Goal: Information Seeking & Learning: Learn about a topic

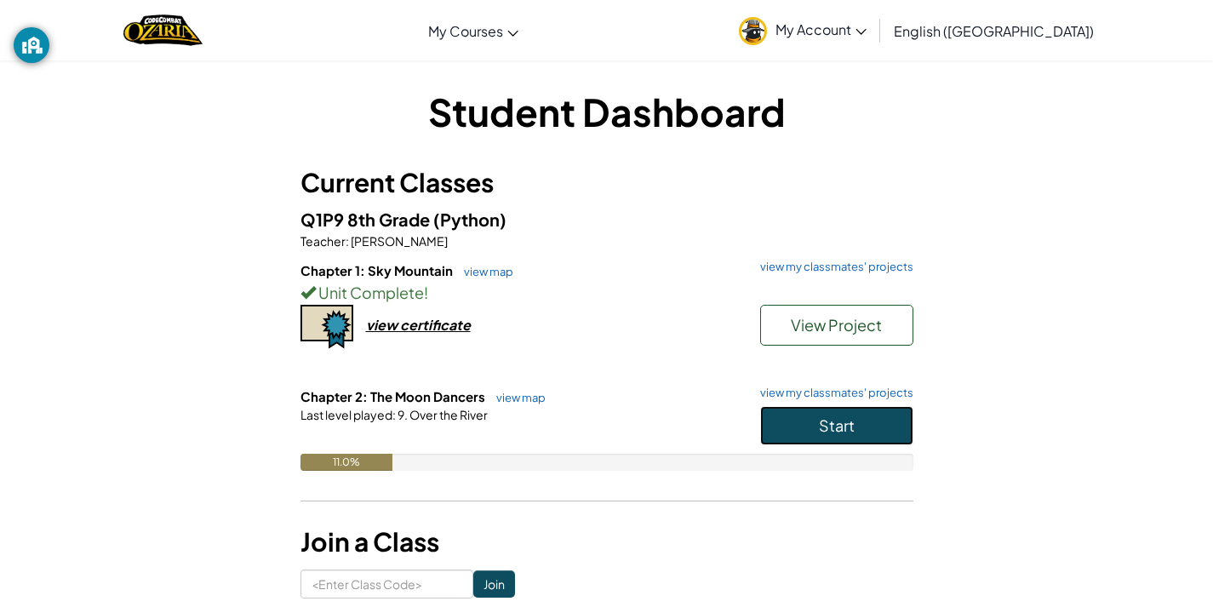
click at [810, 426] on button "Start" at bounding box center [836, 425] width 153 height 39
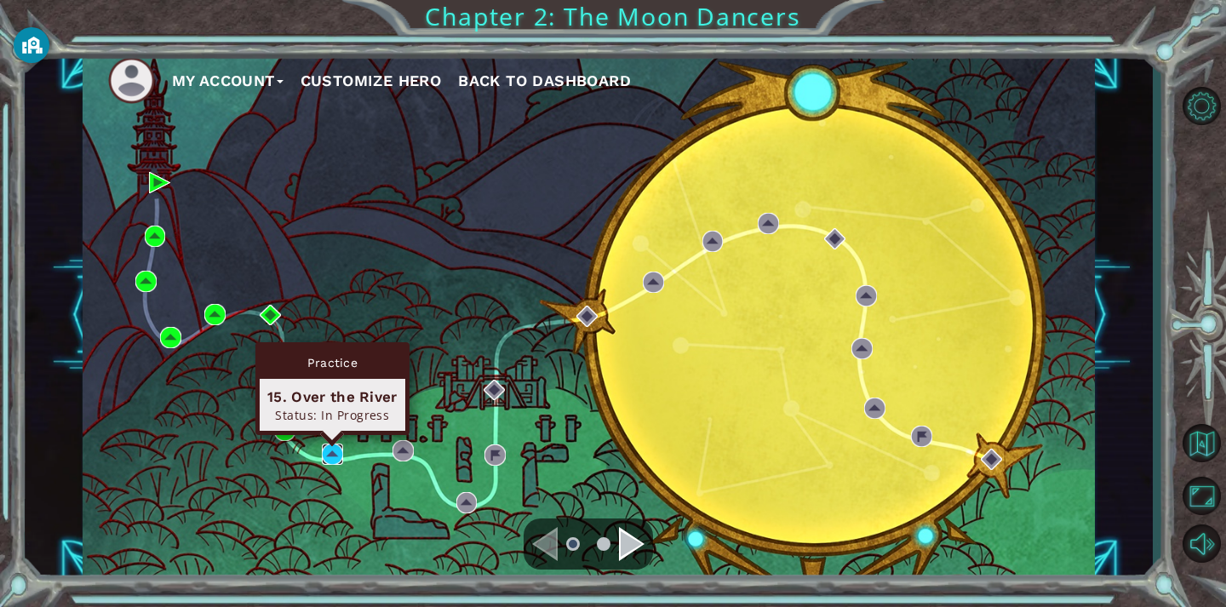
click at [322, 455] on img at bounding box center [332, 454] width 21 height 21
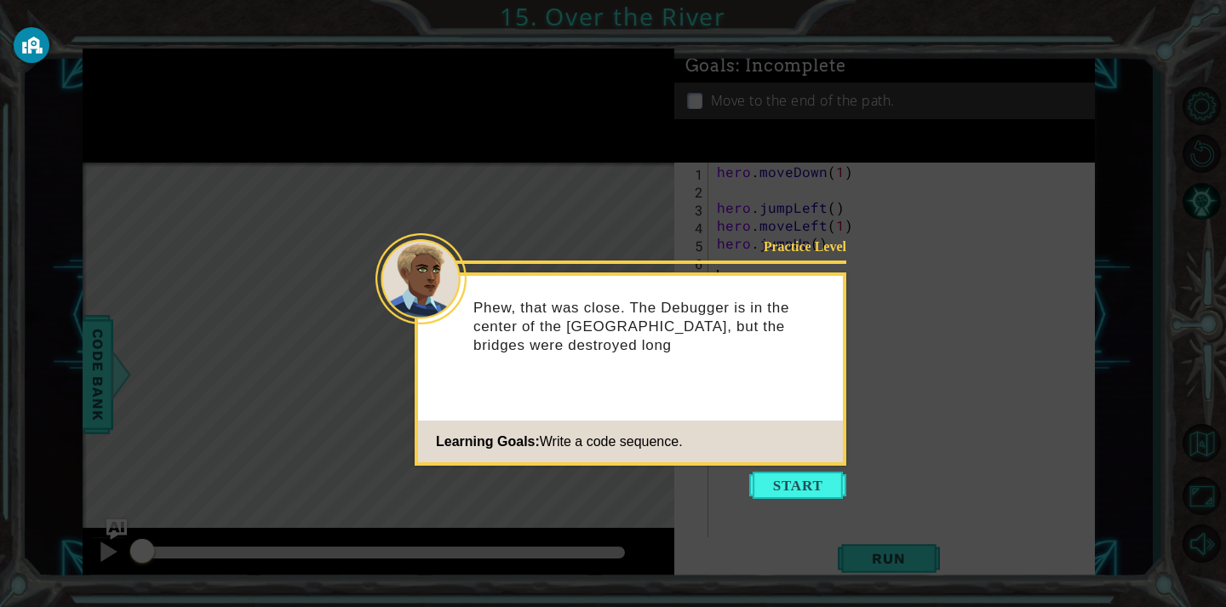
click at [764, 484] on button "Start" at bounding box center [797, 485] width 97 height 27
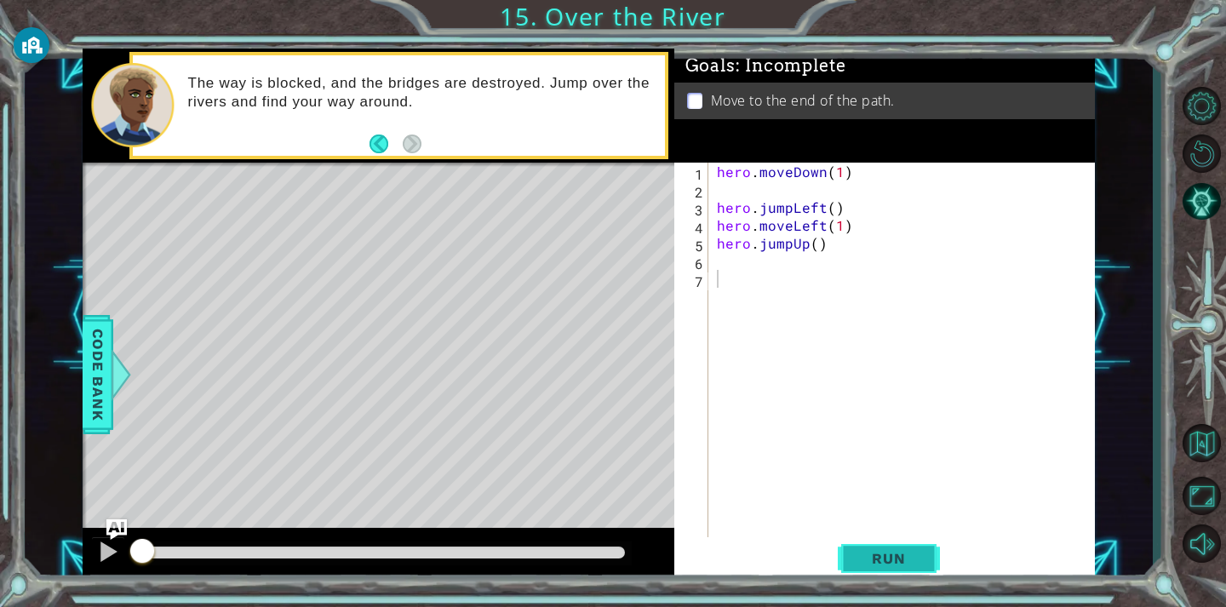
click at [843, 552] on button "Run" at bounding box center [889, 558] width 102 height 42
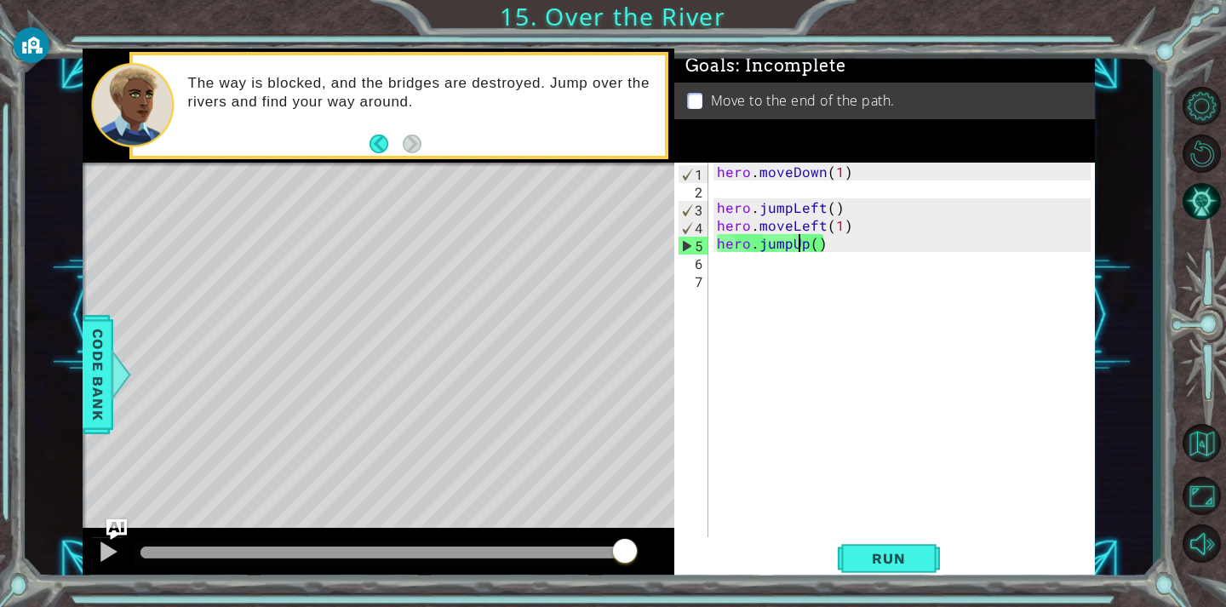
click at [797, 244] on div "hero . moveDown ( 1 ) hero . jumpLeft ( ) hero . moveLeft ( 1 ) hero . jumpUp (…" at bounding box center [906, 368] width 386 height 411
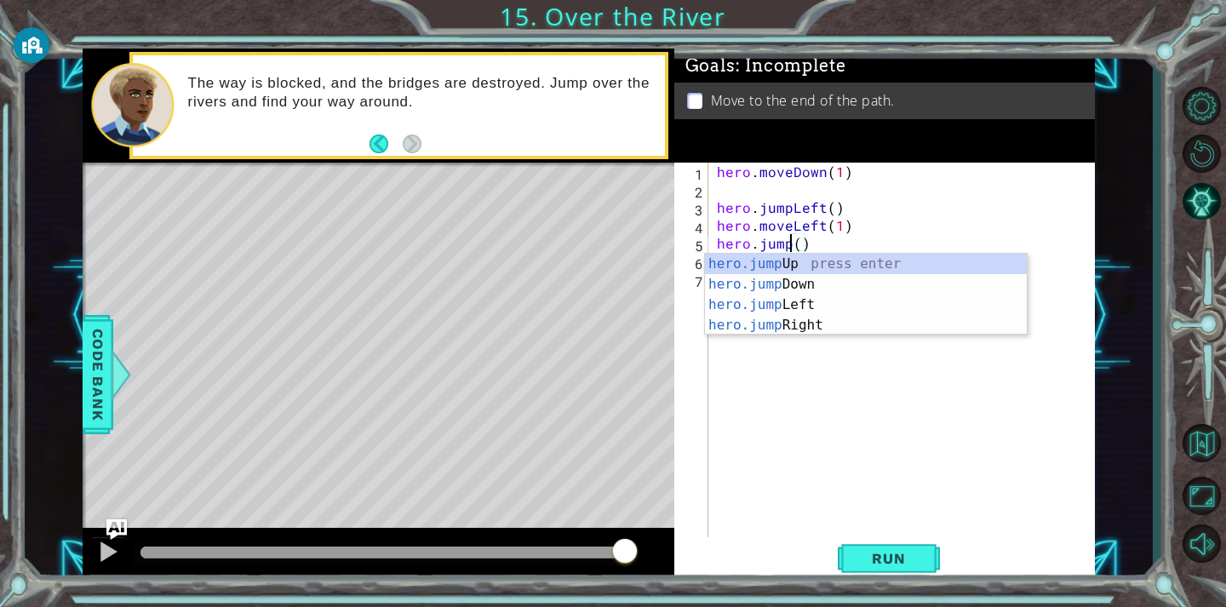
scroll to position [0, 5]
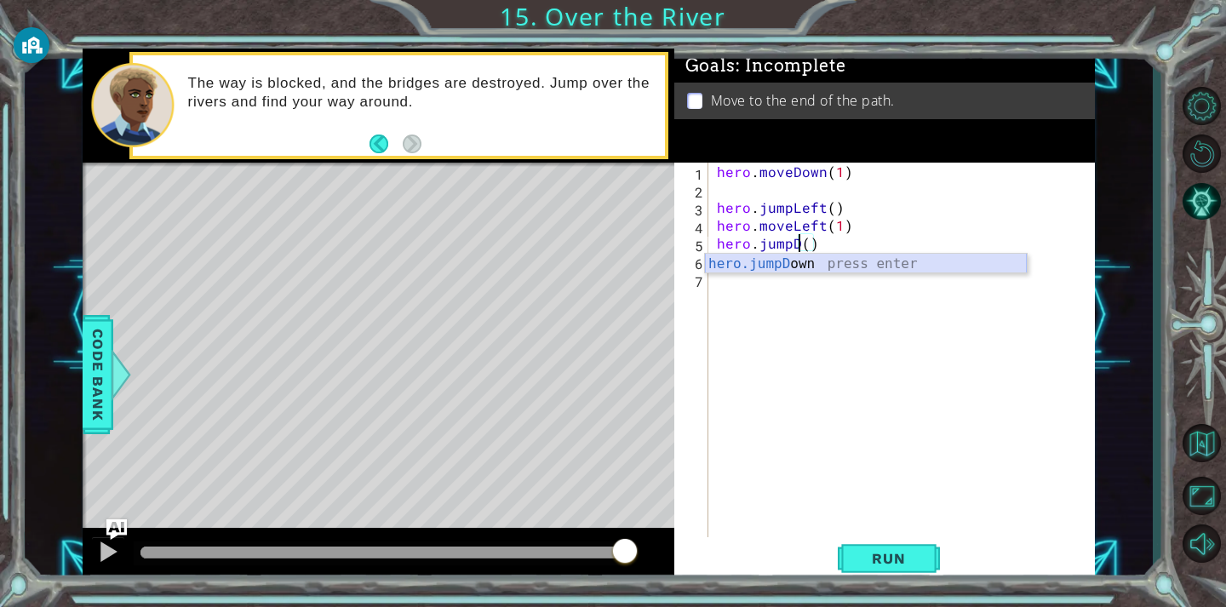
click at [877, 266] on div "hero.jumpD own press enter" at bounding box center [866, 284] width 322 height 61
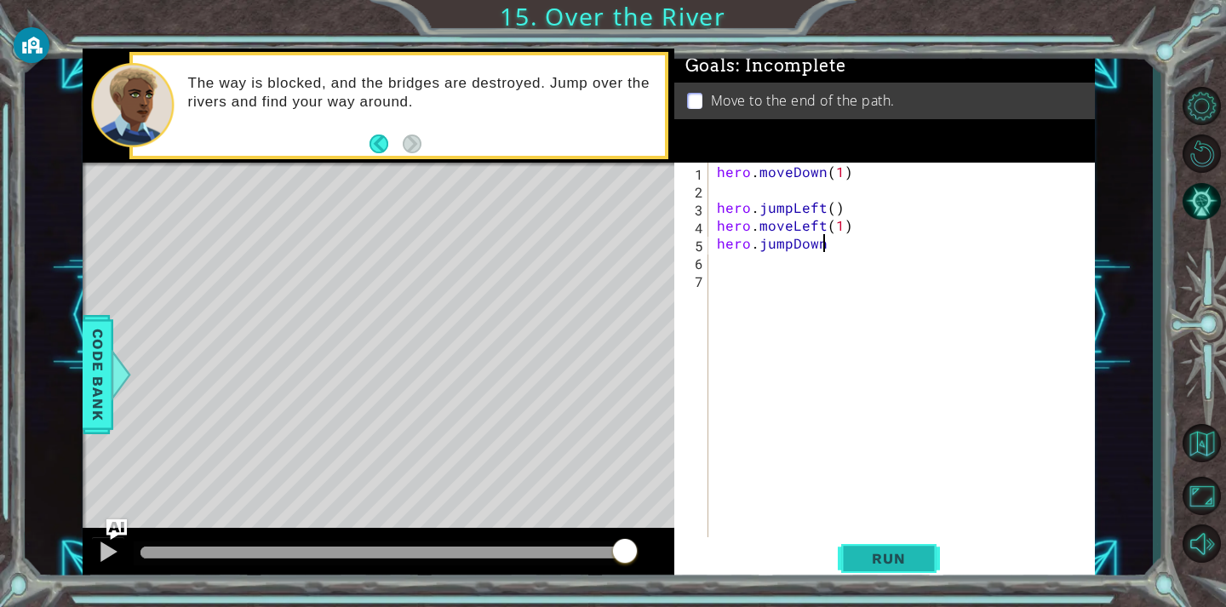
click at [908, 559] on span "Run" at bounding box center [888, 558] width 67 height 17
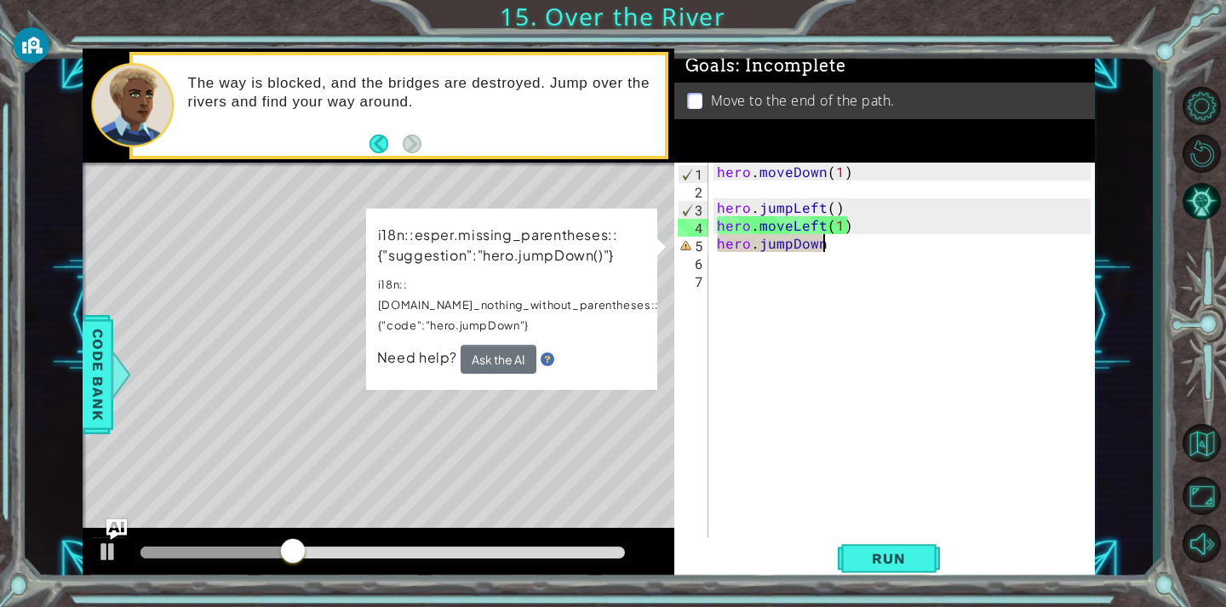
click at [830, 234] on div "hero . moveDown ( 1 ) hero . jumpLeft ( ) hero . moveLeft ( 1 ) hero . jumpDown" at bounding box center [906, 368] width 386 height 411
type textarea "hero.jumpDow"
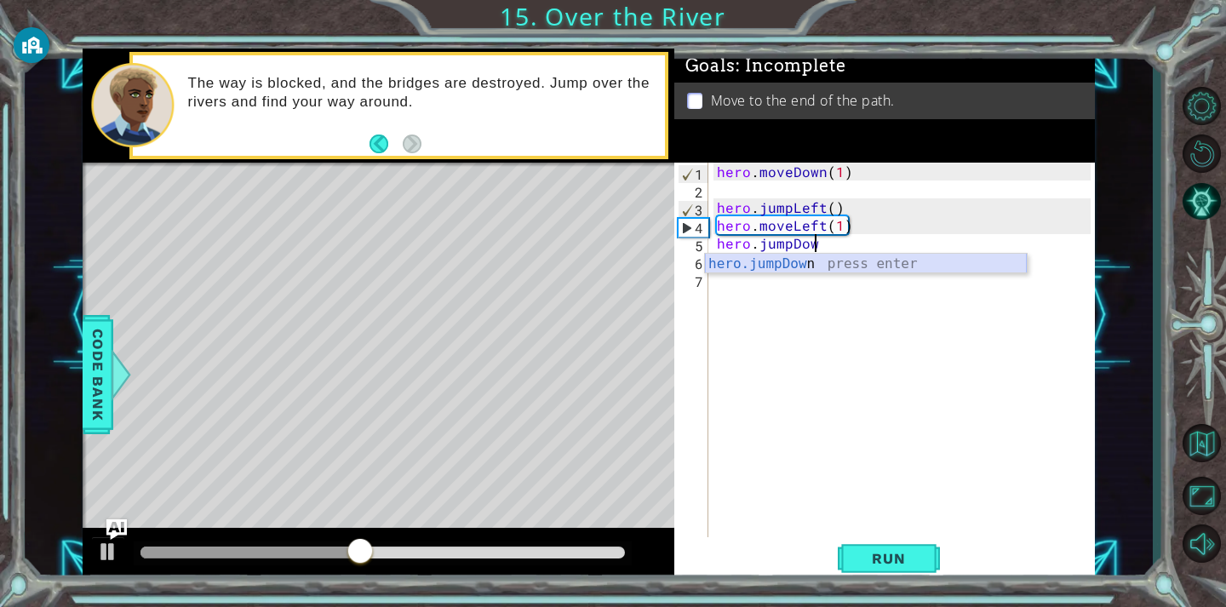
click at [813, 269] on div "hero.jumpDow n press enter" at bounding box center [866, 284] width 322 height 61
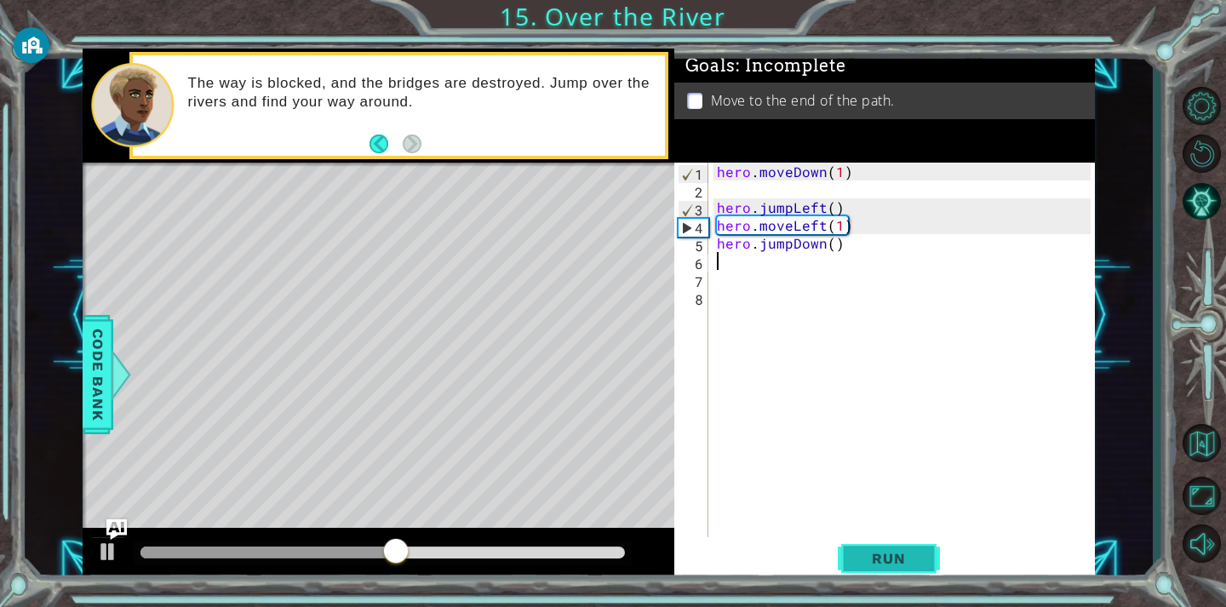
click at [918, 547] on button "Run" at bounding box center [889, 558] width 102 height 42
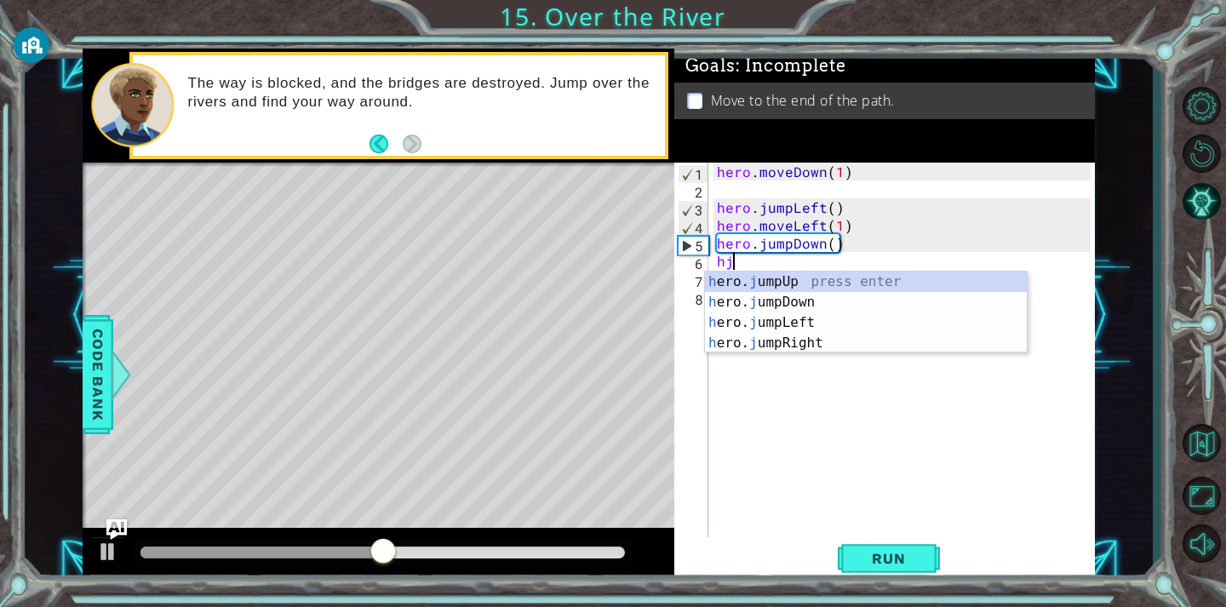
type textarea "hjr"
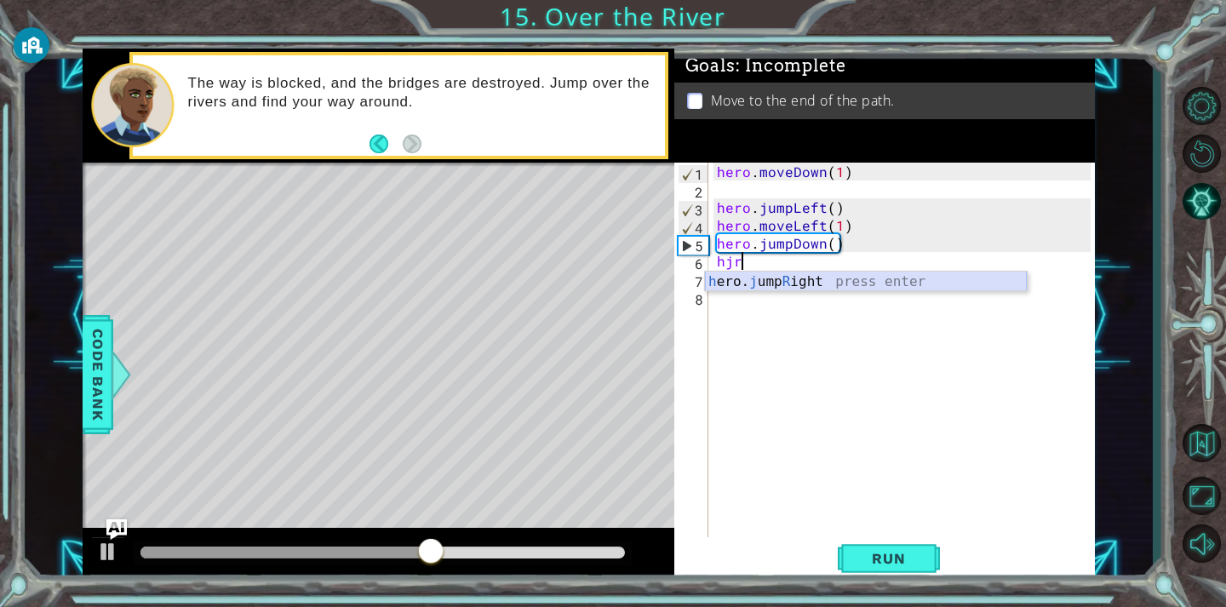
click at [757, 276] on div "h ero. j ump R ight press enter" at bounding box center [866, 302] width 322 height 61
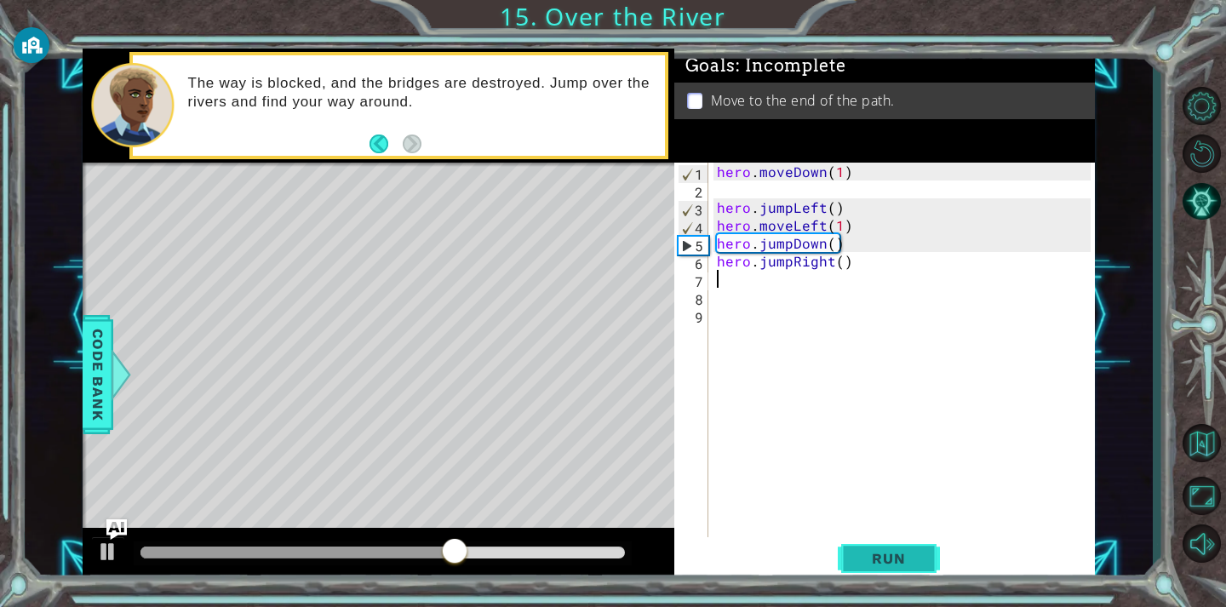
click at [919, 556] on span "Run" at bounding box center [888, 558] width 67 height 17
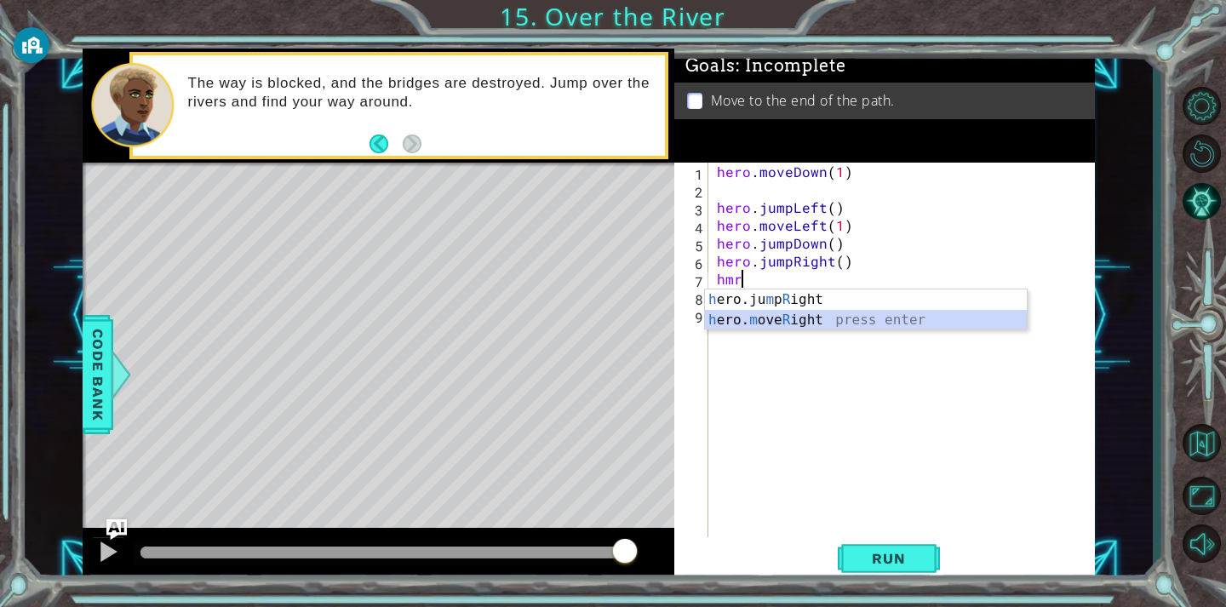
click at [793, 328] on div "h ero.ju m p R ight press enter h ero. m ove R ight press enter" at bounding box center [866, 330] width 322 height 82
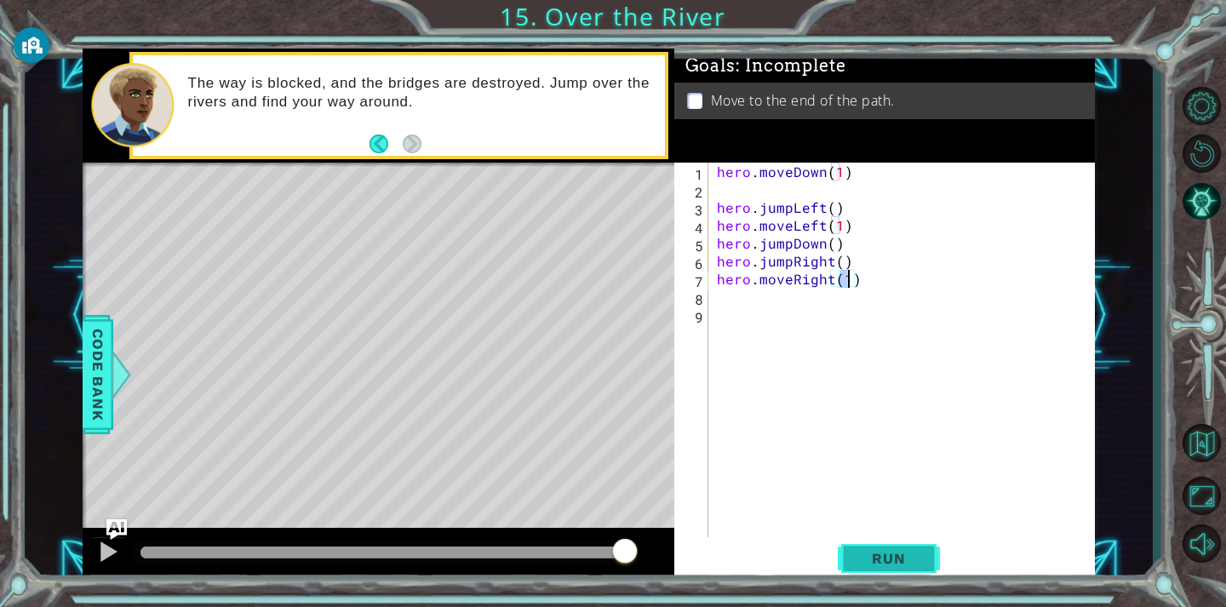
type textarea "hero.moveRight(1)"
click at [899, 559] on span "Run" at bounding box center [888, 558] width 67 height 17
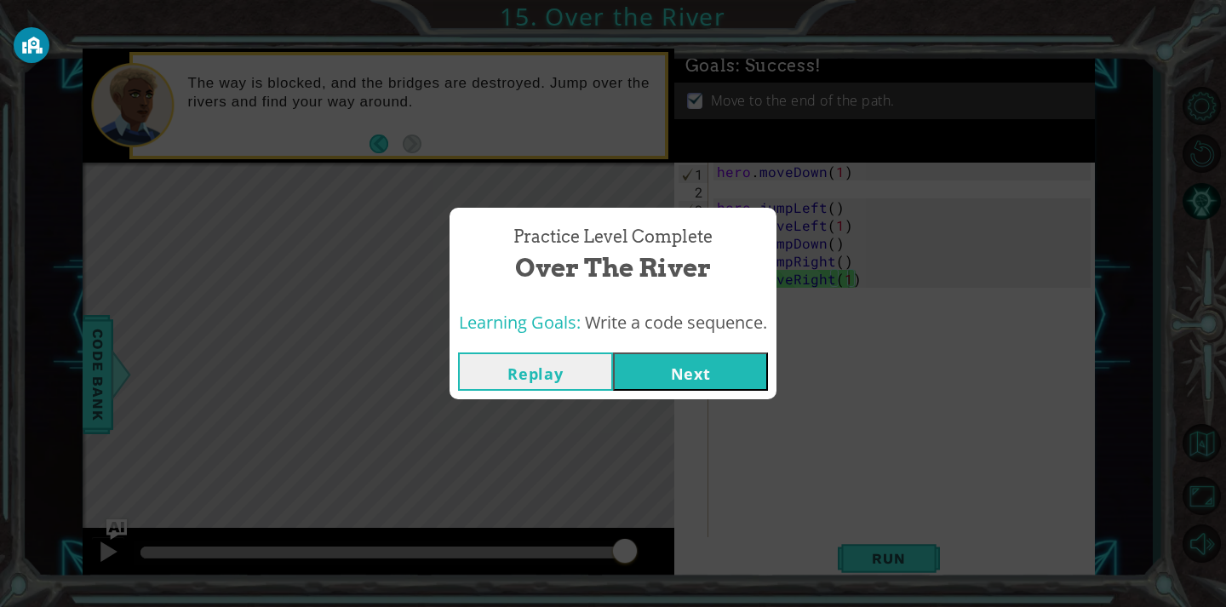
click at [711, 381] on button "Next" at bounding box center [690, 371] width 155 height 38
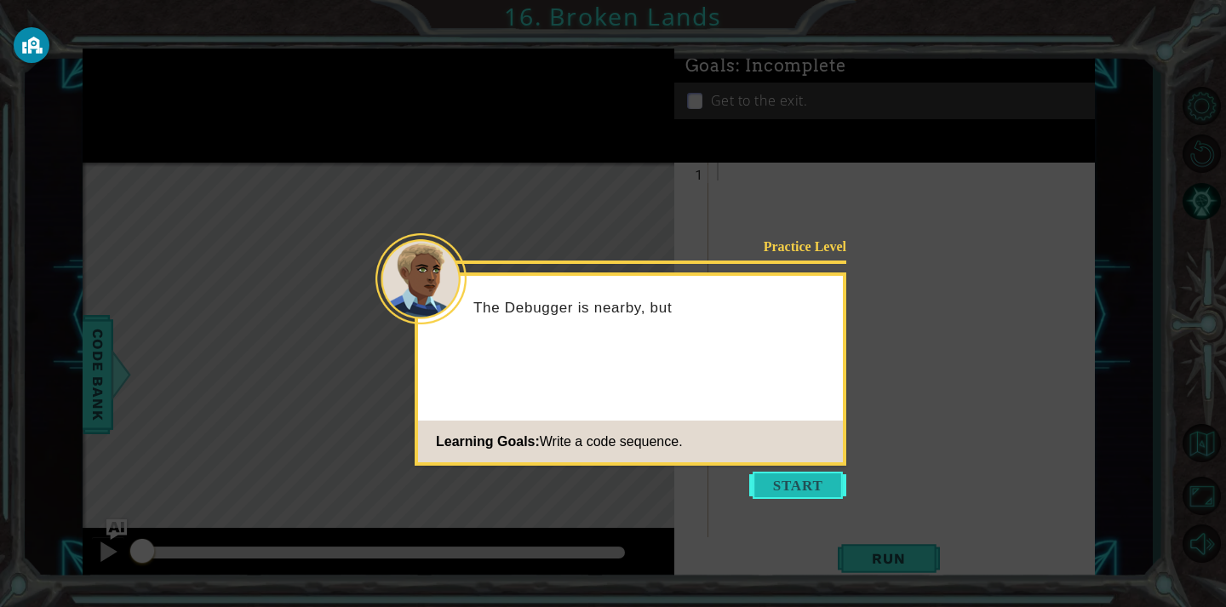
click at [798, 478] on button "Start" at bounding box center [797, 485] width 97 height 27
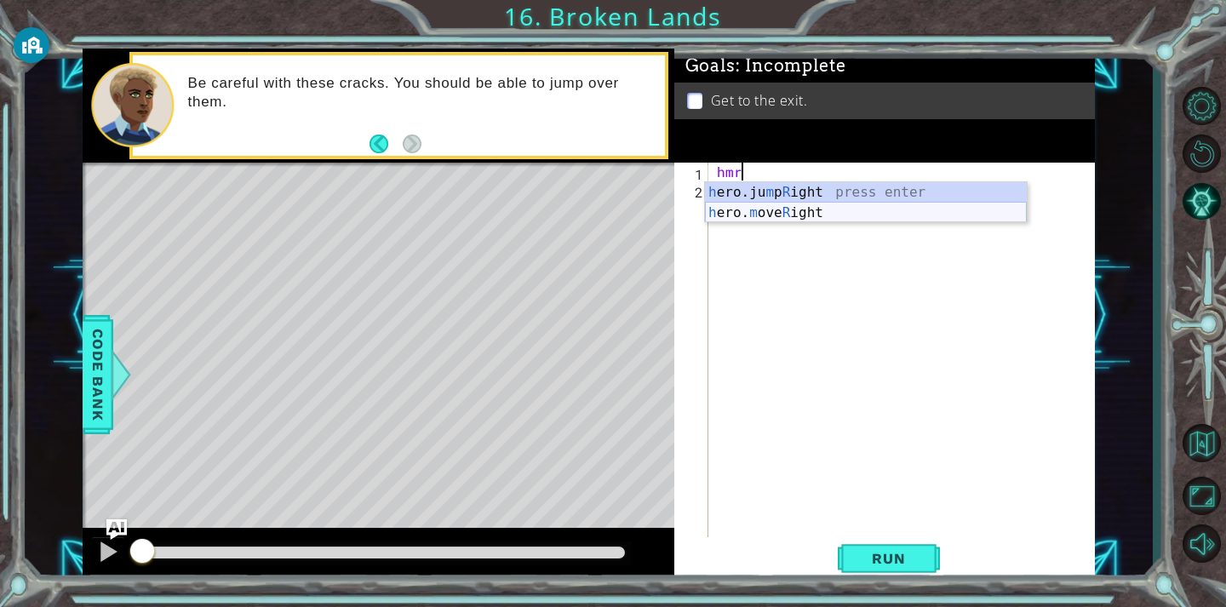
click at [843, 203] on div "h ero.ju m p R ight press enter h ero. m ove R ight press enter" at bounding box center [866, 223] width 322 height 82
type textarea "hero.moveRight(1)"
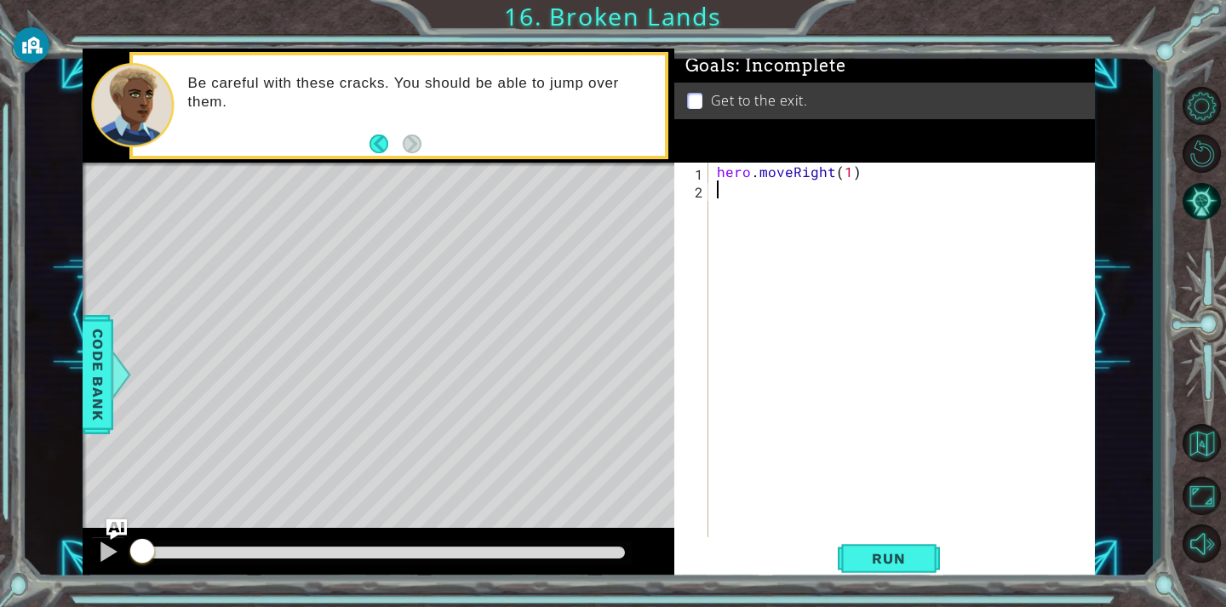
click at [748, 207] on div "hero . moveRight ( 1 )" at bounding box center [906, 368] width 386 height 411
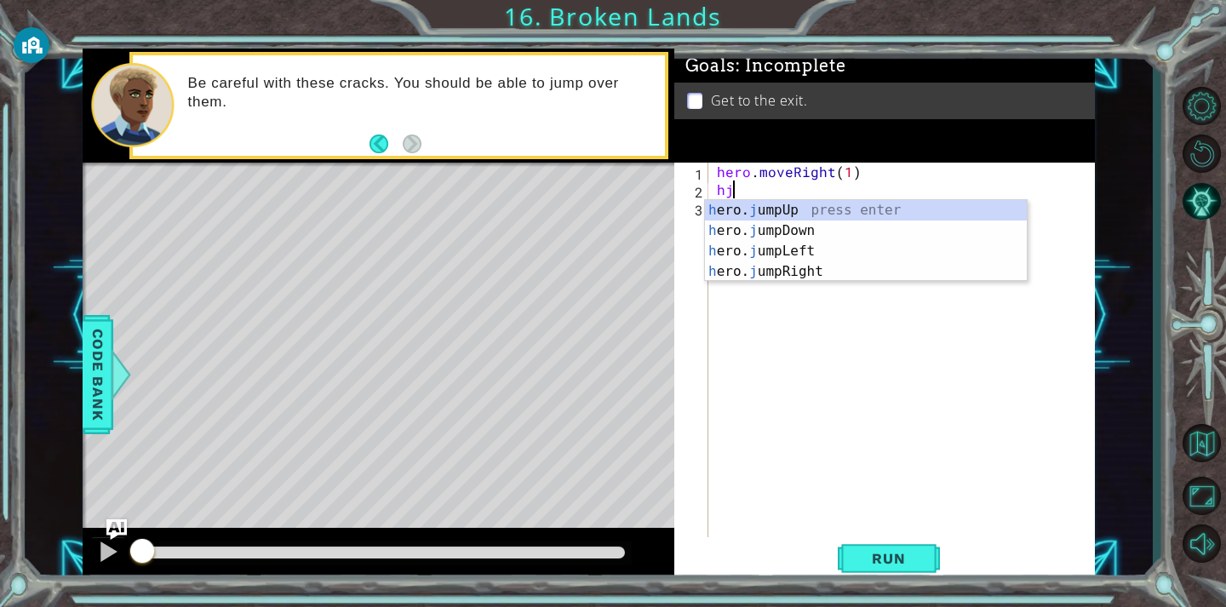
type textarea "hjr"
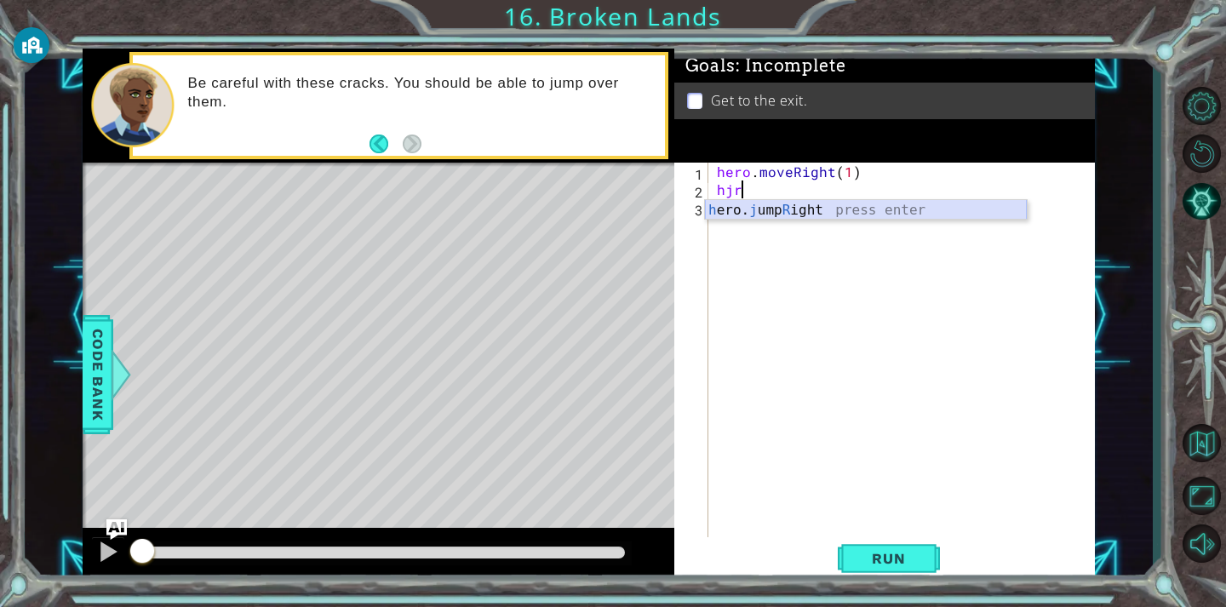
click at [790, 210] on div "h ero. j ump R ight press enter" at bounding box center [866, 230] width 322 height 61
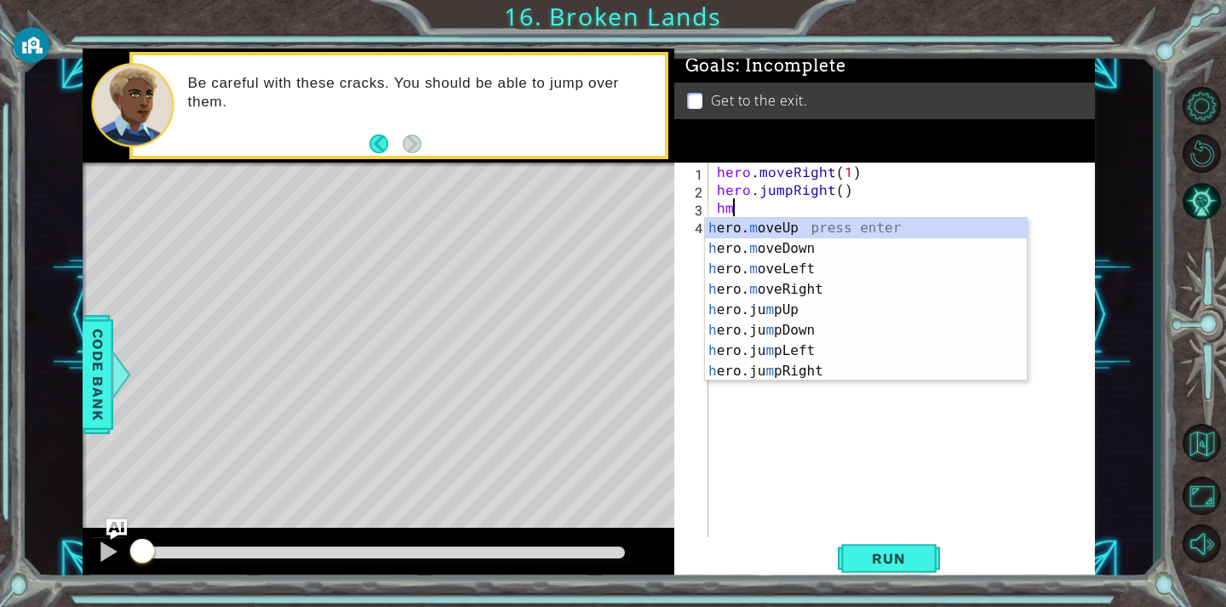
type textarea "hmr"
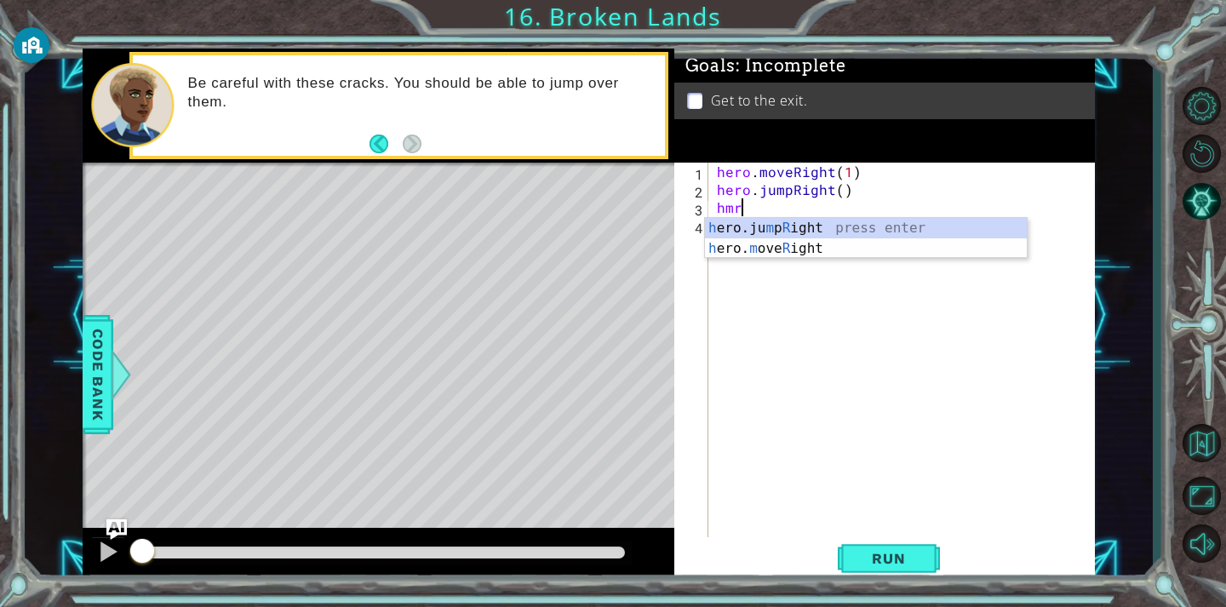
click at [750, 260] on div "hero . moveRight ( 1 ) hero . jumpRight ( ) hmr" at bounding box center [906, 368] width 386 height 411
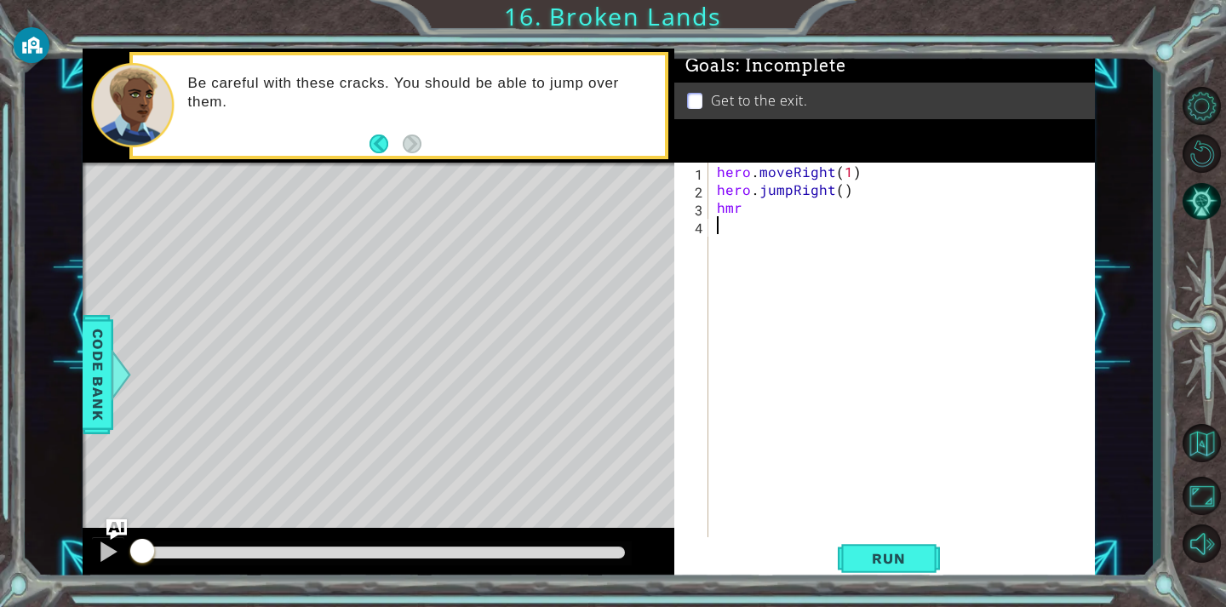
click at [741, 210] on div "hero . moveRight ( 1 ) hero . jumpRight ( ) hmr" at bounding box center [906, 368] width 386 height 411
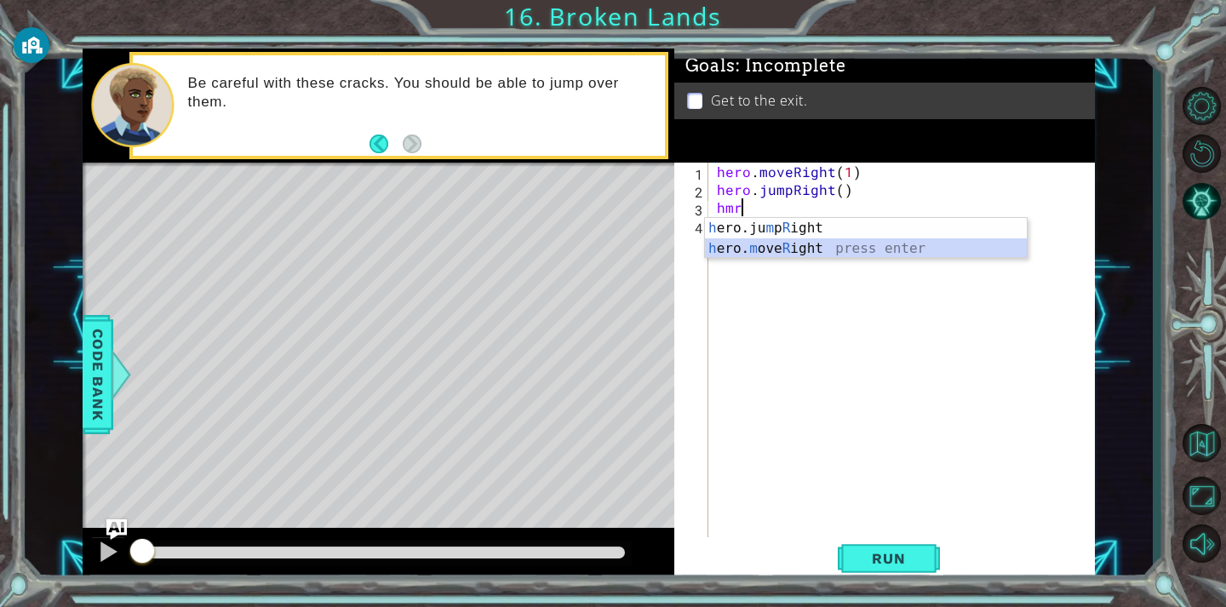
click at [753, 249] on div "h ero.ju m p R ight press enter h ero. m ove R ight press enter" at bounding box center [866, 259] width 322 height 82
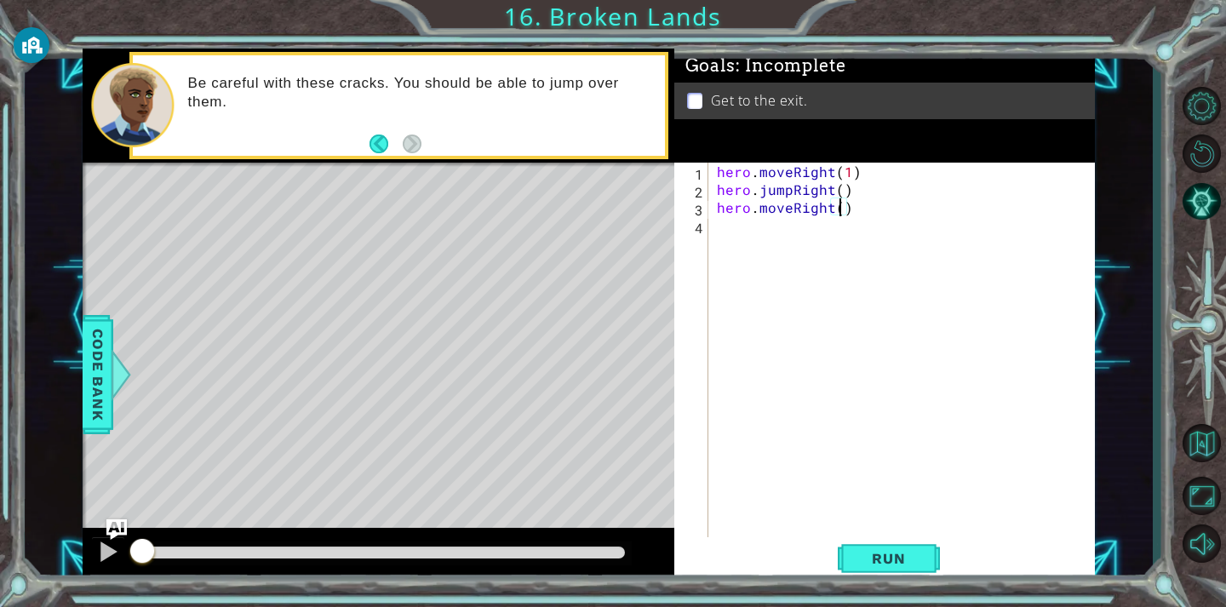
type textarea "hero.moveRight(2)"
click at [764, 240] on div "hero . moveRight ( 1 ) hero . jumpRight ( ) hero . moveRight ( 2 )" at bounding box center [906, 368] width 386 height 411
click at [902, 542] on button "Run" at bounding box center [889, 558] width 102 height 42
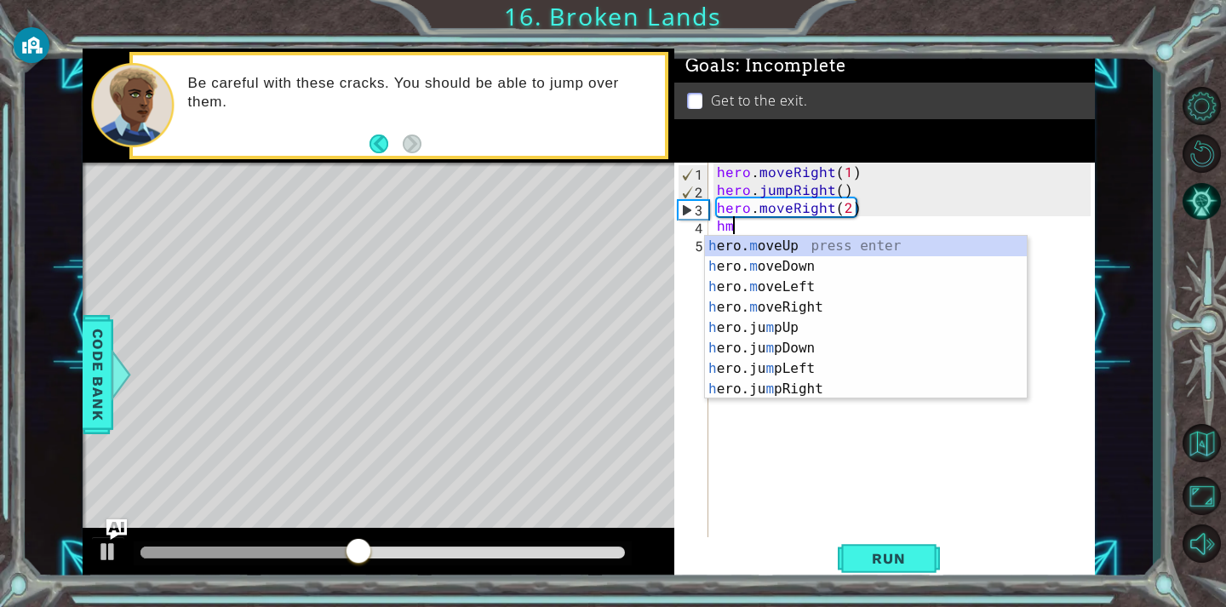
type textarea "hmu"
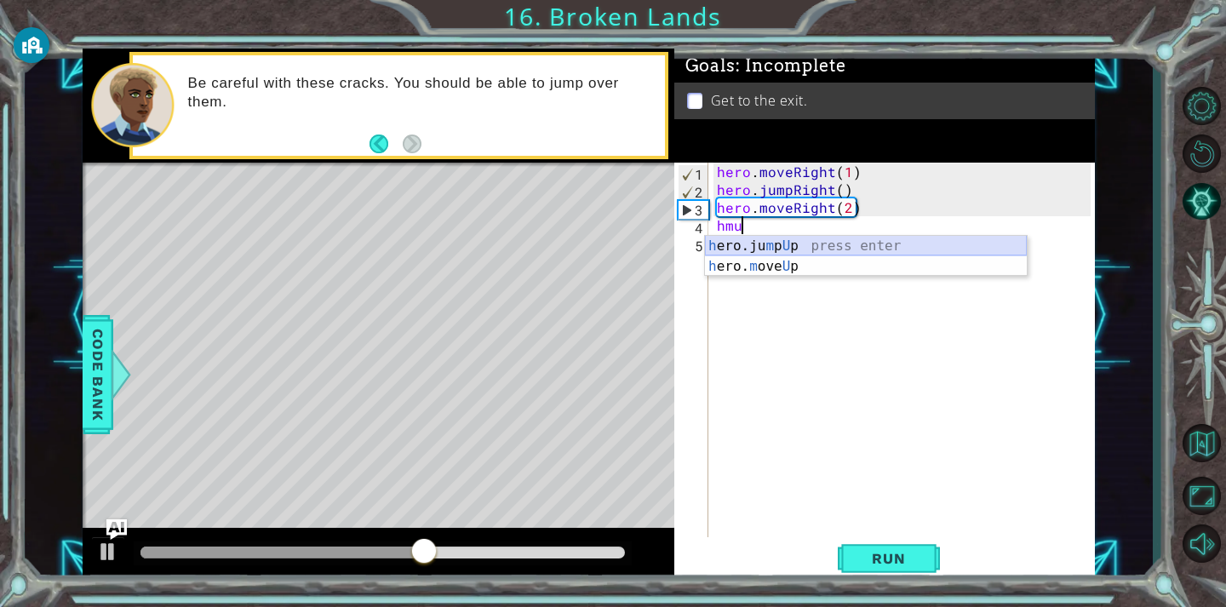
click at [765, 245] on div "h ero.ju m p U p press enter h ero. m ove U p press enter" at bounding box center [866, 277] width 322 height 82
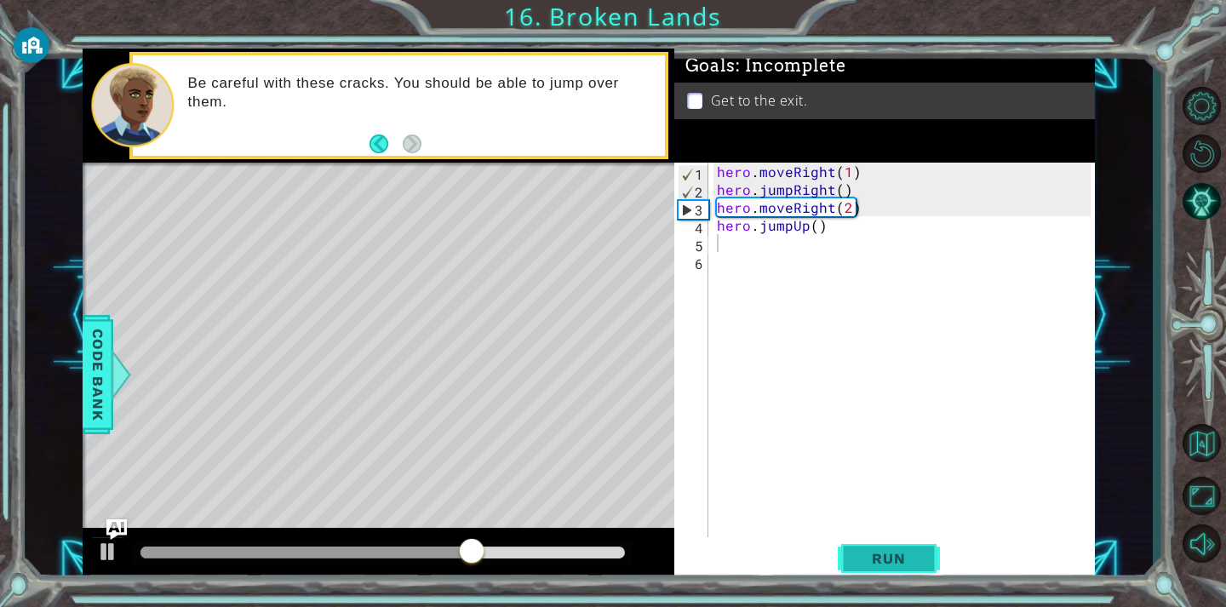
click at [903, 557] on span "Run" at bounding box center [888, 558] width 67 height 17
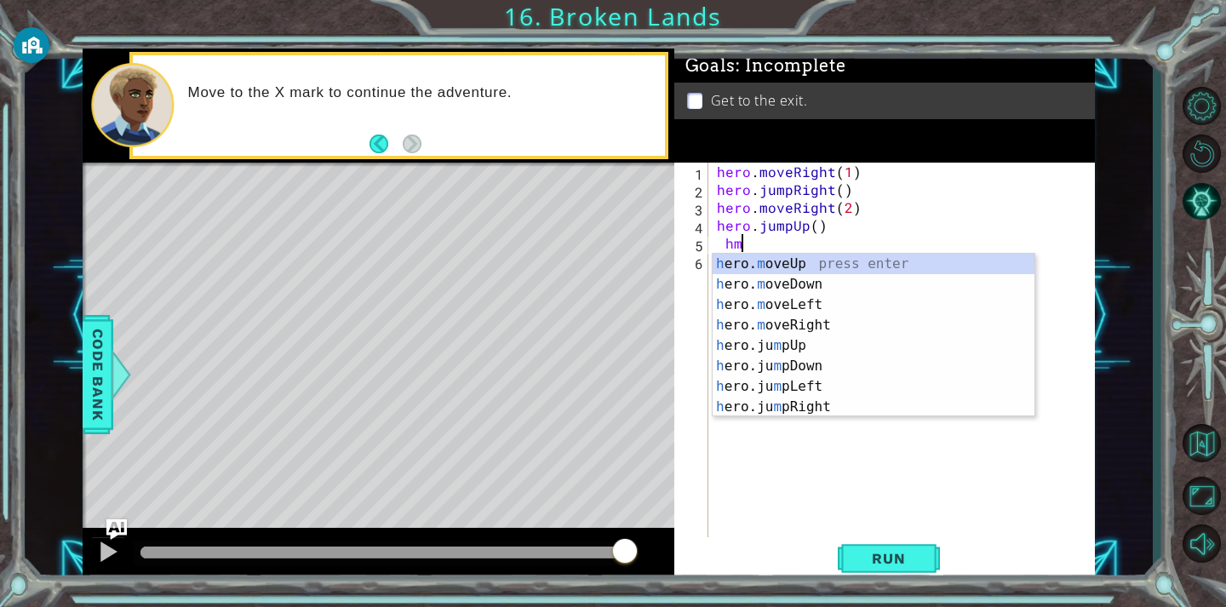
type textarea "hmu"
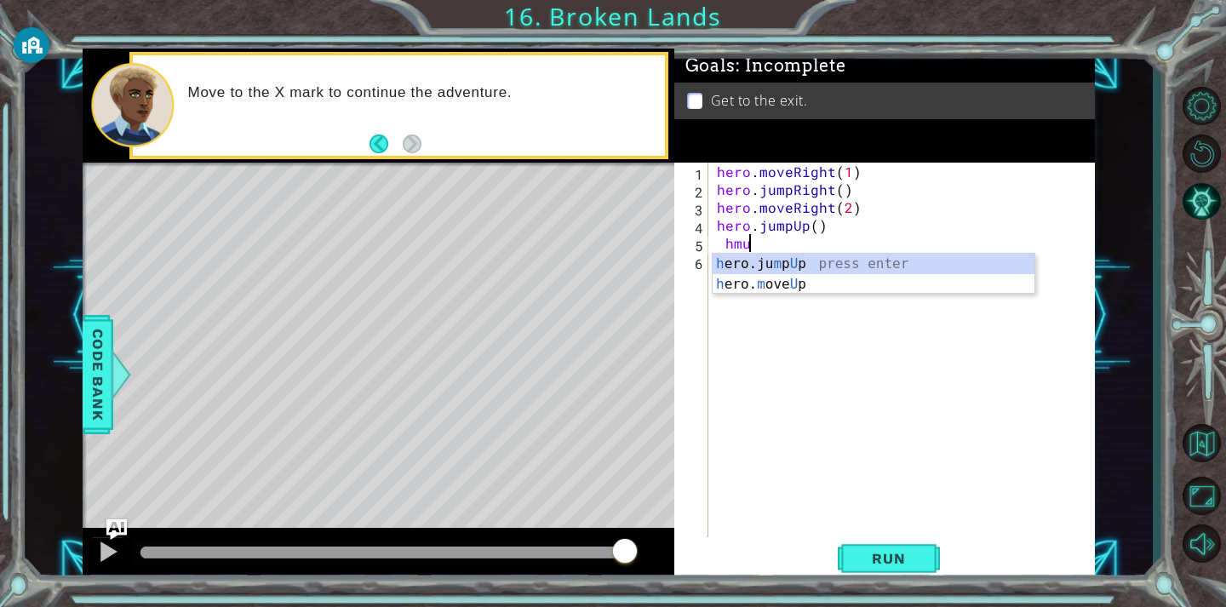
scroll to position [0, 1]
click at [770, 295] on div "hero . moveRight ( 1 ) hero . jumpRight ( ) hero . moveRight ( 2 ) hero . jumpU…" at bounding box center [906, 368] width 386 height 411
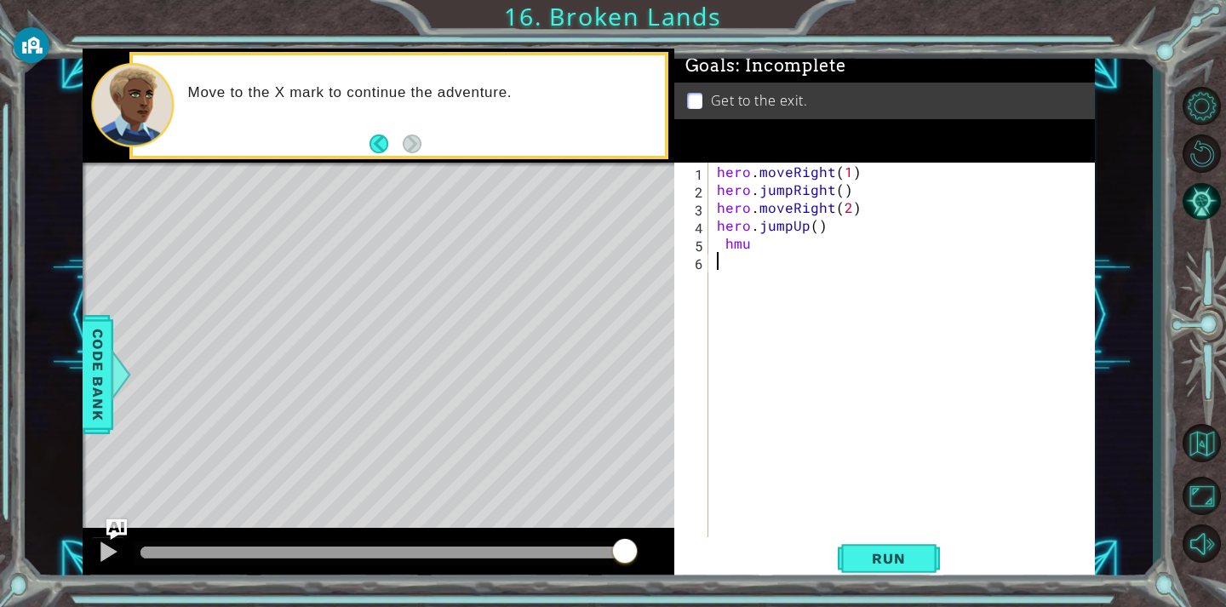
scroll to position [0, 0]
click at [798, 235] on div "hero . moveRight ( 1 ) hero . jumpRight ( ) hero . moveRight ( 2 ) hero . jumpU…" at bounding box center [906, 368] width 386 height 411
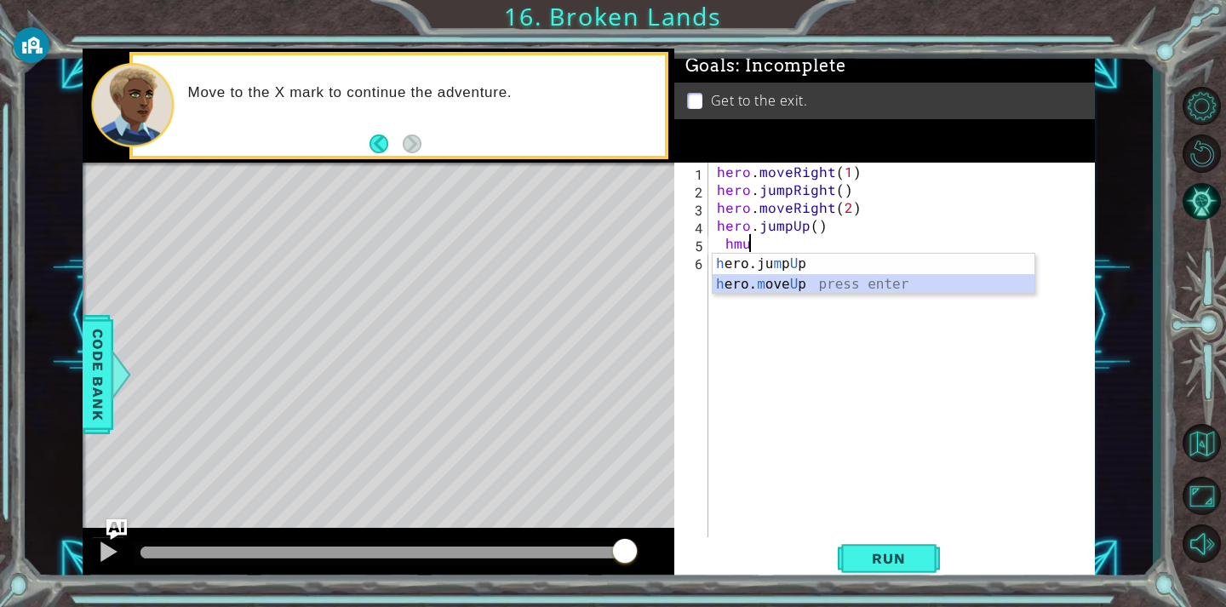
click at [901, 289] on div "h ero.ju m p U p press enter h ero. m ove U p press enter" at bounding box center [873, 295] width 322 height 82
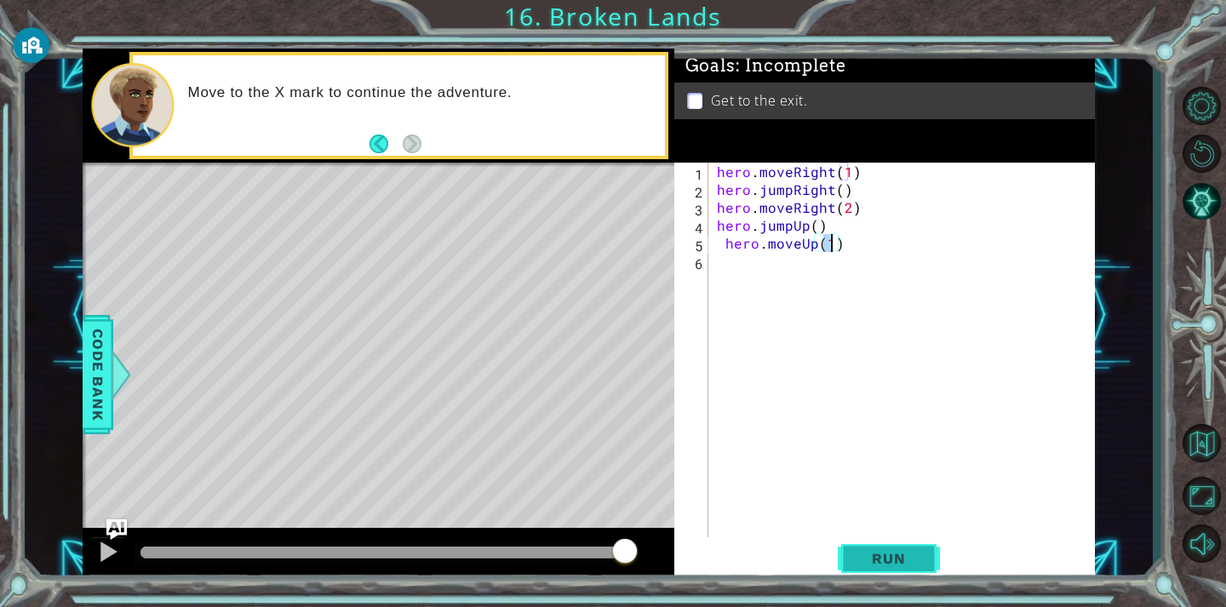
type textarea "hero.moveUp(1)"
drag, startPoint x: 921, startPoint y: 557, endPoint x: 925, endPoint y: 530, distance: 26.7
click at [921, 556] on span "Run" at bounding box center [888, 558] width 67 height 17
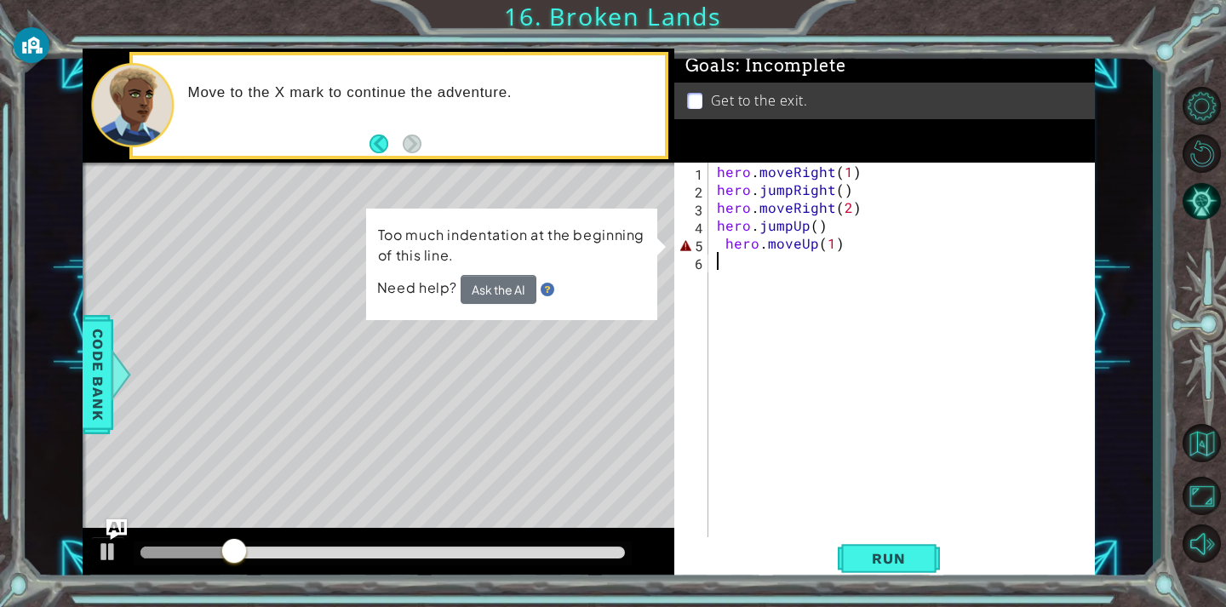
click at [780, 283] on div "hero . moveRight ( 1 ) hero . jumpRight ( ) hero . moveRight ( 2 ) hero . jumpU…" at bounding box center [906, 368] width 386 height 411
click at [828, 234] on div "hero . moveRight ( 1 ) hero . jumpRight ( ) hero . moveRight ( 2 ) hero . jumpU…" at bounding box center [906, 368] width 386 height 411
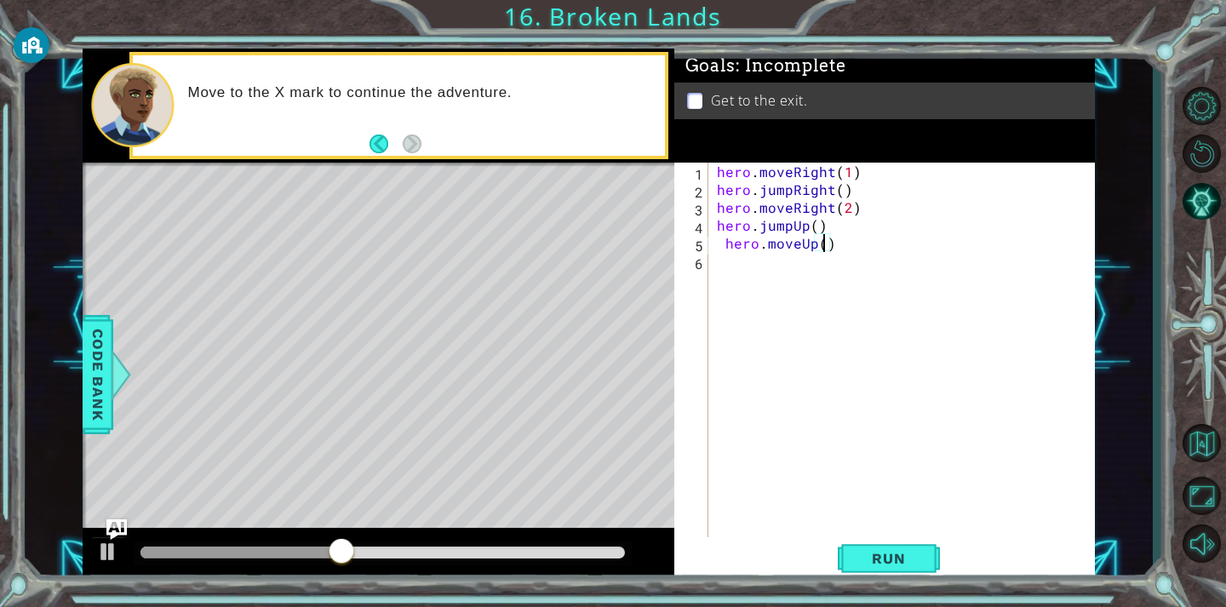
scroll to position [0, 7]
click at [898, 562] on span "Run" at bounding box center [888, 558] width 67 height 17
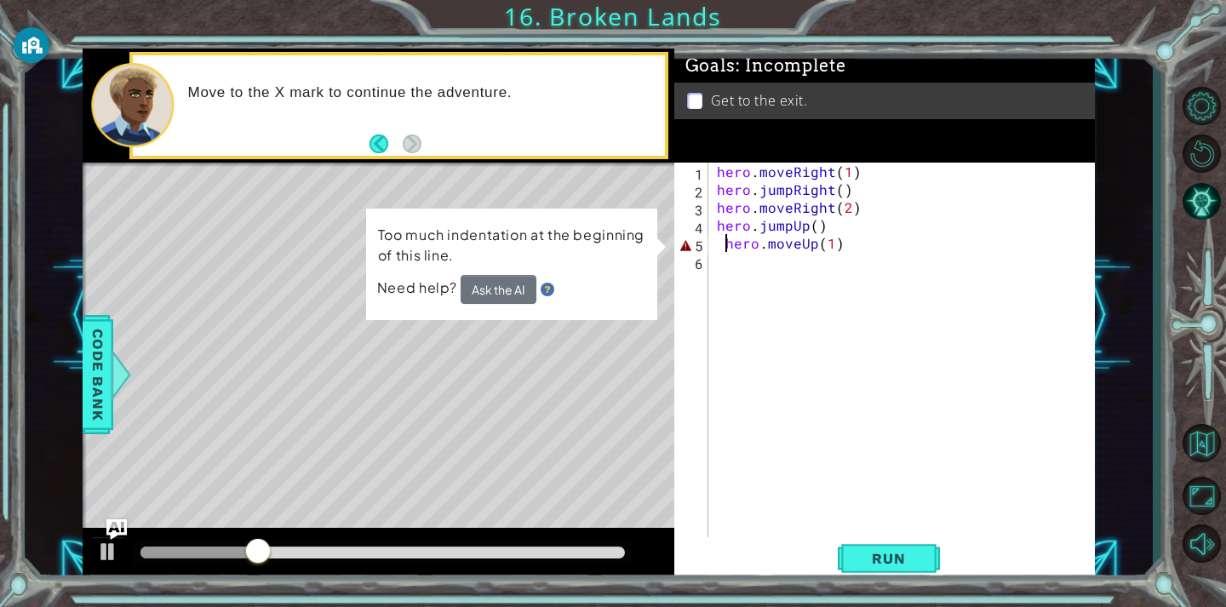
click at [721, 240] on div "hero . moveRight ( 1 ) hero . jumpRight ( ) hero . moveRight ( 2 ) hero . jumpU…" at bounding box center [906, 368] width 386 height 411
type textarea "hero.moveUp(1)"
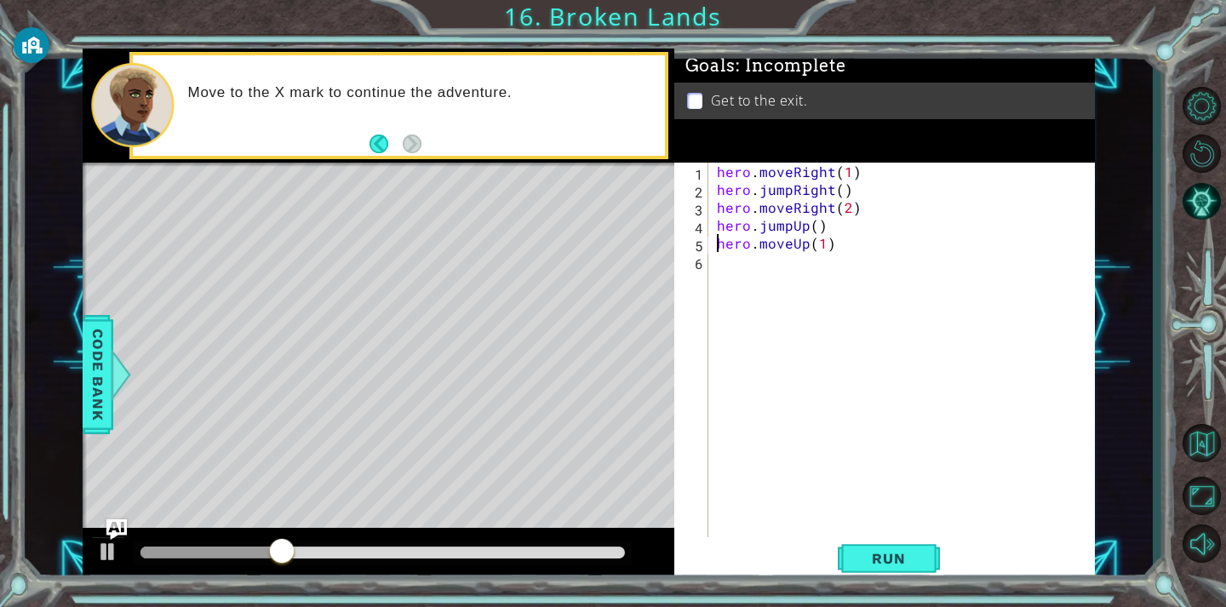
scroll to position [0, 6]
click at [888, 558] on span "Run" at bounding box center [888, 558] width 67 height 17
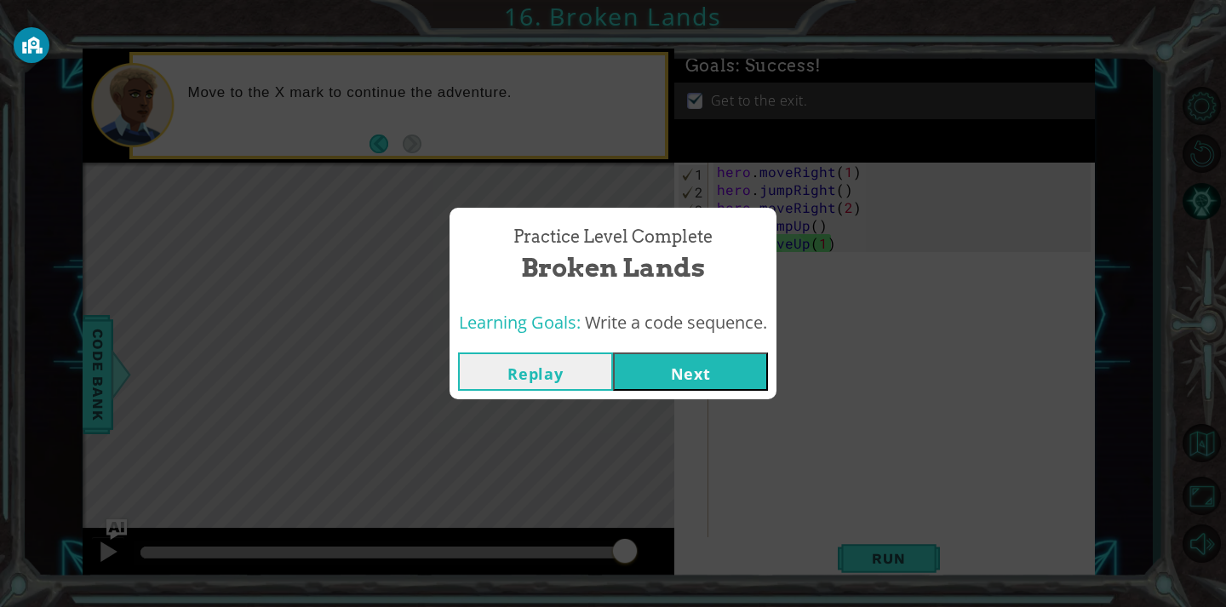
click at [691, 362] on button "Next" at bounding box center [690, 371] width 155 height 38
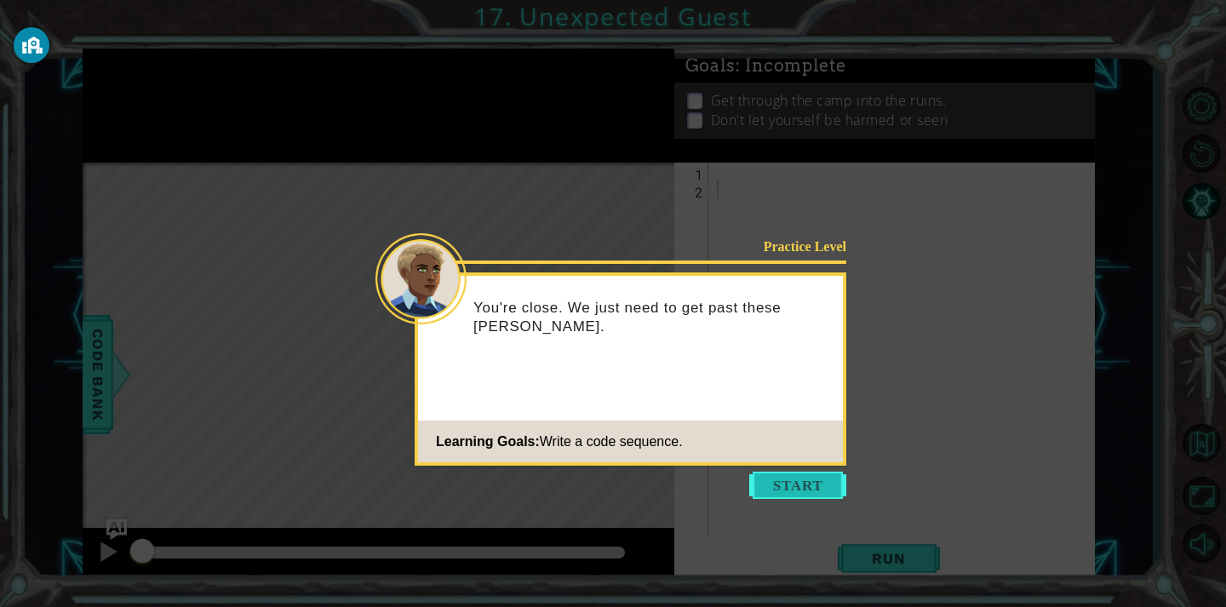
click at [749, 490] on button "Start" at bounding box center [797, 485] width 97 height 27
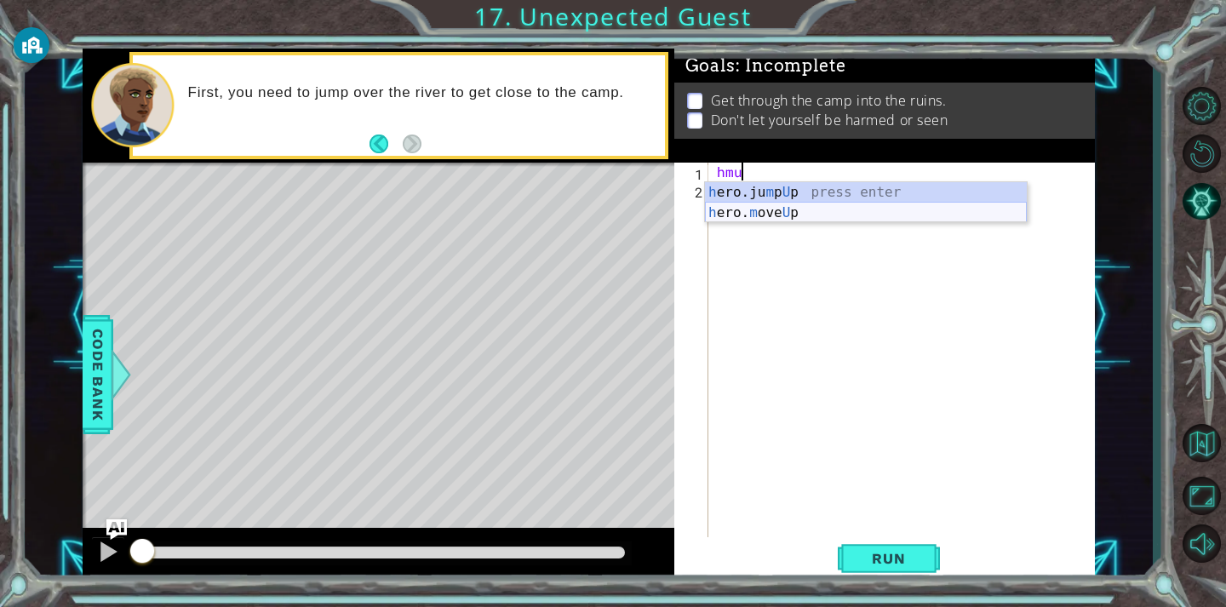
click at [944, 211] on div "h ero.ju m p U p press enter h ero. m ove U p press enter" at bounding box center [866, 223] width 322 height 82
type textarea "hero.moveUp(1)"
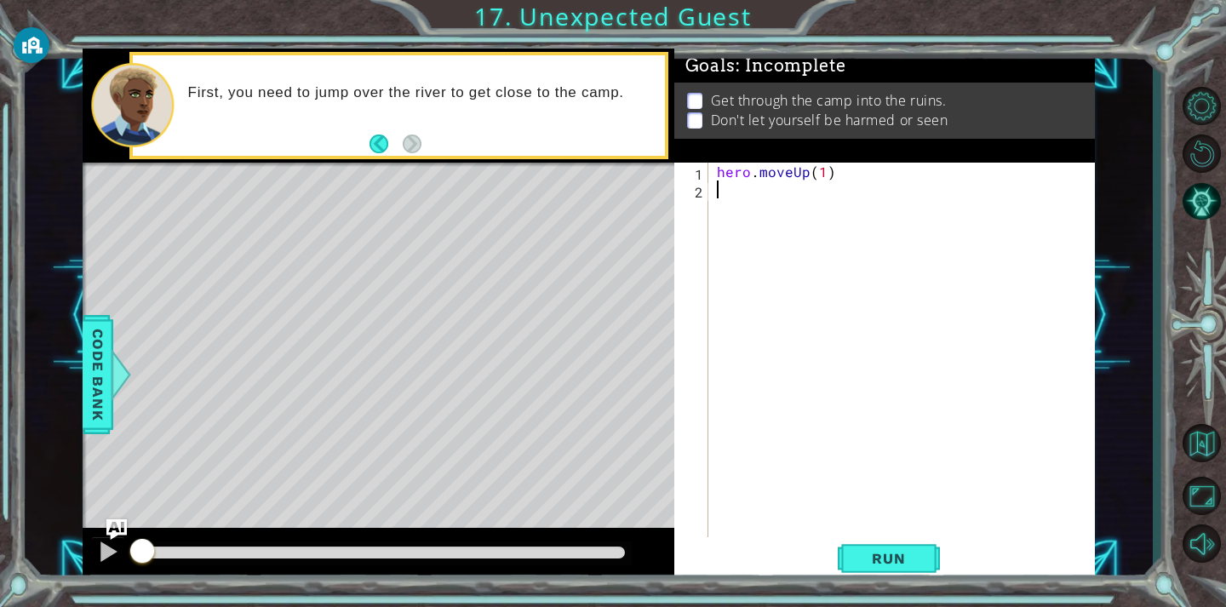
click at [724, 198] on div "hero . moveUp ( 1 )" at bounding box center [906, 368] width 386 height 411
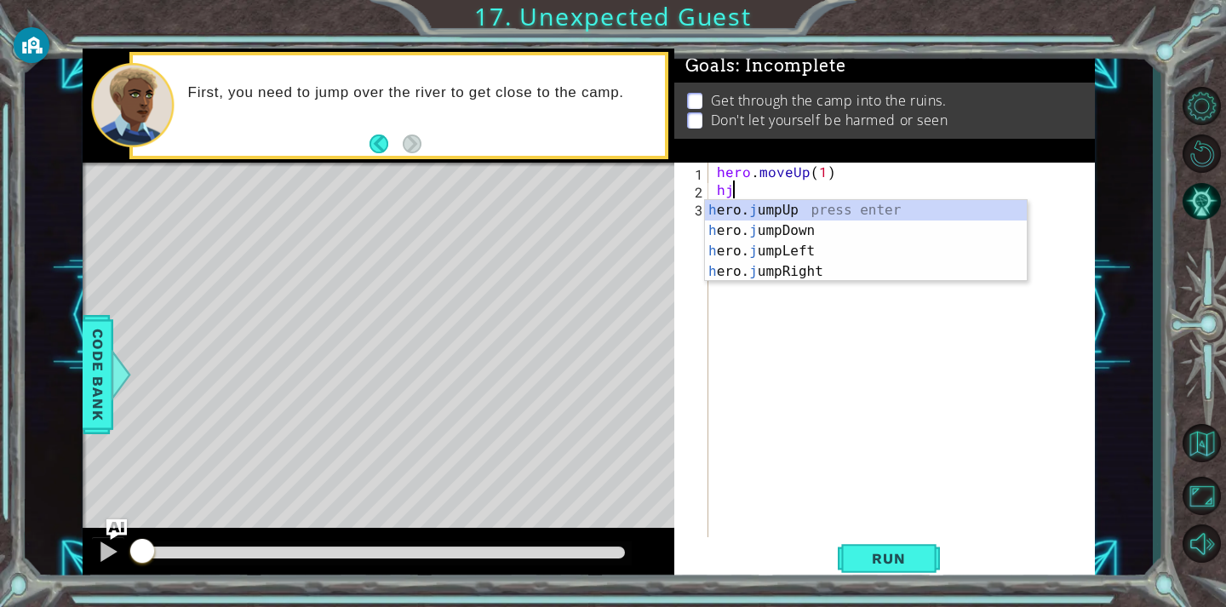
type textarea "hjr"
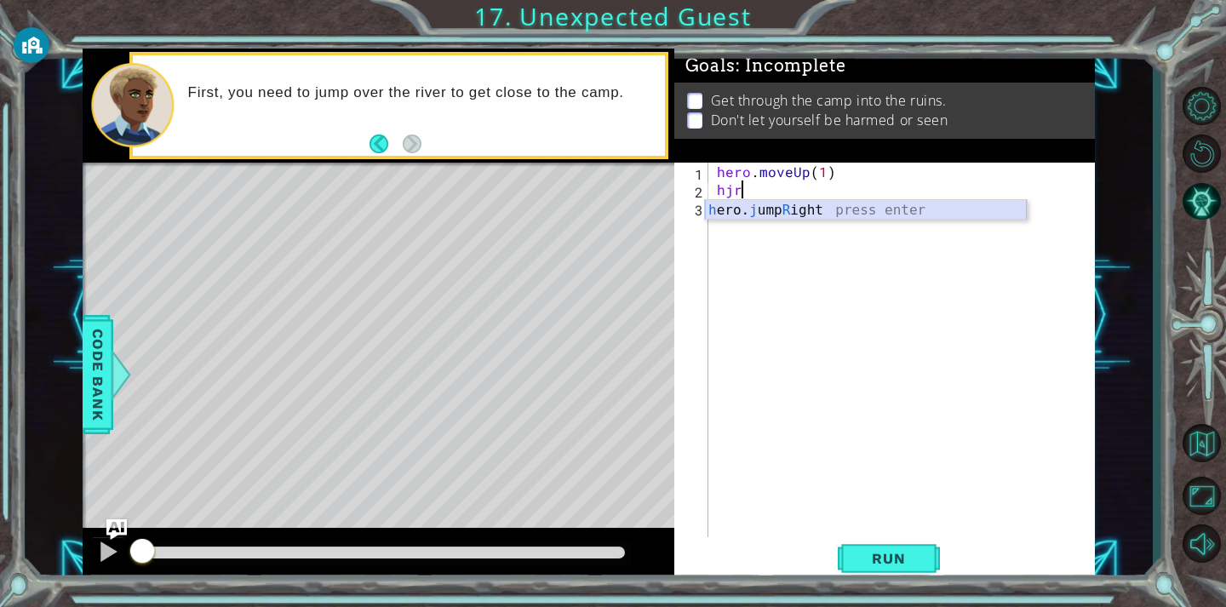
click at [909, 208] on div "h ero. j ump R ight press enter" at bounding box center [866, 230] width 322 height 61
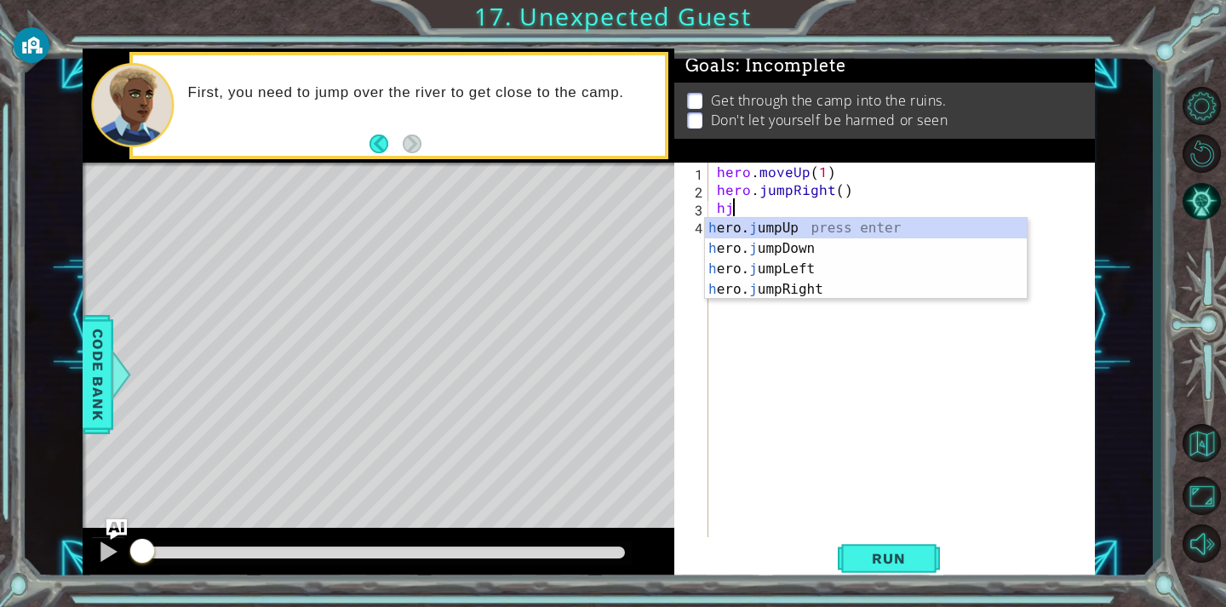
type textarea "hjd"
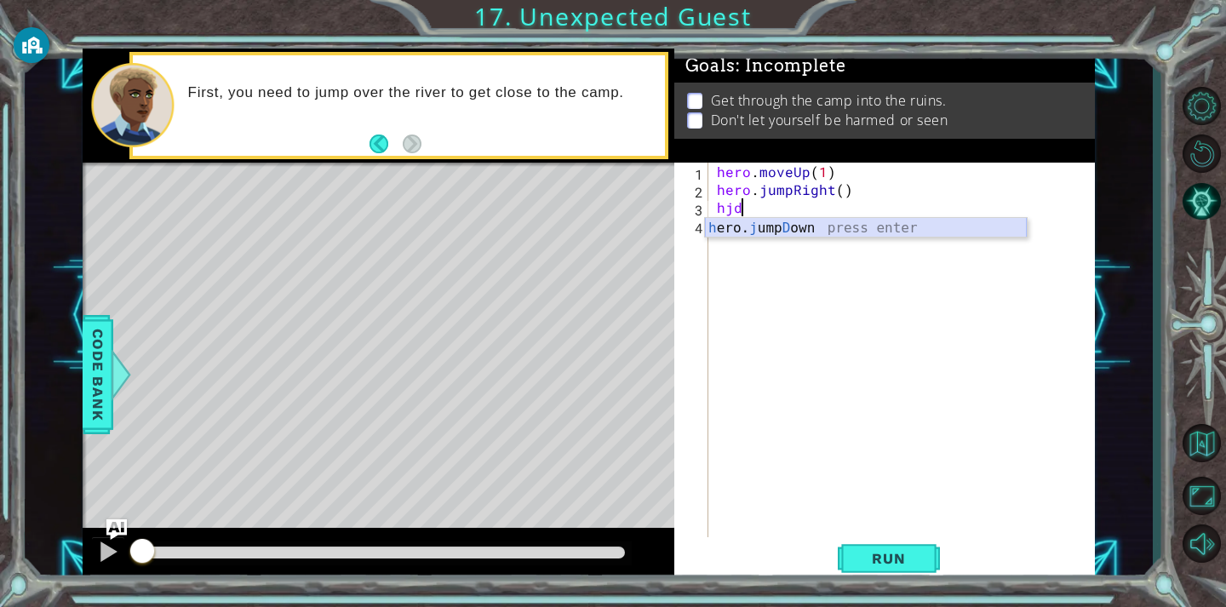
click at [823, 221] on div "h ero. j ump D own press enter" at bounding box center [866, 248] width 322 height 61
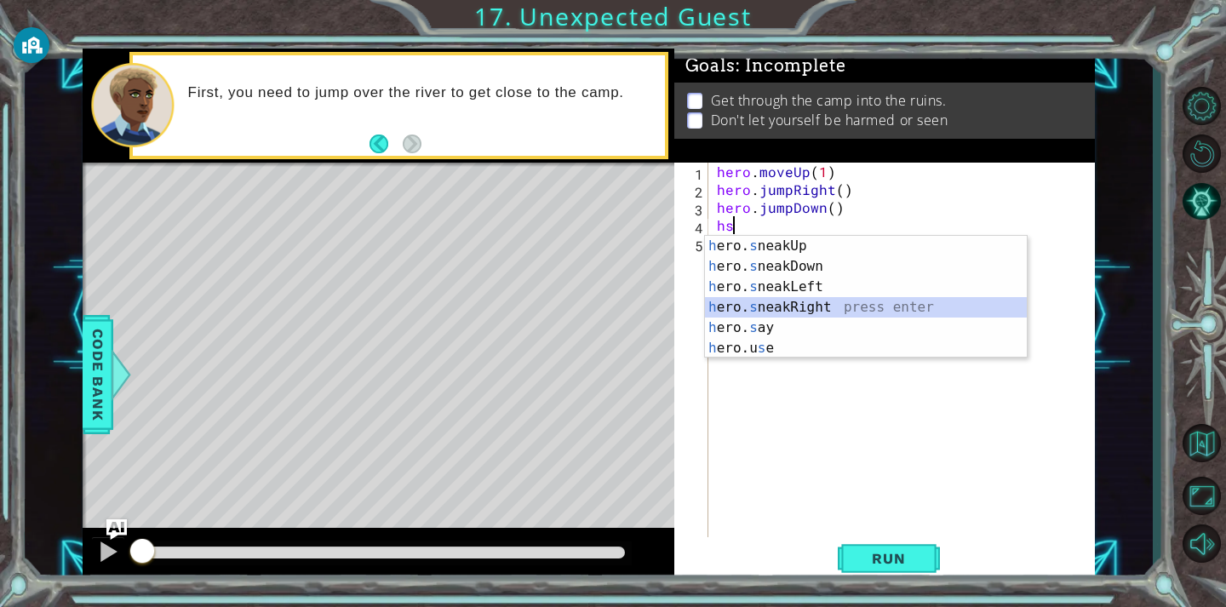
click at [764, 308] on div "h ero. s neakUp press enter h ero. s neakDown press enter h ero. s neakLeft pre…" at bounding box center [866, 317] width 322 height 163
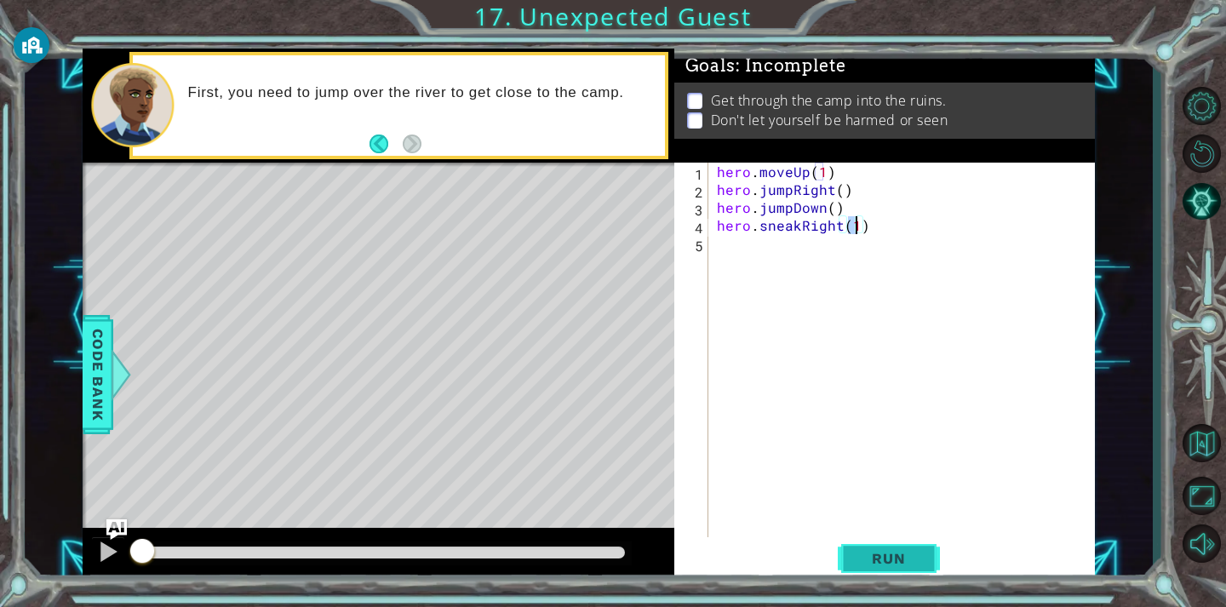
type textarea "hero.sneakRight(1)"
click at [864, 558] on span "Run" at bounding box center [888, 558] width 67 height 17
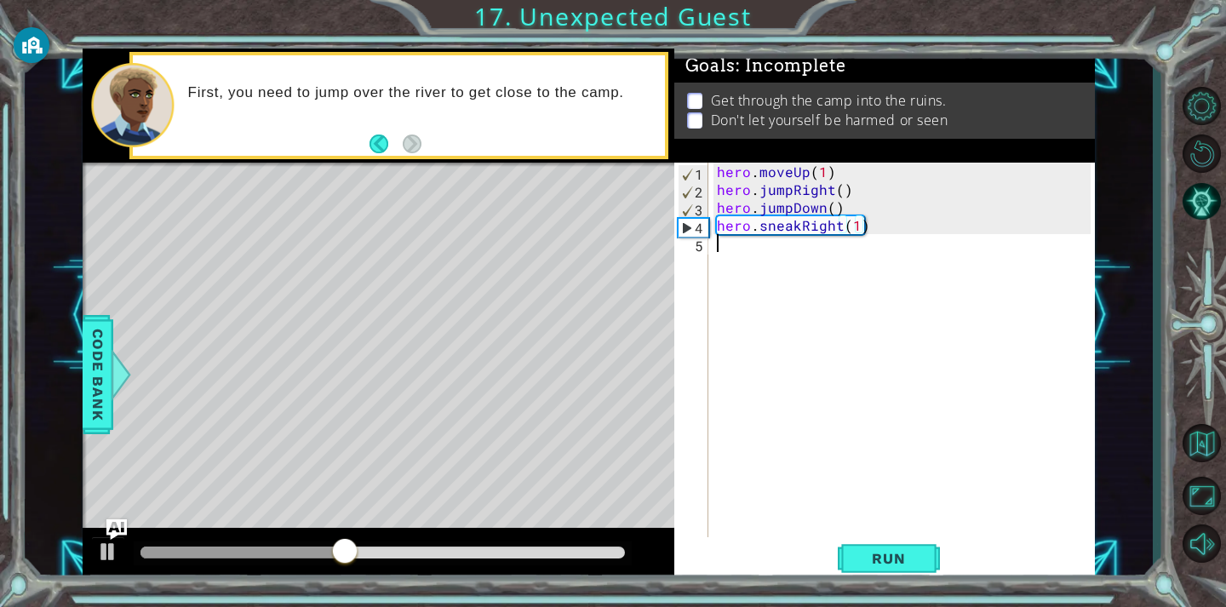
click at [747, 268] on div "hero . moveUp ( 1 ) hero . jumpRight ( ) hero . jumpDown ( ) hero . sneakRight …" at bounding box center [906, 368] width 386 height 411
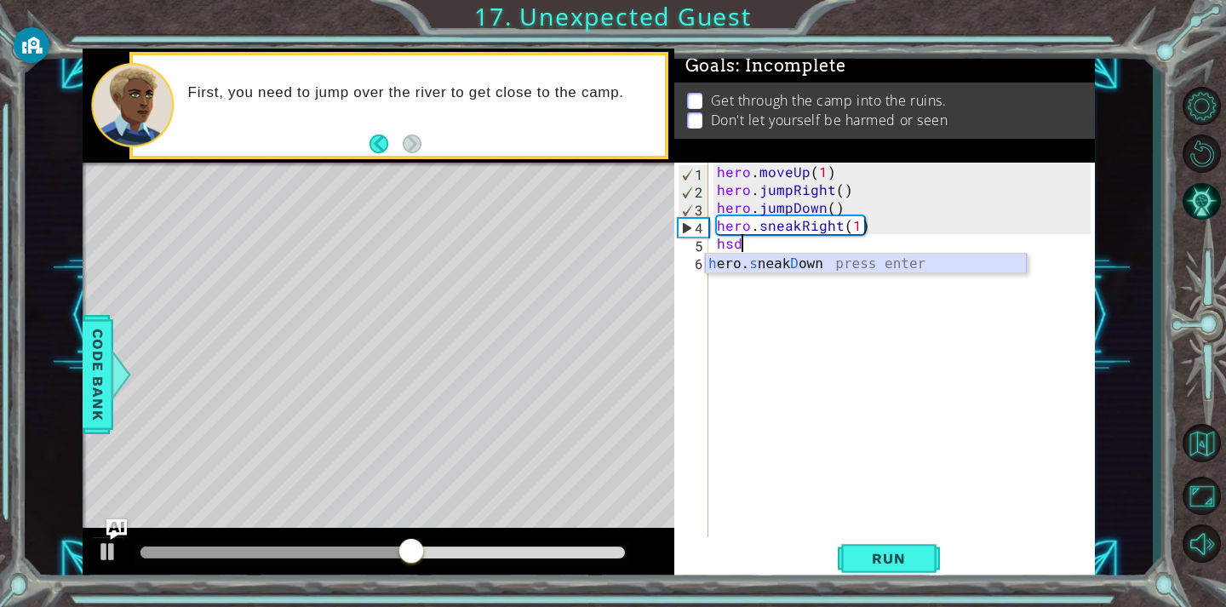
click at [793, 259] on div "h ero. s neak D own press enter" at bounding box center [866, 284] width 322 height 61
type textarea "hero.sneakDown(1)"
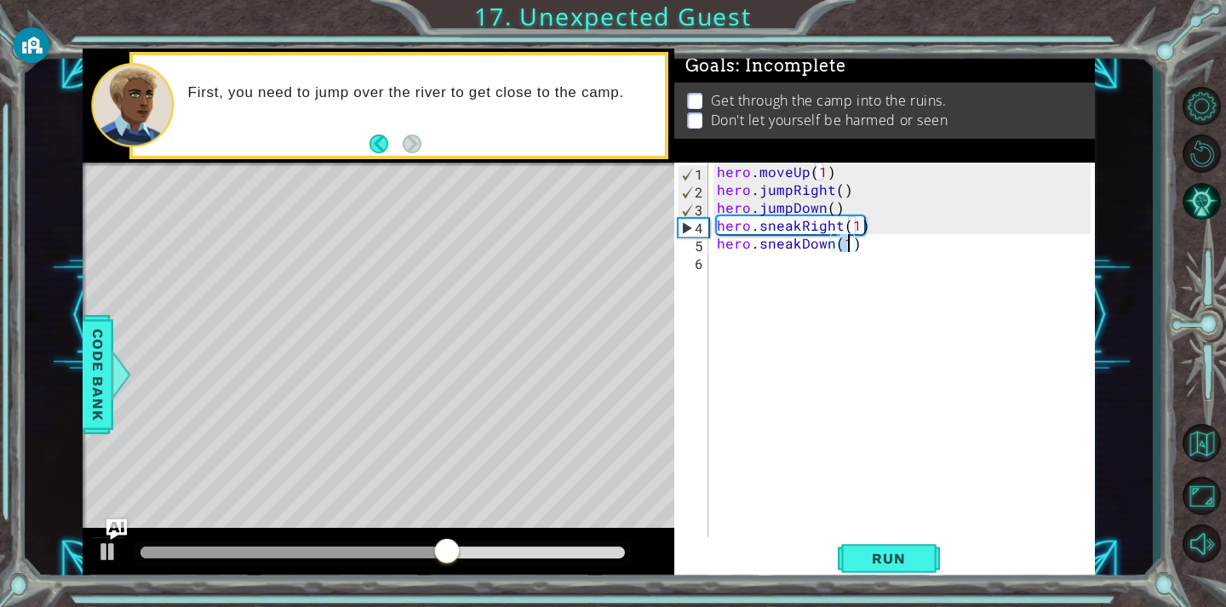
click at [765, 268] on div "hero . moveUp ( 1 ) hero . jumpRight ( ) hero . jumpDown ( ) hero . sneakRight …" at bounding box center [906, 368] width 386 height 411
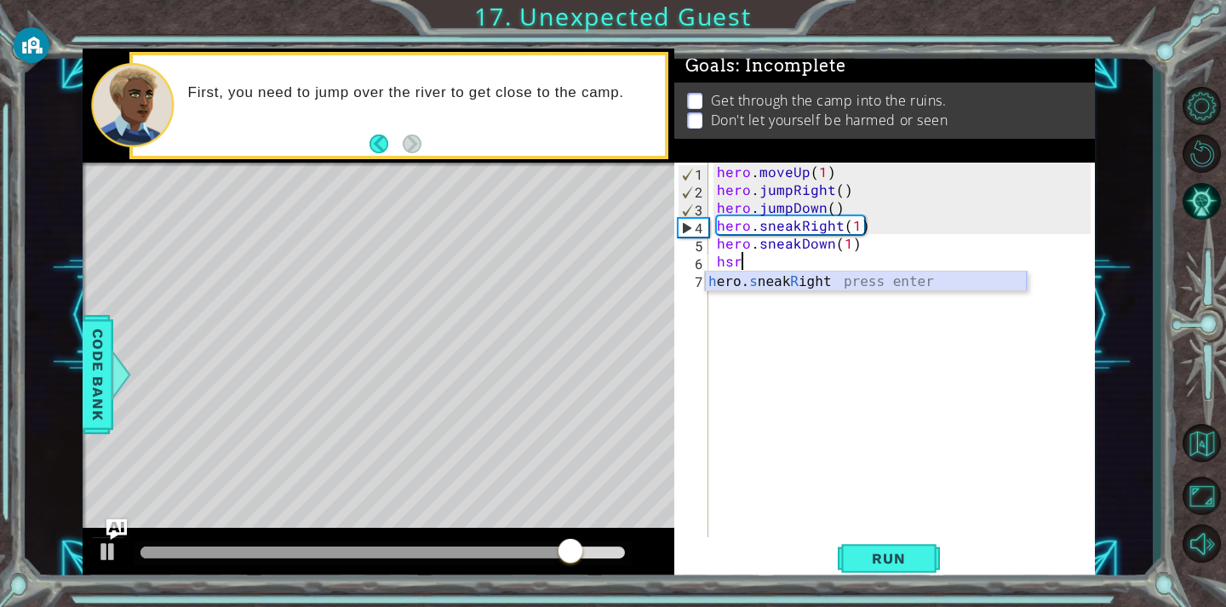
click at [767, 276] on div "h ero. s neak R ight press enter" at bounding box center [866, 302] width 322 height 61
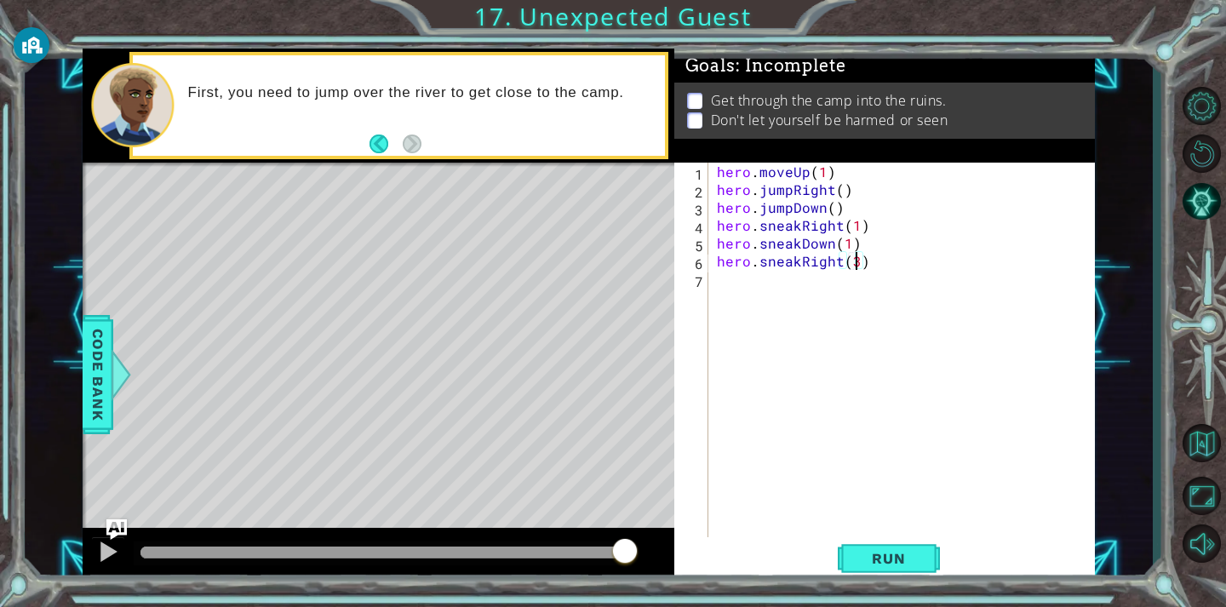
scroll to position [0, 8]
click at [916, 555] on span "Run" at bounding box center [888, 558] width 67 height 17
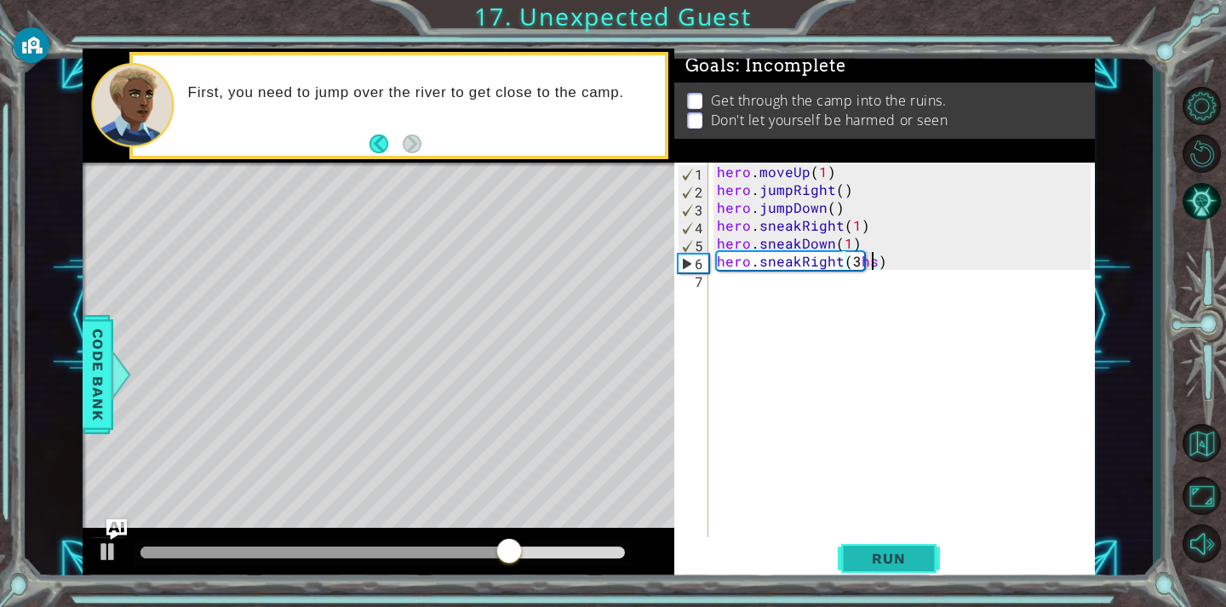
scroll to position [0, 9]
type textarea "hero.sneakRight(3)"
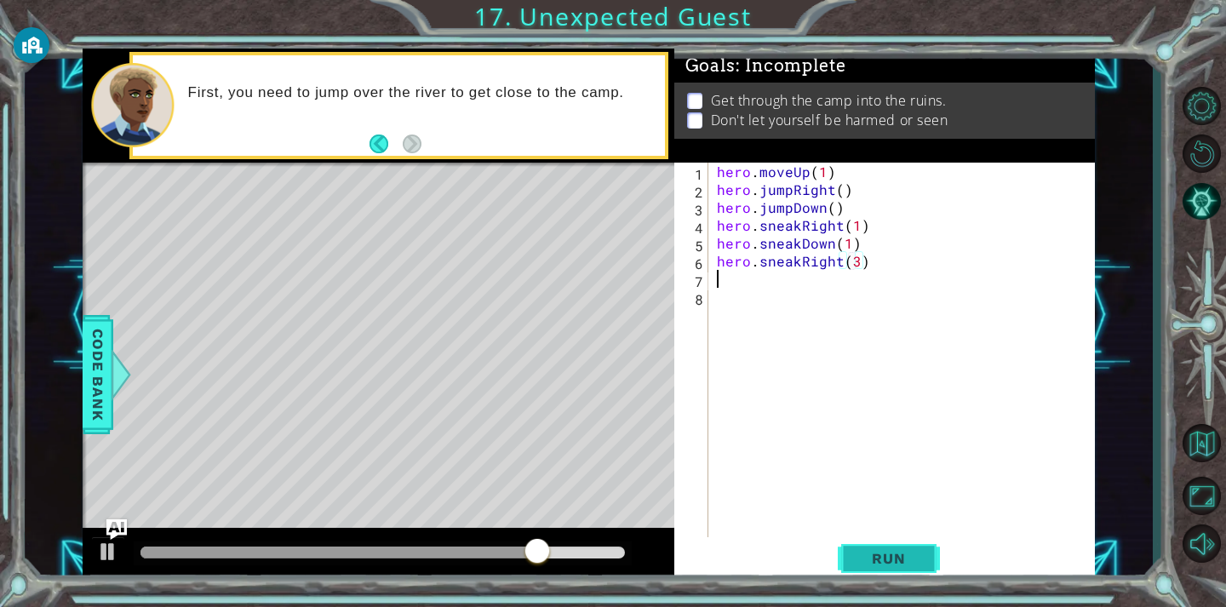
scroll to position [0, 0]
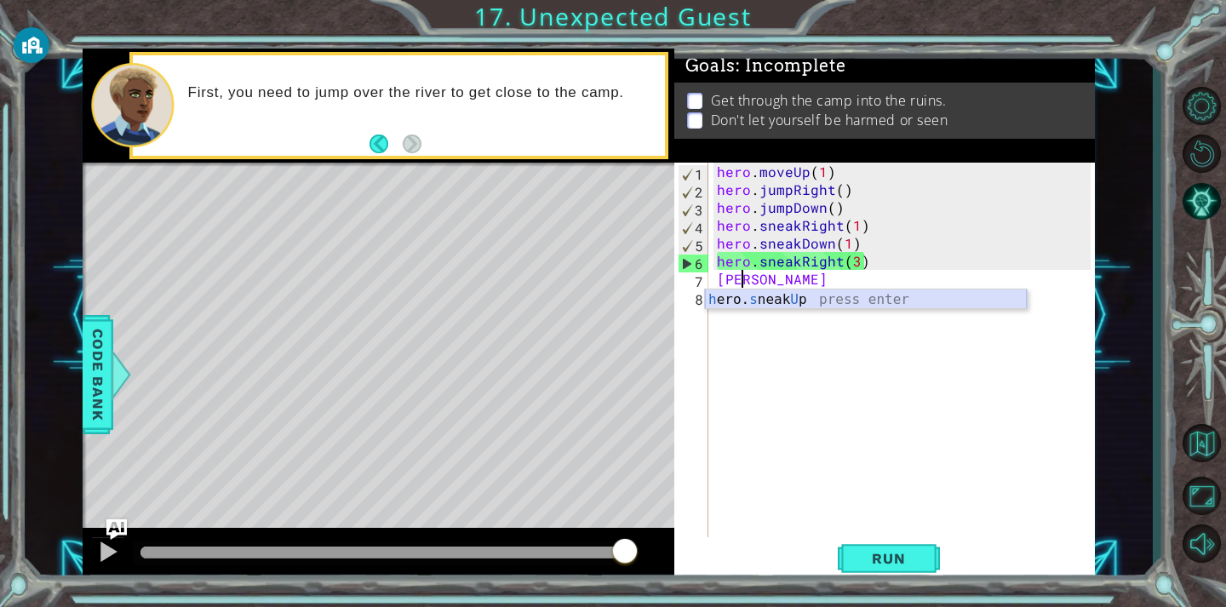
click at [847, 306] on div "h ero. s neak U p press enter" at bounding box center [866, 319] width 322 height 61
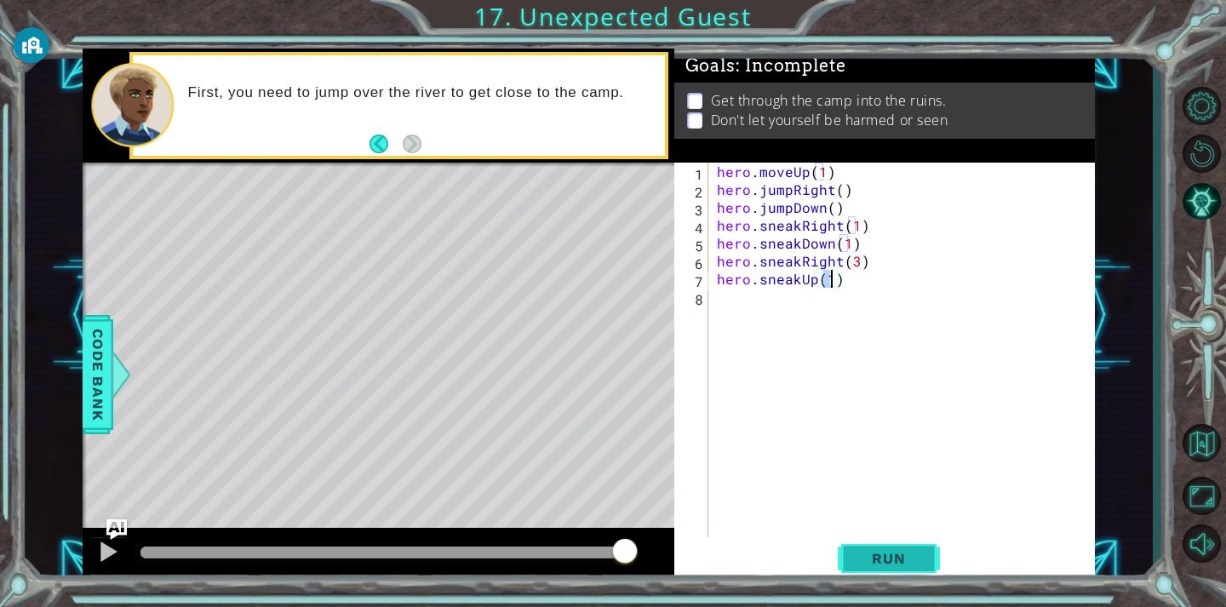
type textarea "hero.sneakUp(1)"
click at [885, 564] on span "Run" at bounding box center [888, 558] width 67 height 17
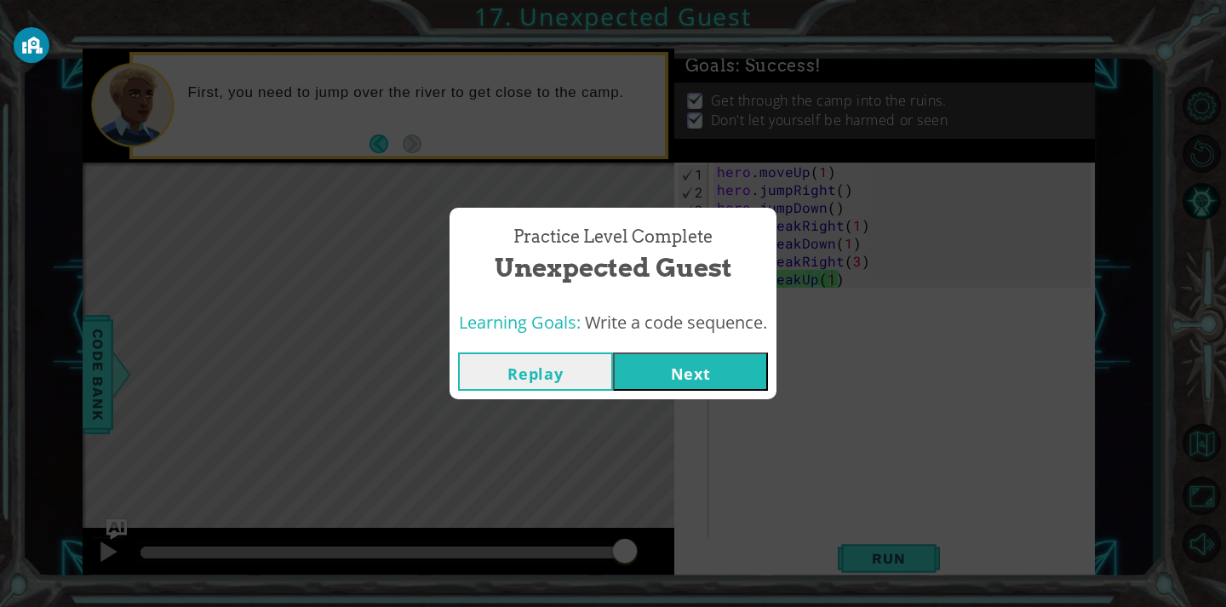
click at [722, 375] on button "Next" at bounding box center [690, 371] width 155 height 38
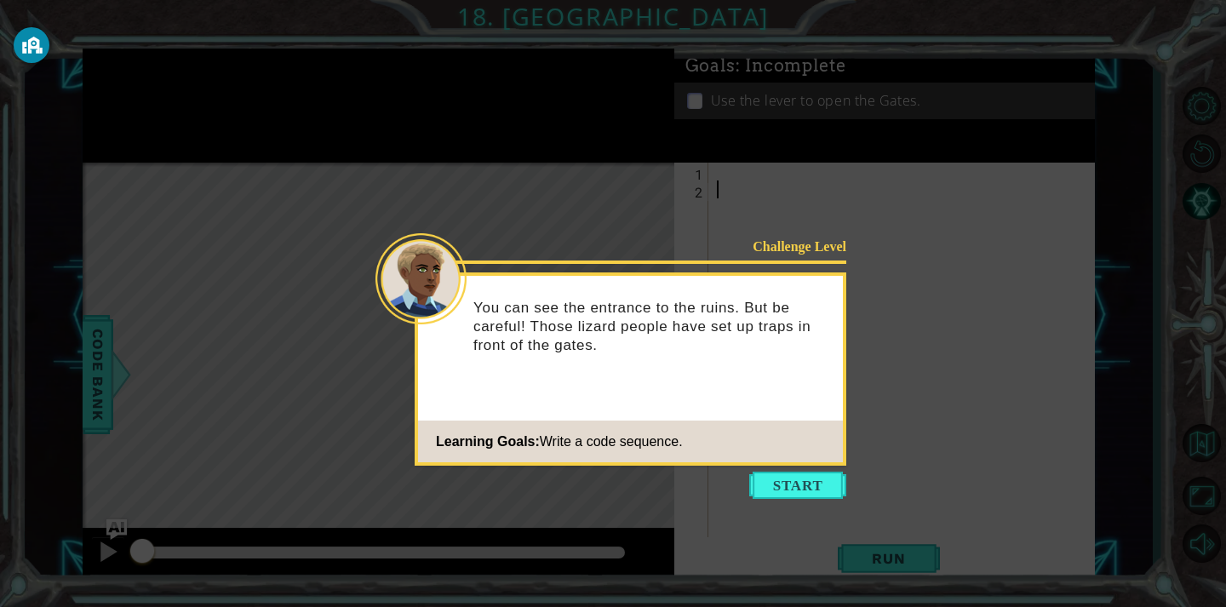
drag, startPoint x: 844, startPoint y: 485, endPoint x: 845, endPoint y: 473, distance: 12.0
click at [845, 473] on button "Start" at bounding box center [797, 485] width 97 height 27
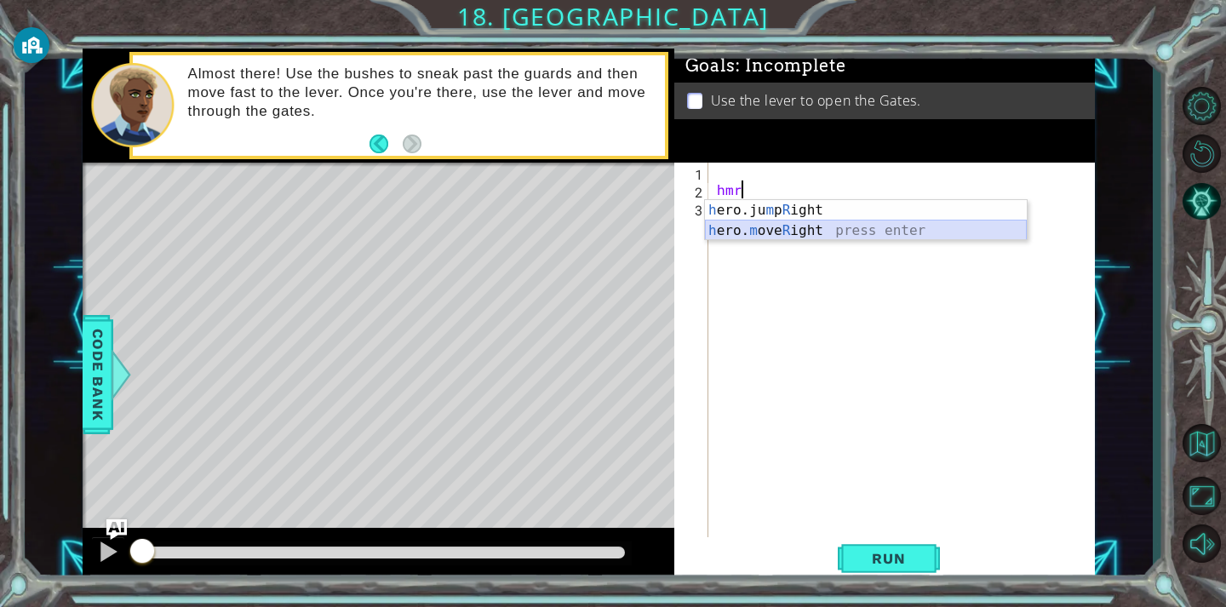
click at [816, 236] on div "h ero.ju m p R ight press enter h ero. m ove R ight press enter" at bounding box center [866, 241] width 322 height 82
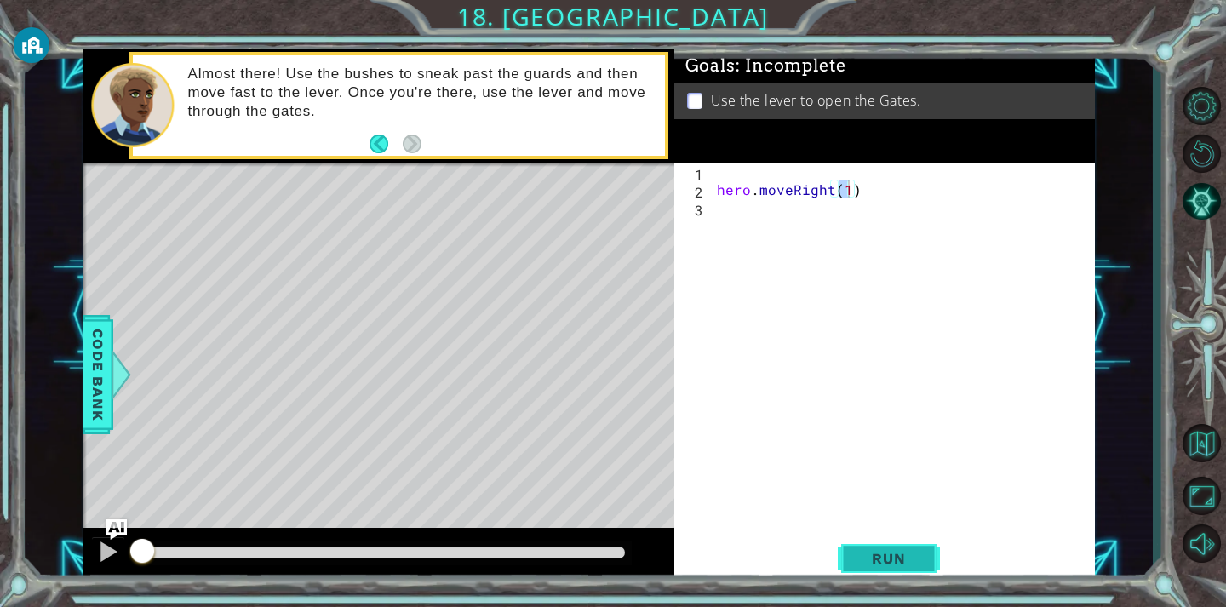
drag, startPoint x: 910, startPoint y: 562, endPoint x: 921, endPoint y: 545, distance: 20.3
click at [917, 556] on span "Run" at bounding box center [888, 558] width 67 height 17
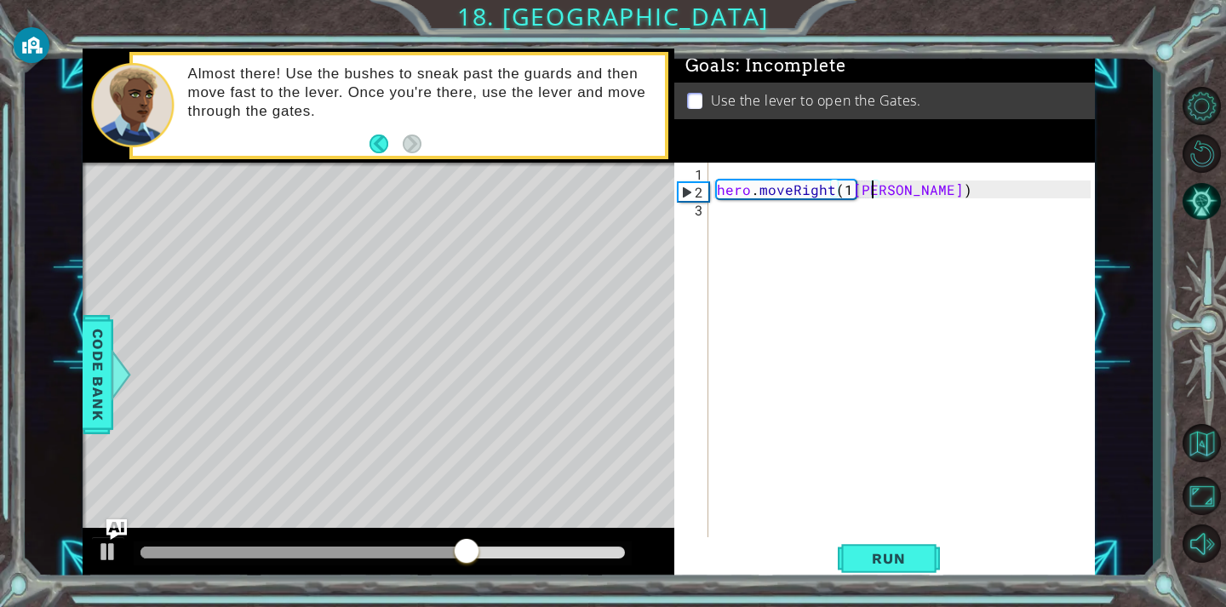
scroll to position [0, 9]
type textarea "hero.moveRight(1)"
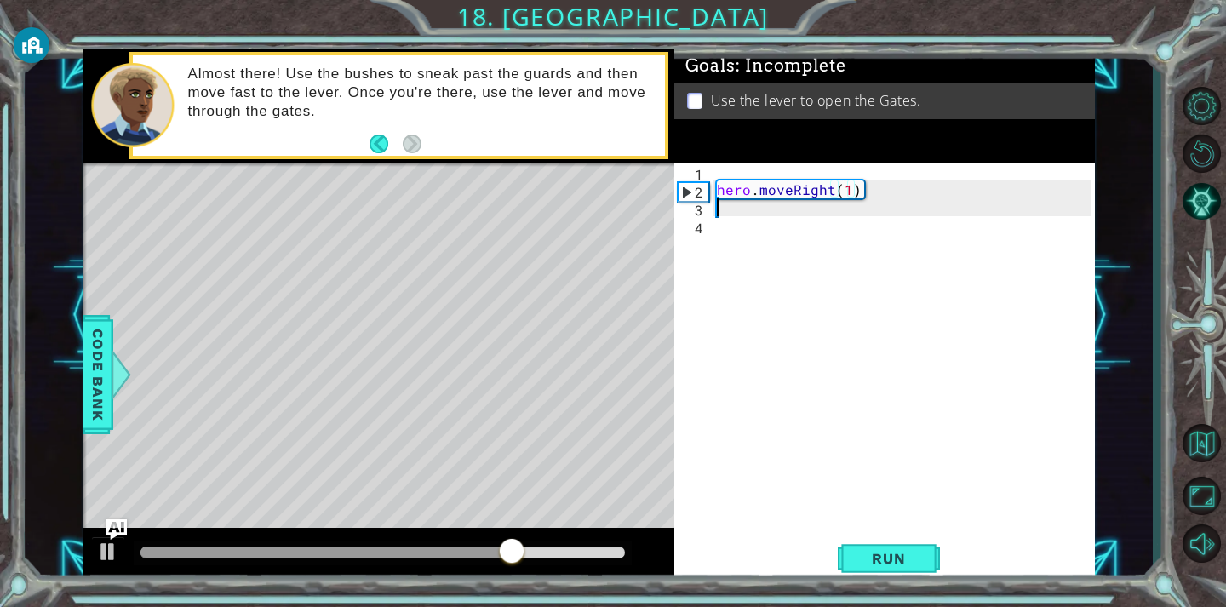
scroll to position [0, 0]
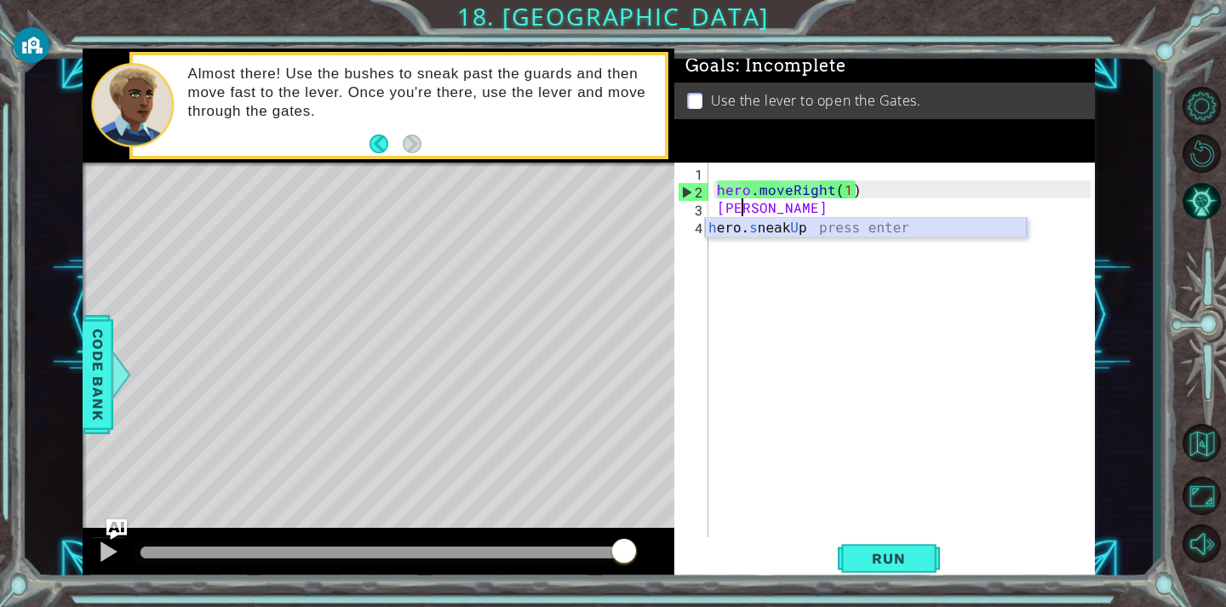
drag, startPoint x: 810, startPoint y: 232, endPoint x: 794, endPoint y: 172, distance: 61.5
click at [808, 228] on div "h ero. s neak U p press enter" at bounding box center [866, 248] width 322 height 61
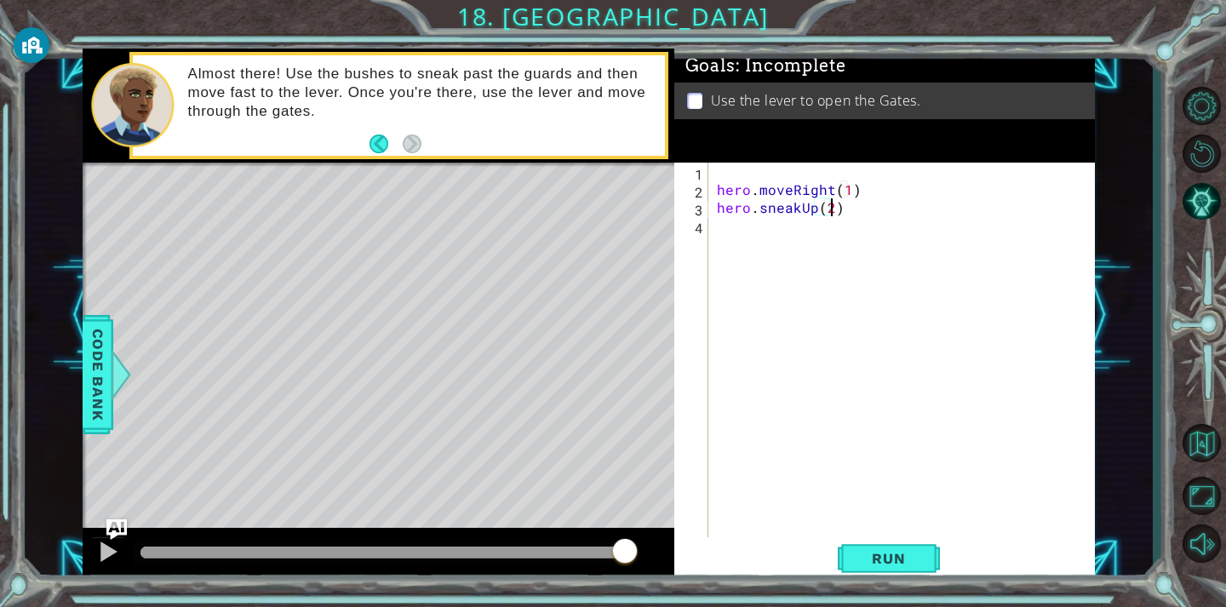
scroll to position [0, 7]
click at [873, 564] on span "Run" at bounding box center [888, 558] width 67 height 17
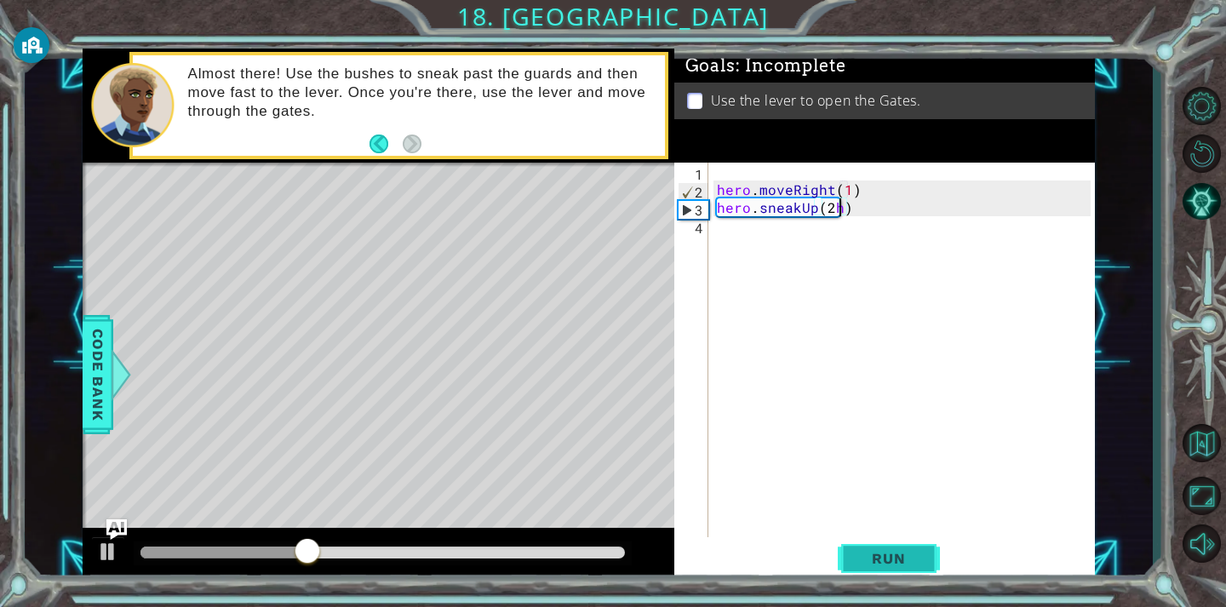
scroll to position [0, 8]
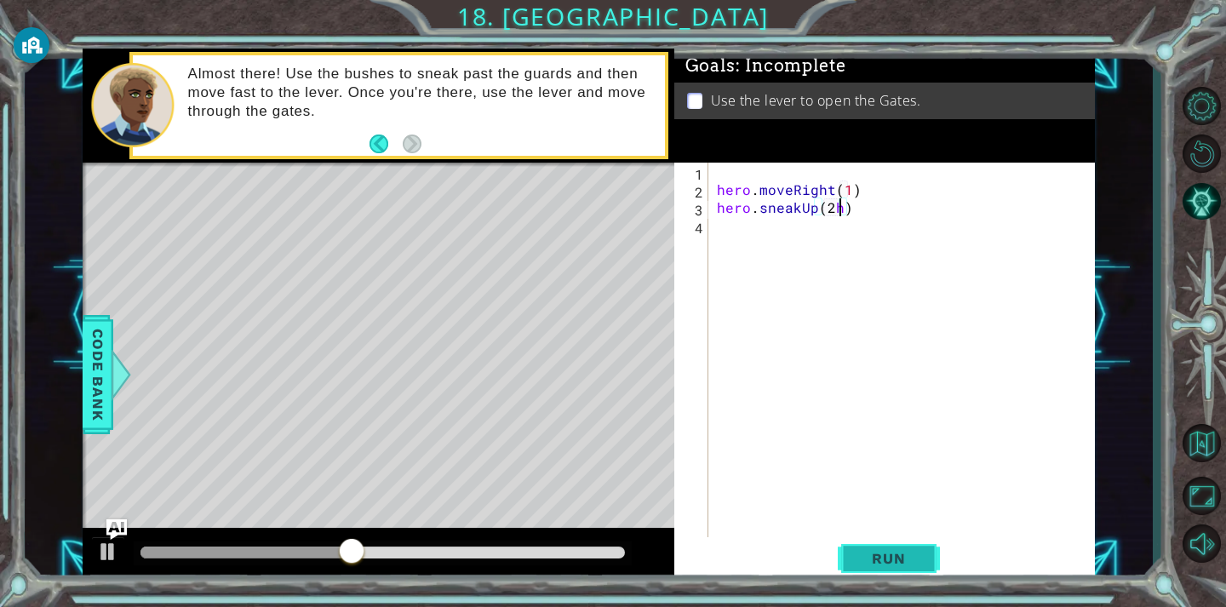
type textarea "hero.sneakUp(2)"
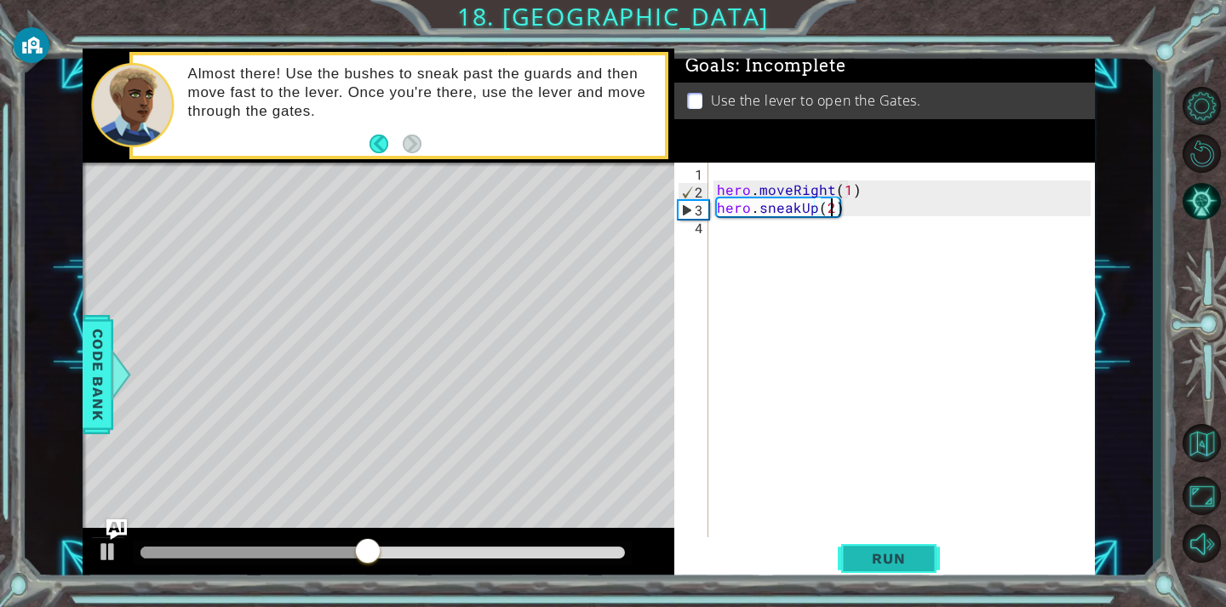
scroll to position [0, 0]
type textarea "s"
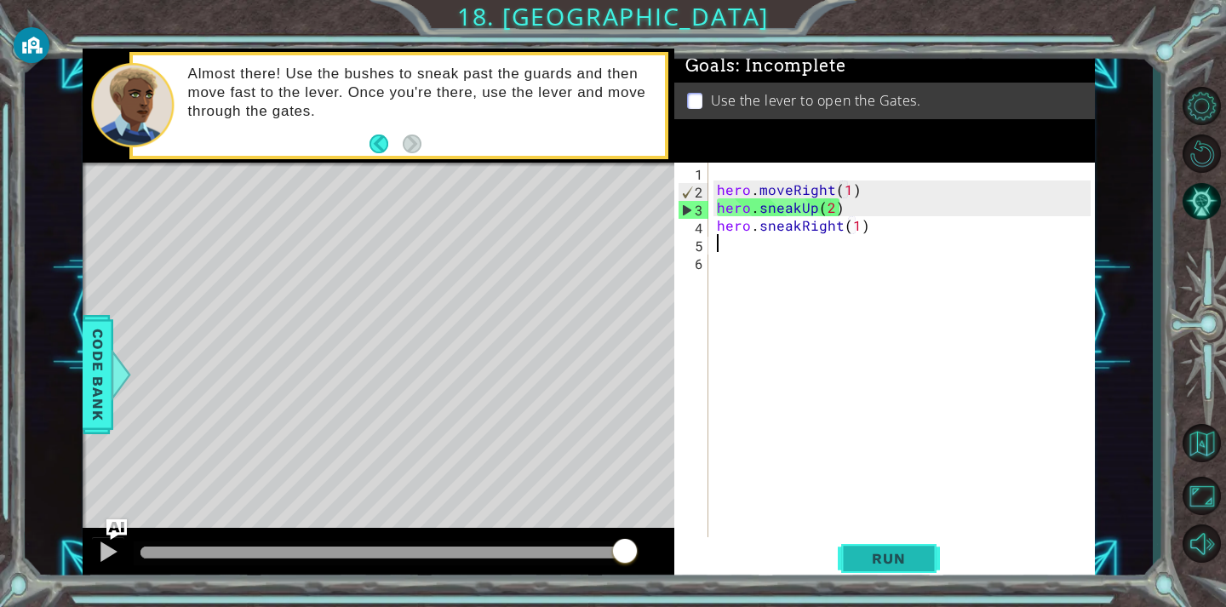
type textarea "hero.sneakRight(1)"
click at [904, 547] on button "Run" at bounding box center [889, 558] width 102 height 42
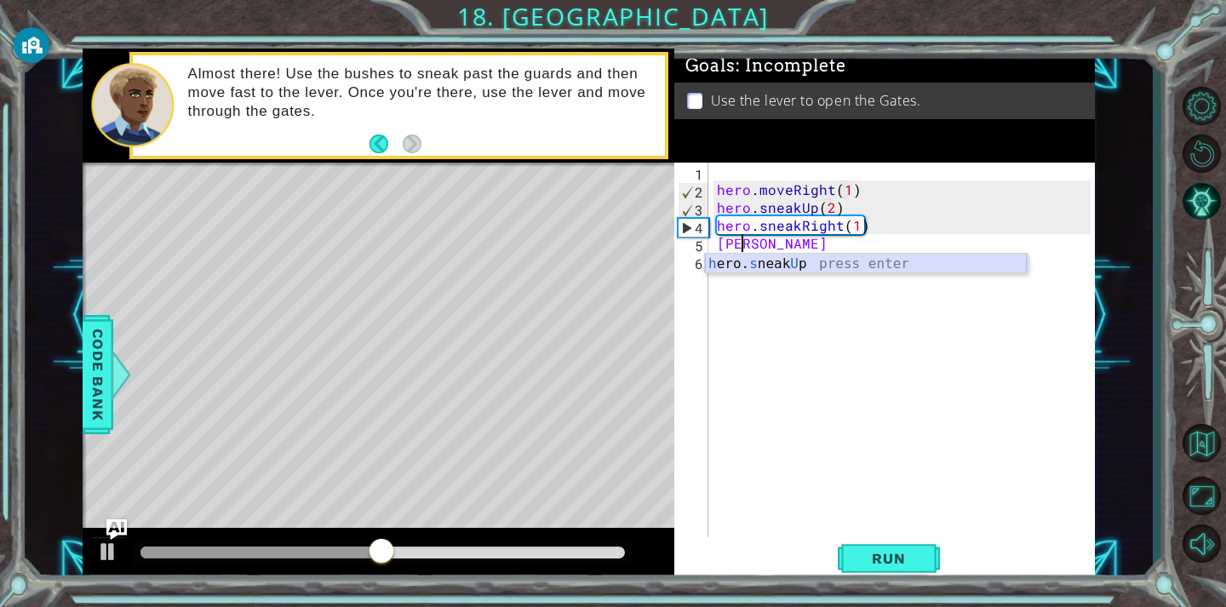
click at [766, 262] on div "h ero. s neak U p press enter" at bounding box center [866, 284] width 322 height 61
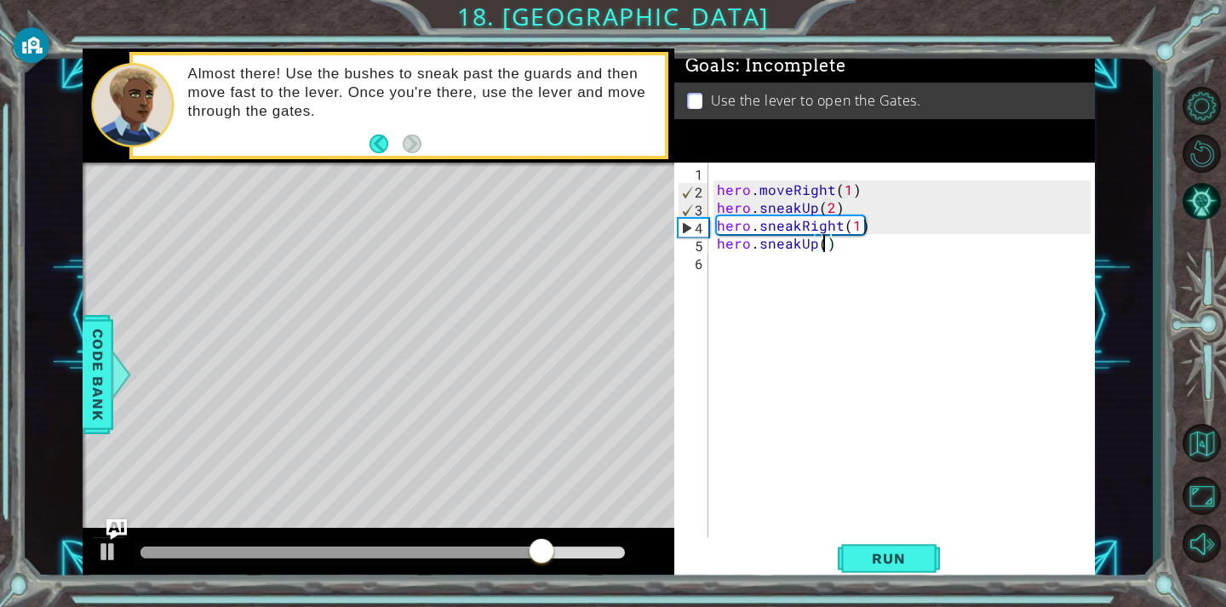
scroll to position [0, 6]
type textarea "hero.sneakUp(1)"
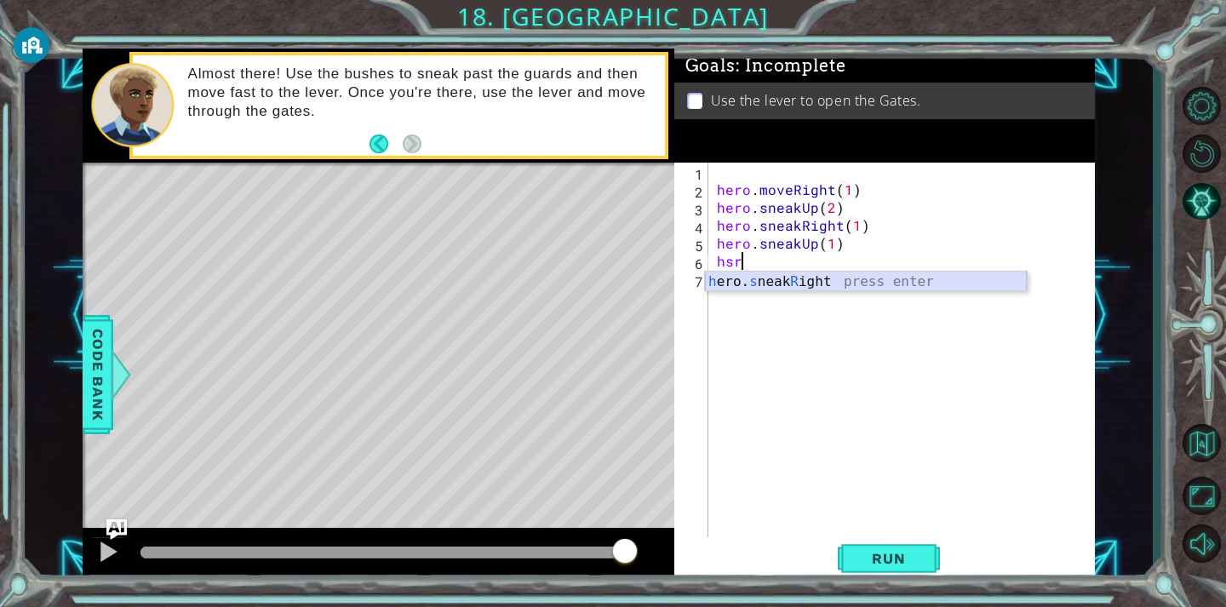
click at [772, 280] on div "h ero. s neak R ight press enter" at bounding box center [866, 302] width 322 height 61
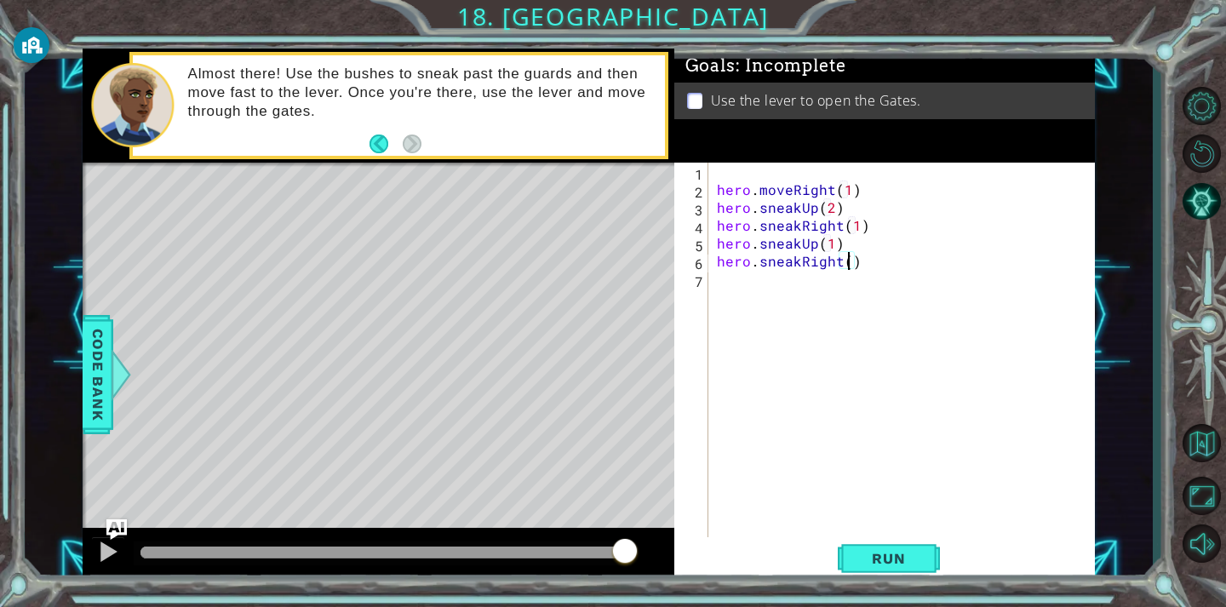
scroll to position [0, 8]
click at [867, 556] on span "Run" at bounding box center [888, 558] width 67 height 17
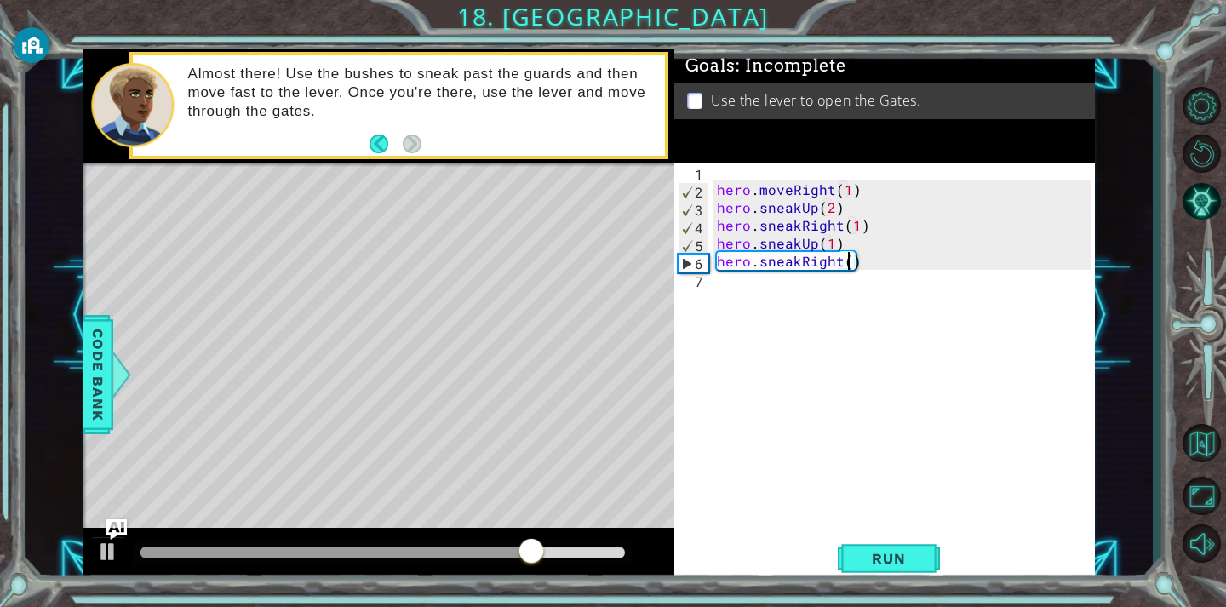
type textarea "hero.sneakRight(1)"
drag, startPoint x: 899, startPoint y: 553, endPoint x: 909, endPoint y: 529, distance: 26.7
click at [899, 550] on span "Run" at bounding box center [888, 558] width 67 height 17
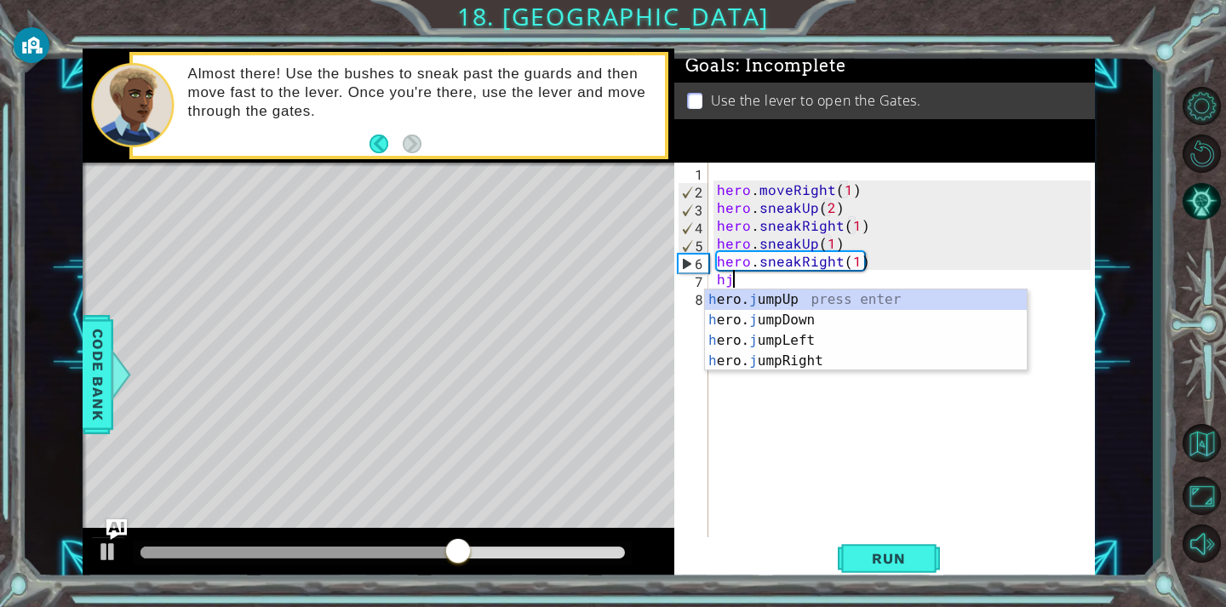
type textarea "hjr"
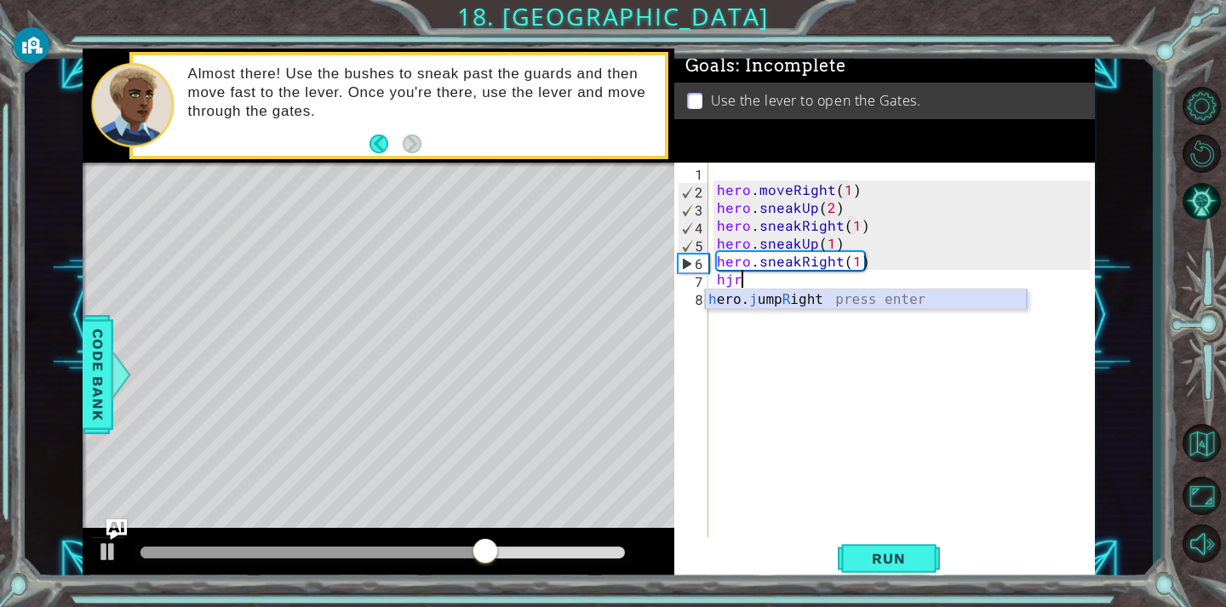
click at [722, 290] on div "h ero. j ump R ight press enter" at bounding box center [866, 319] width 322 height 61
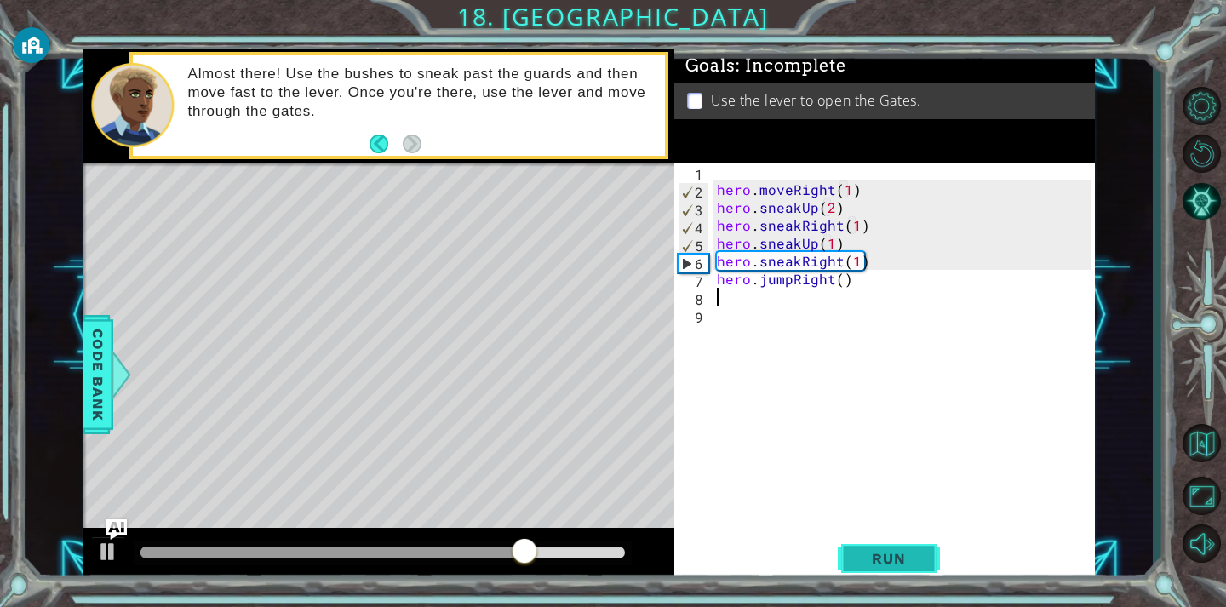
click at [906, 546] on button "Run" at bounding box center [889, 558] width 102 height 42
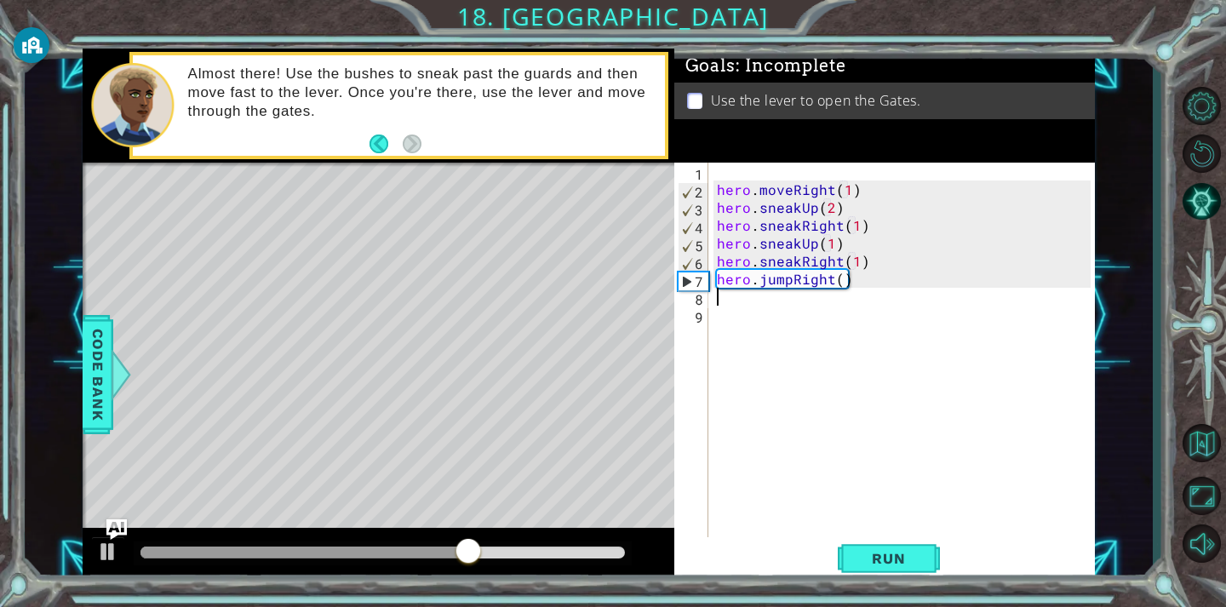
click at [831, 282] on div "hero . moveRight ( 1 ) hero . sneakUp ( 2 ) hero . sneakRight ( 1 ) hero . snea…" at bounding box center [906, 368] width 386 height 411
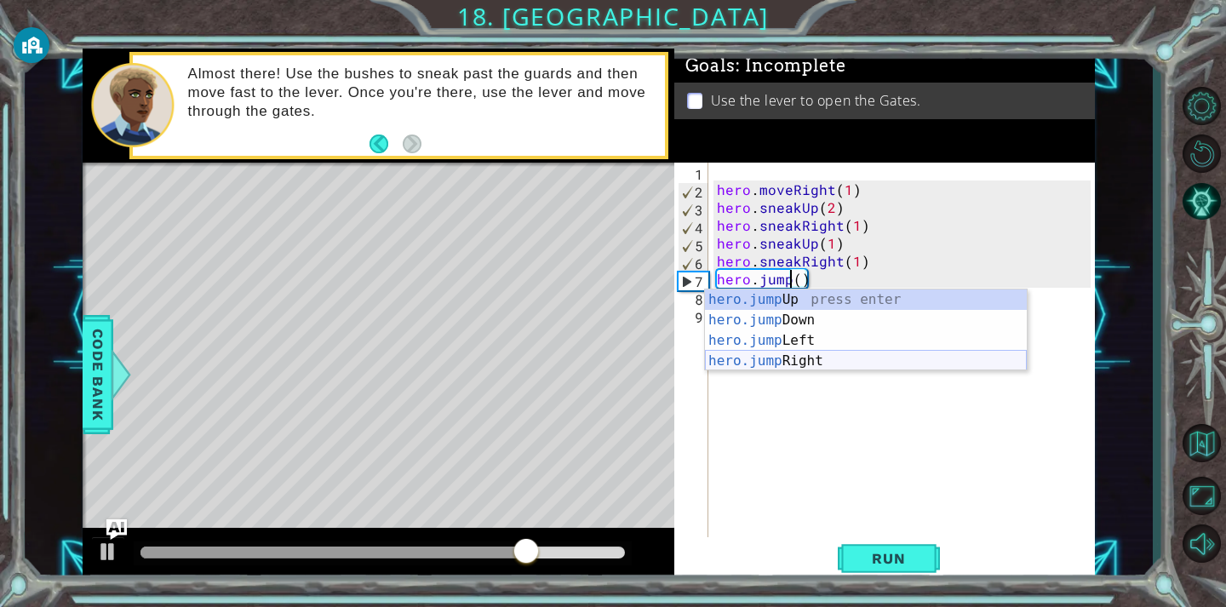
scroll to position [0, 5]
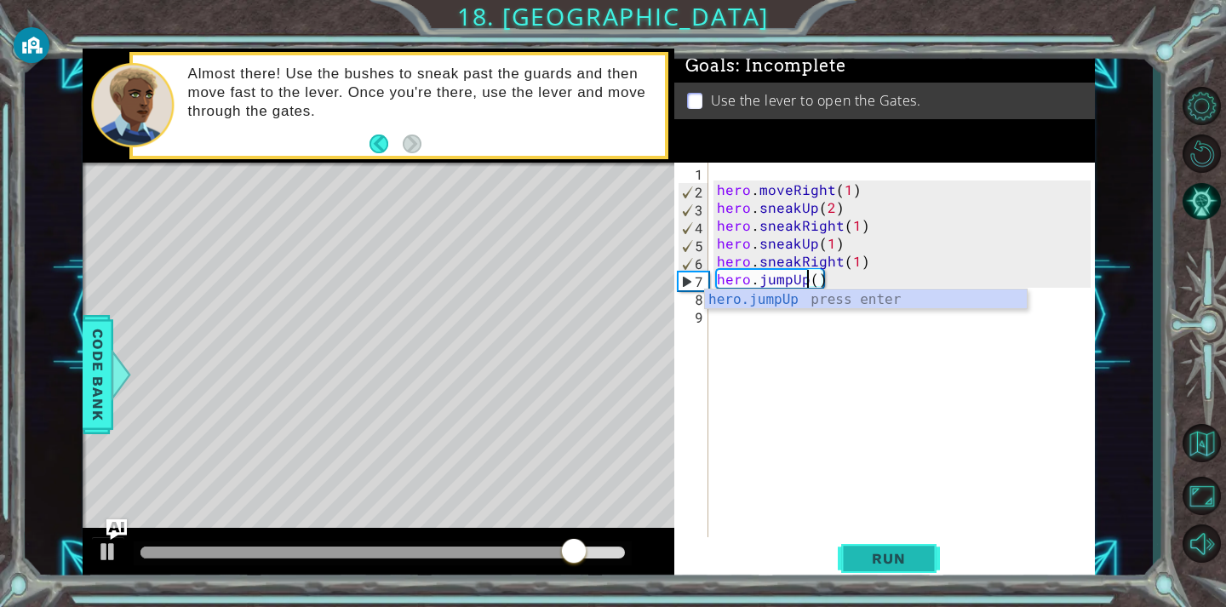
type textarea "hero.jumpUp()"
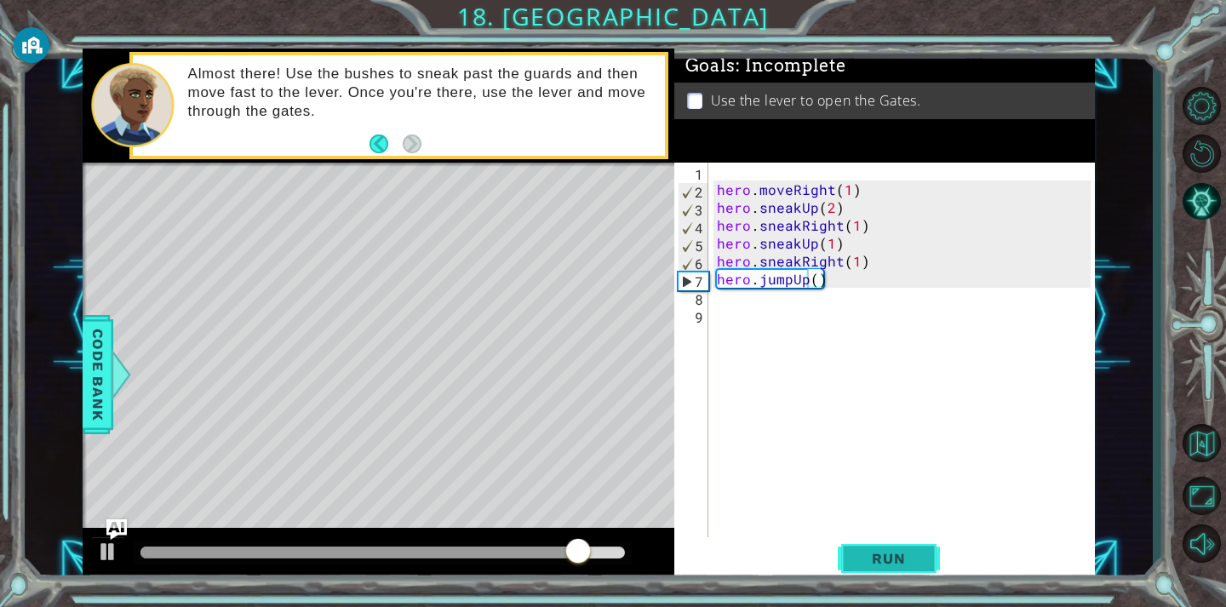
click at [907, 558] on span "Run" at bounding box center [888, 558] width 67 height 17
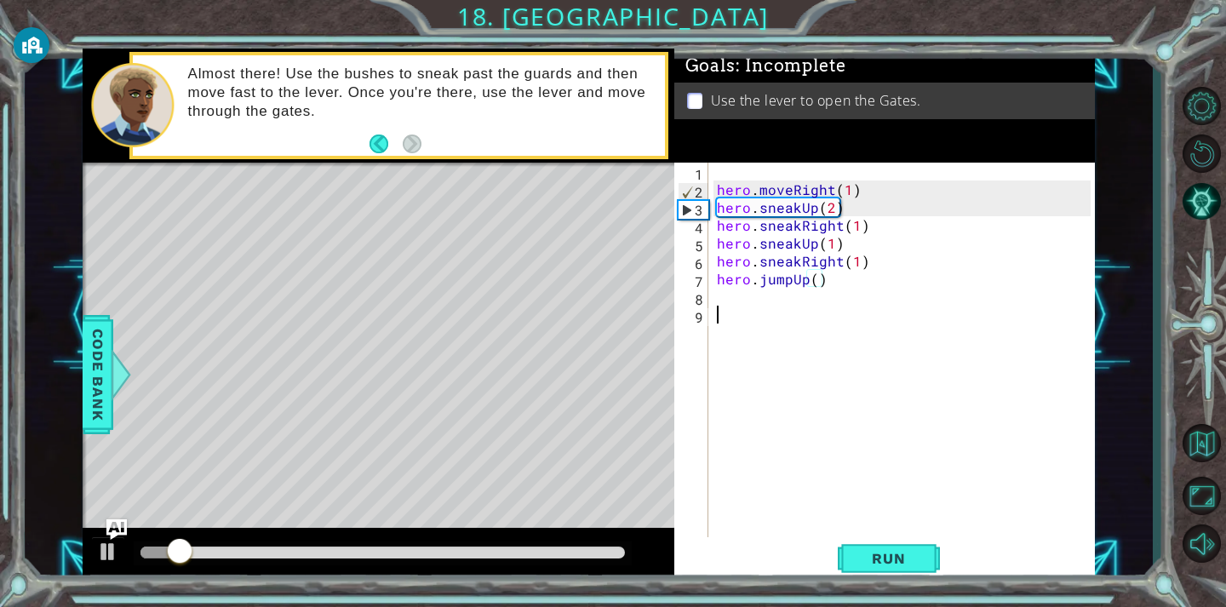
click at [761, 422] on div "hero . moveRight ( 1 ) hero . sneakUp ( 2 ) hero . sneakRight ( 1 ) hero . snea…" at bounding box center [906, 368] width 386 height 411
click at [758, 309] on div "hero . moveRight ( 1 ) hero . sneakUp ( 2 ) hero . sneakRight ( 1 ) hero . snea…" at bounding box center [906, 368] width 386 height 411
click at [732, 297] on div "hero . moveRight ( 1 ) hero . sneakUp ( 2 ) hero . sneakRight ( 1 ) hero . snea…" at bounding box center [906, 368] width 386 height 411
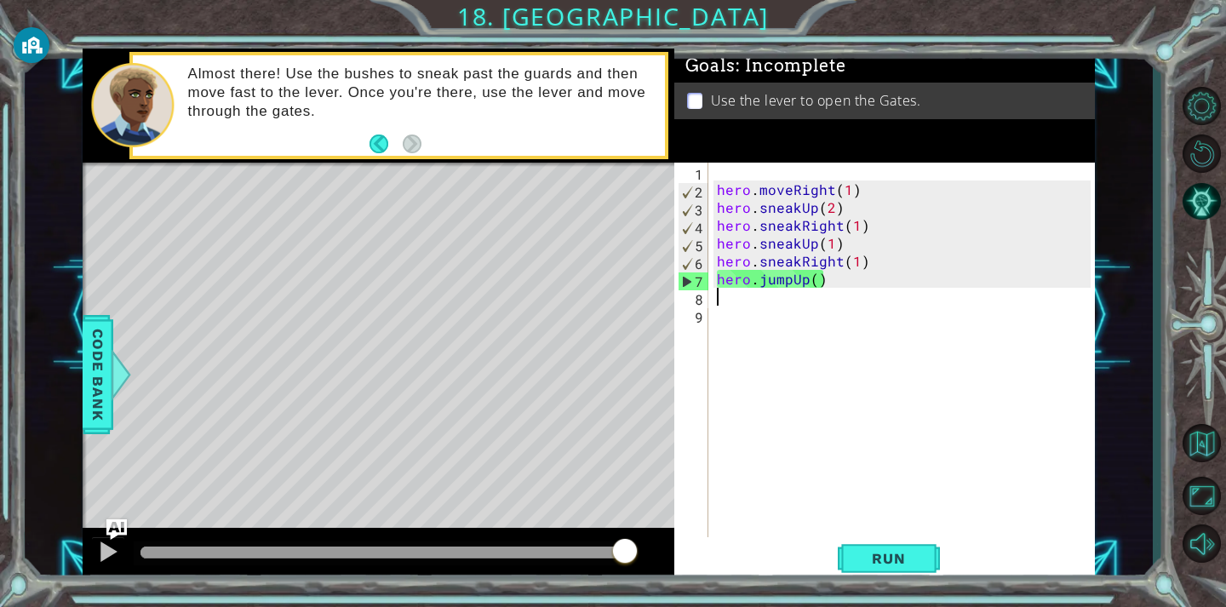
click at [853, 263] on div "hero . moveRight ( 1 ) hero . sneakUp ( 2 ) hero . sneakRight ( 1 ) hero . snea…" at bounding box center [906, 368] width 386 height 411
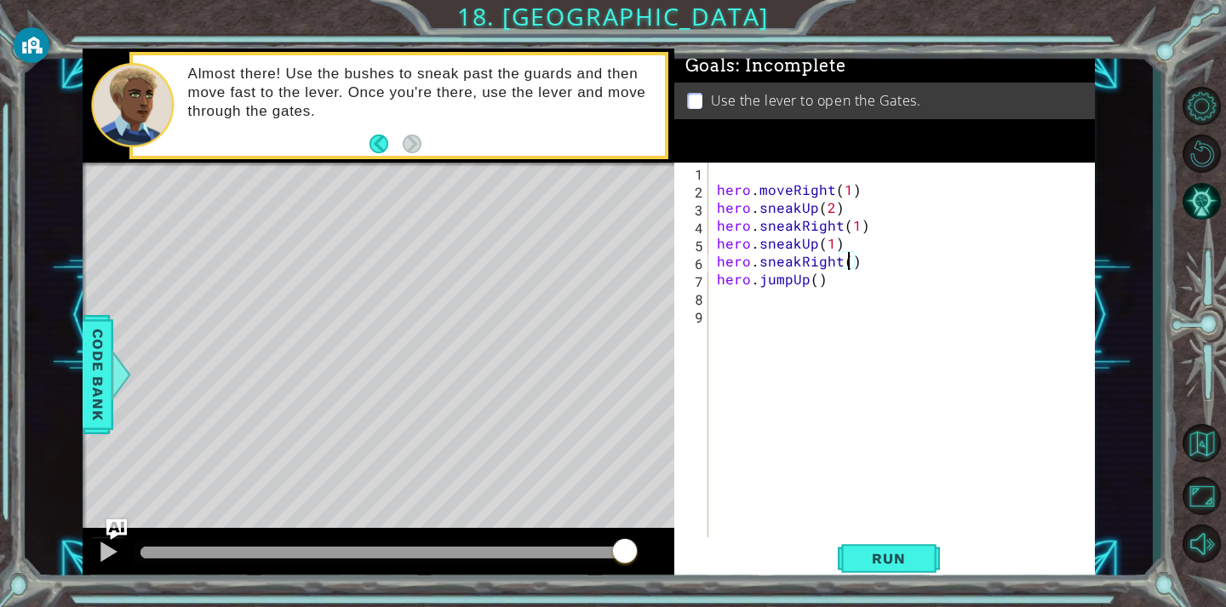
type textarea "hero.sneakRight(2)"
drag, startPoint x: 828, startPoint y: 283, endPoint x: 727, endPoint y: 303, distance: 103.2
click at [724, 300] on div "hero . moveRight ( 1 ) hero . sneakUp ( 2 ) hero . sneakRight ( 1 ) hero . snea…" at bounding box center [906, 368] width 386 height 411
drag, startPoint x: 913, startPoint y: 553, endPoint x: 903, endPoint y: 554, distance: 9.4
click at [908, 553] on span "Run" at bounding box center [888, 558] width 67 height 17
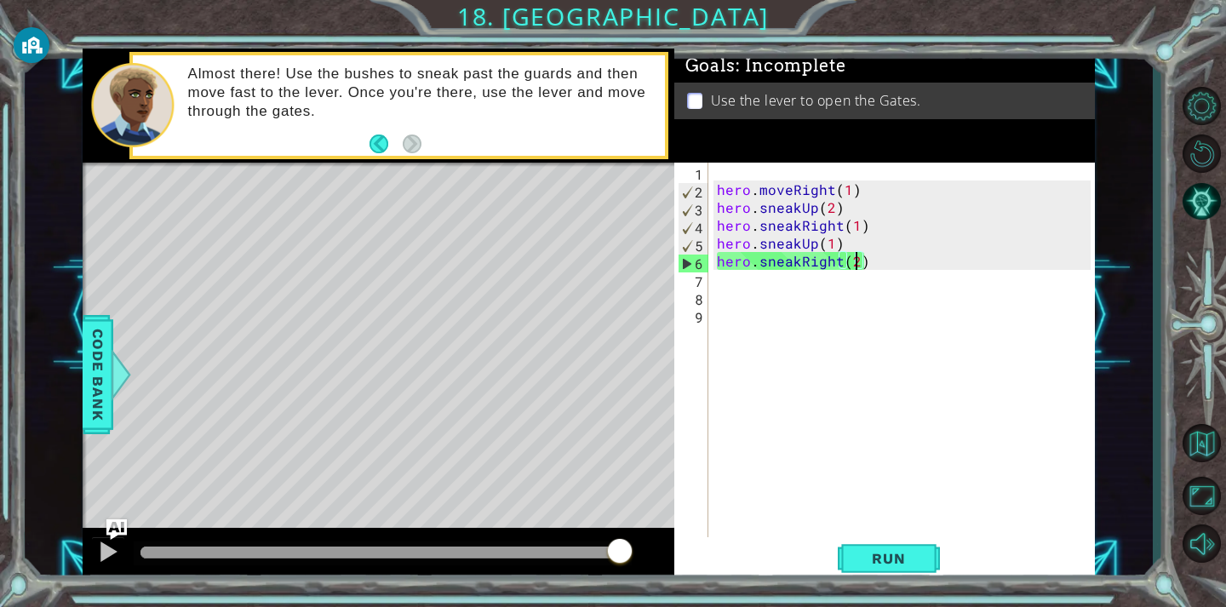
click at [856, 262] on div "hero . moveRight ( 1 ) hero . sneakUp ( 2 ) hero . sneakRight ( 1 ) hero . snea…" at bounding box center [906, 368] width 386 height 411
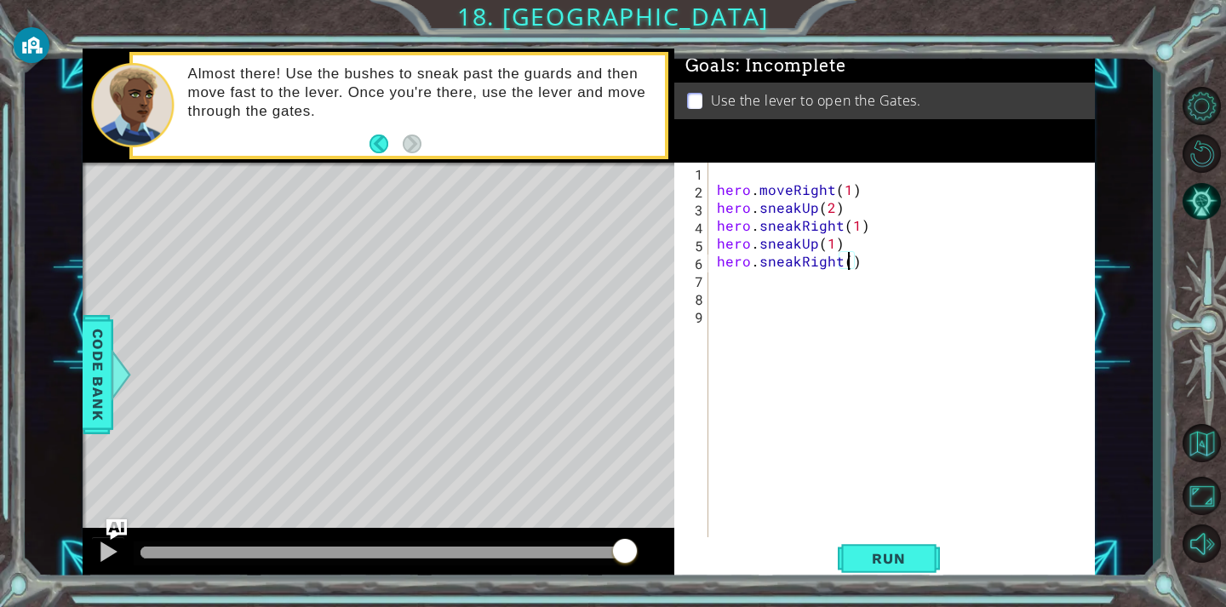
type textarea "hero.sneakRight(1)"
drag, startPoint x: 717, startPoint y: 283, endPoint x: 714, endPoint y: 275, distance: 8.9
click at [717, 283] on div "hero . moveRight ( 1 ) hero . sneakUp ( 2 ) hero . sneakRight ( 1 ) hero . snea…" at bounding box center [906, 368] width 386 height 411
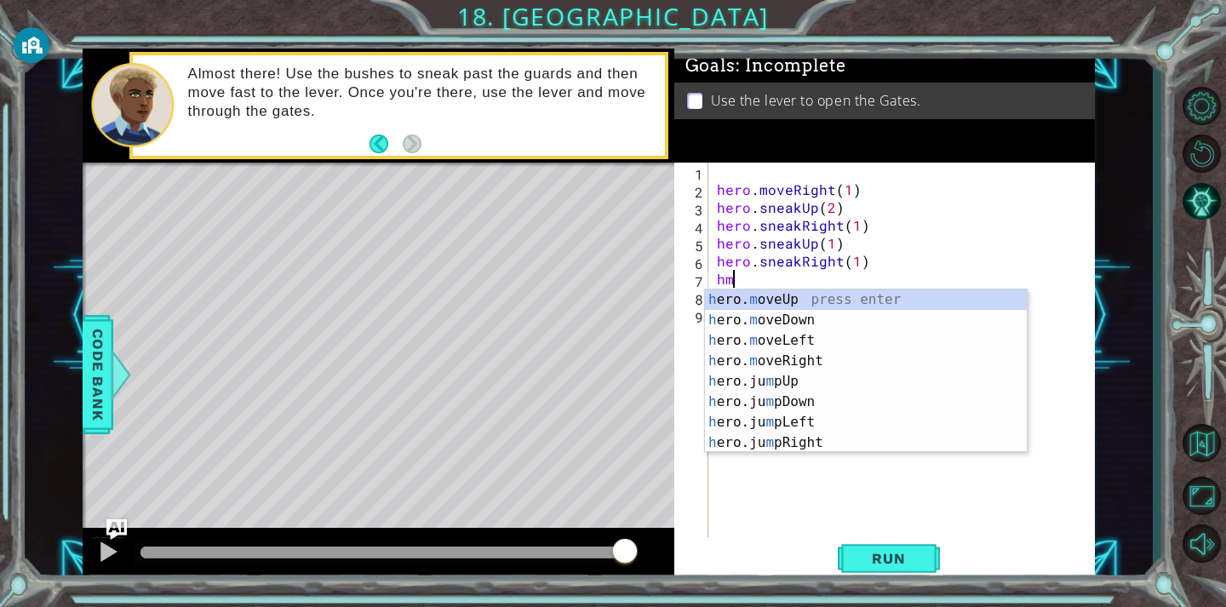
type textarea "hmr"
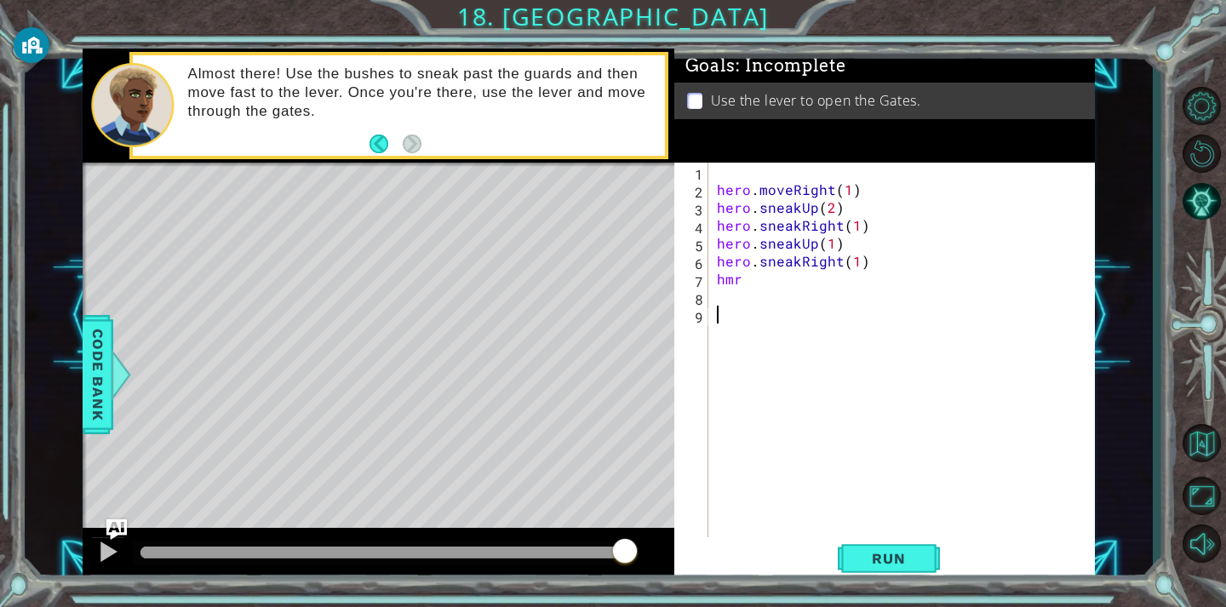
click at [741, 331] on div "hero . moveRight ( 1 ) hero . sneakUp ( 2 ) hero . sneakRight ( 1 ) hero . snea…" at bounding box center [906, 368] width 386 height 411
click at [751, 277] on div "hero . moveRight ( 1 ) hero . sneakUp ( 2 ) hero . sneakRight ( 1 ) hero . snea…" at bounding box center [906, 368] width 386 height 411
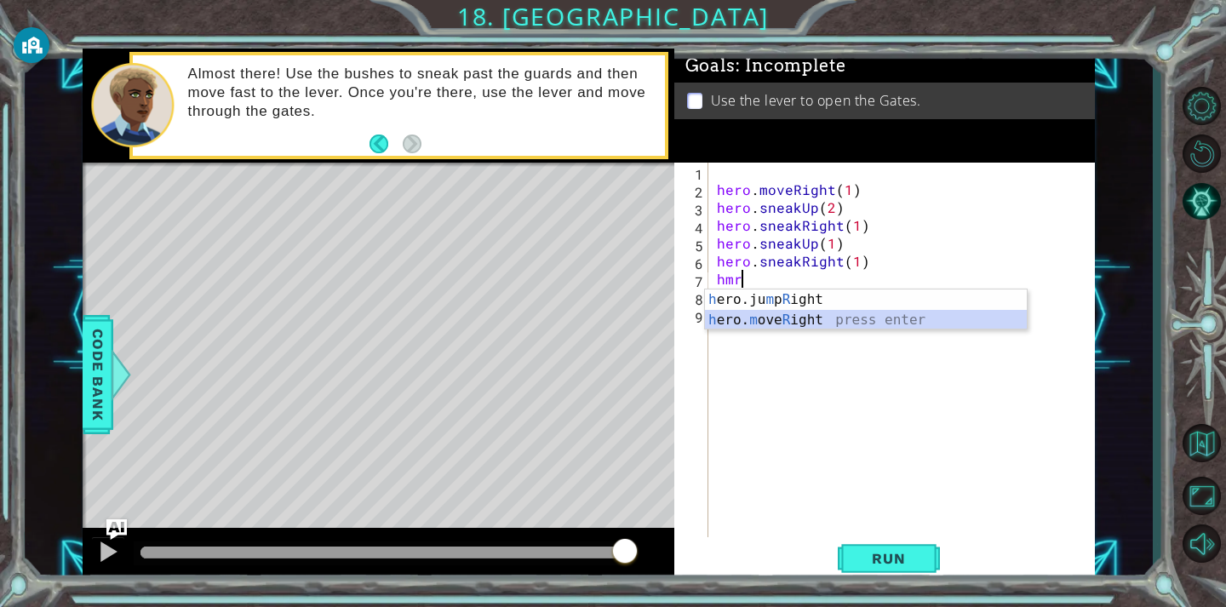
drag, startPoint x: 791, startPoint y: 316, endPoint x: 792, endPoint y: 302, distance: 13.6
click at [792, 307] on div "h ero.ju m p R ight press enter h ero. m ove R ight press enter" at bounding box center [866, 330] width 322 height 82
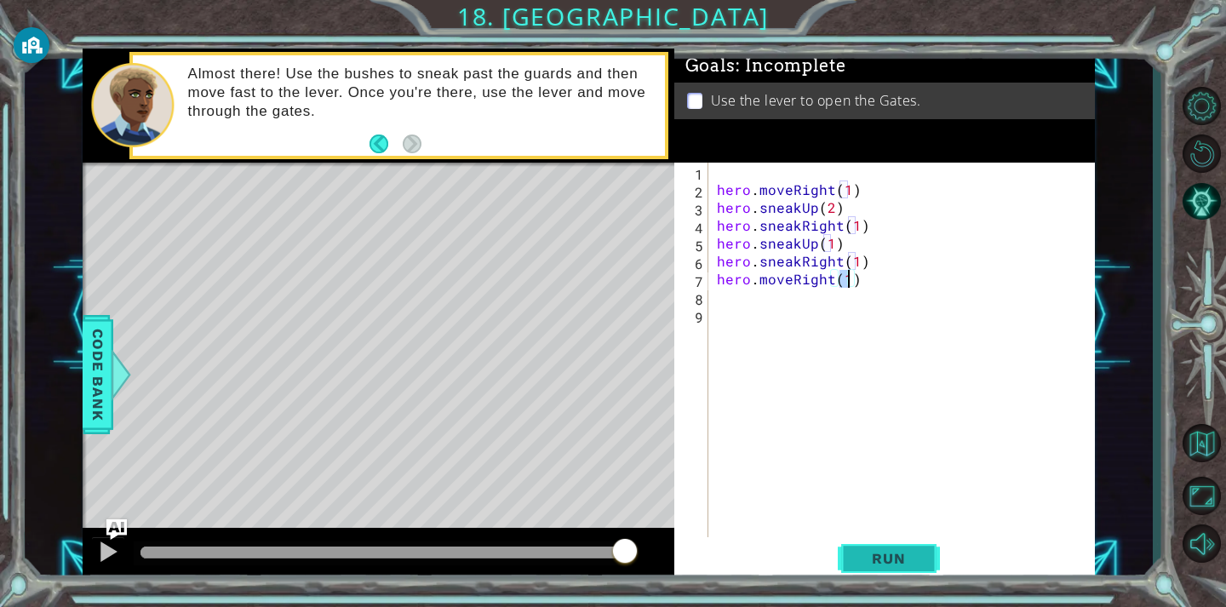
click at [903, 564] on span "Run" at bounding box center [888, 558] width 67 height 17
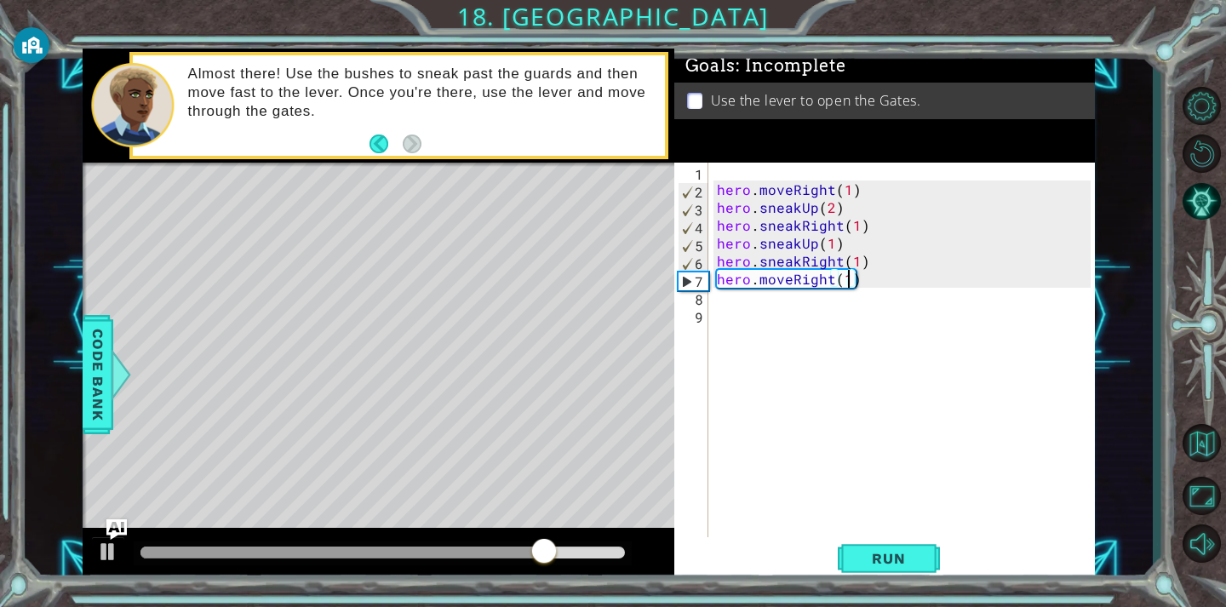
scroll to position [0, 8]
type textarea "hero.moveRight(1)"
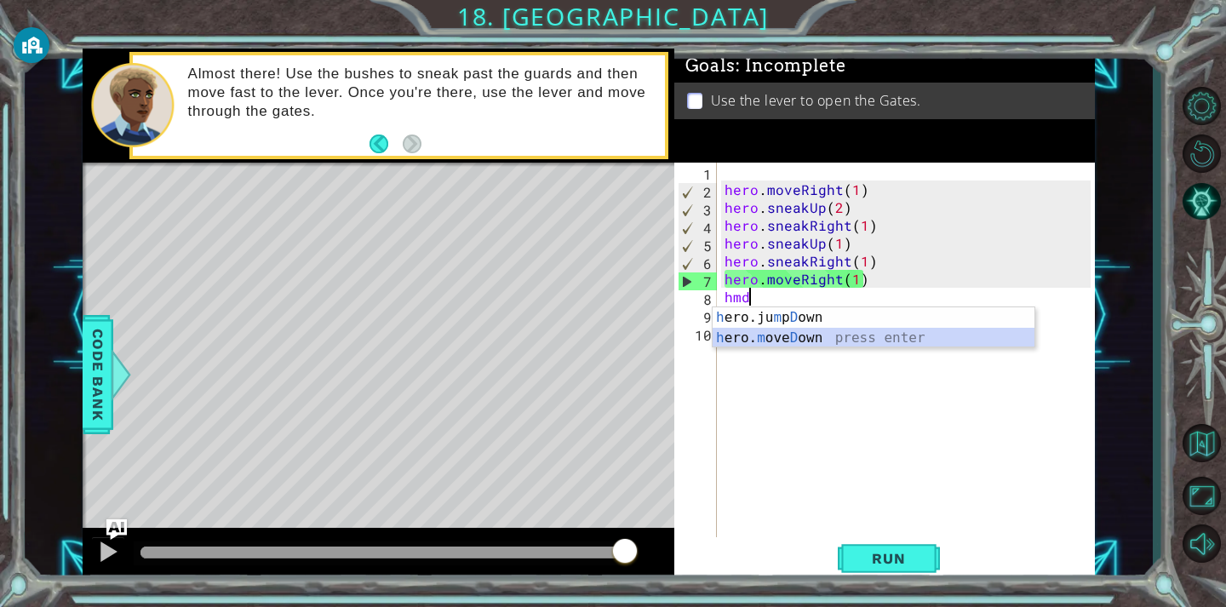
click at [766, 338] on div "h ero.ju m p D own press enter h ero. m ove D own press enter" at bounding box center [873, 348] width 322 height 82
type textarea "hero.moveDown(1)"
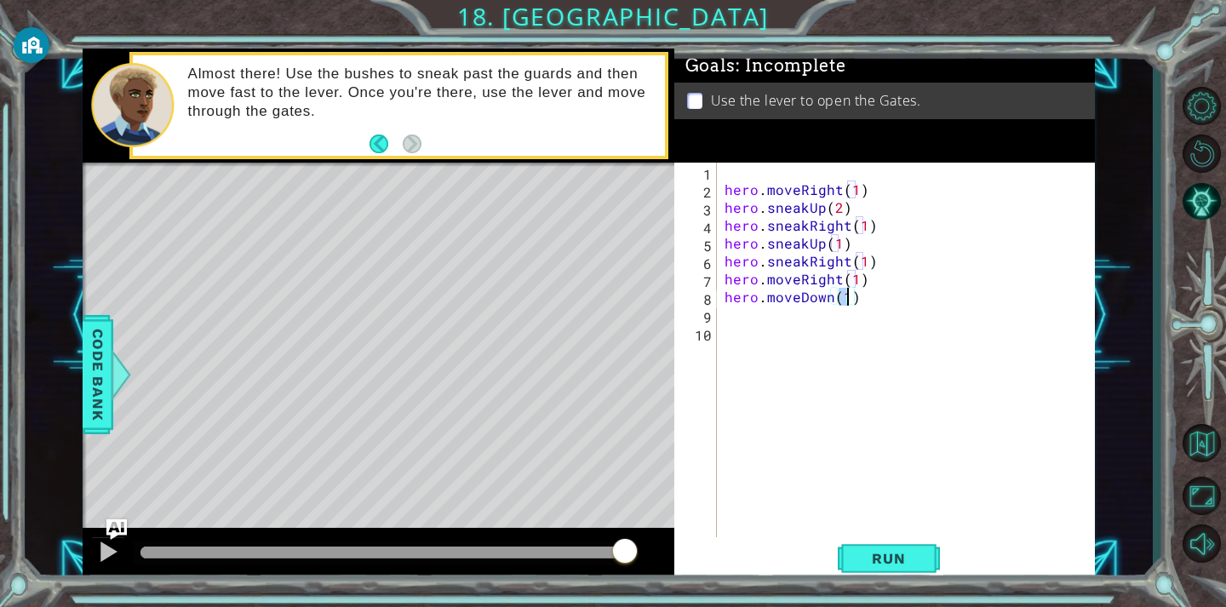
click at [730, 313] on div "hero . moveRight ( 1 ) hero . sneakUp ( 2 ) hero . sneakRight ( 1 ) hero . snea…" at bounding box center [910, 368] width 378 height 411
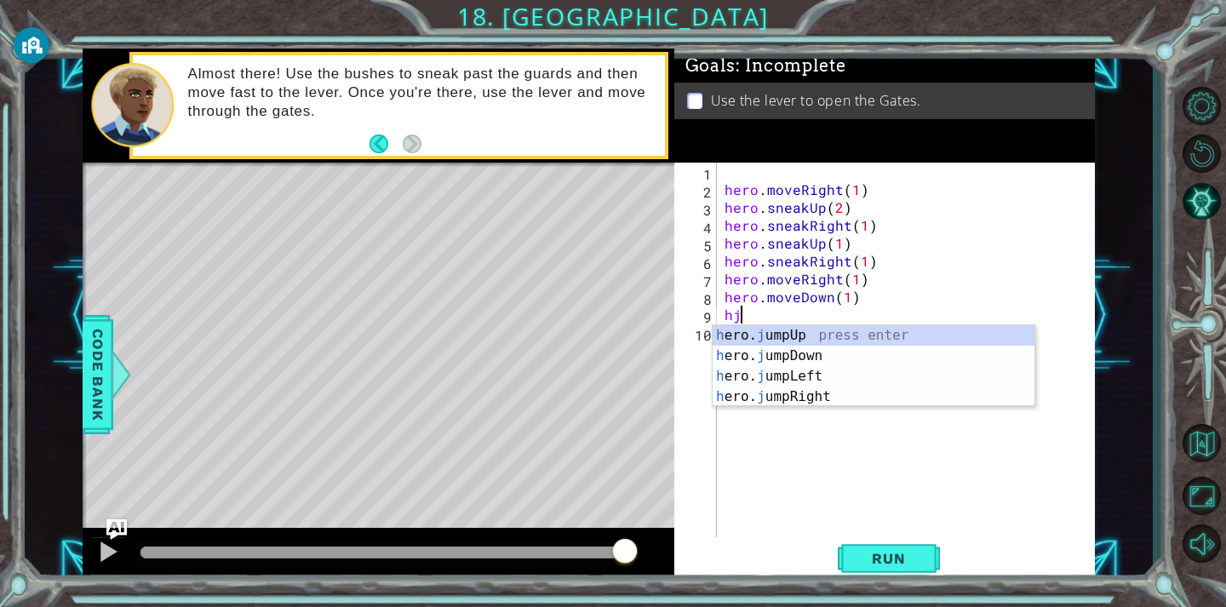
type textarea "hjd"
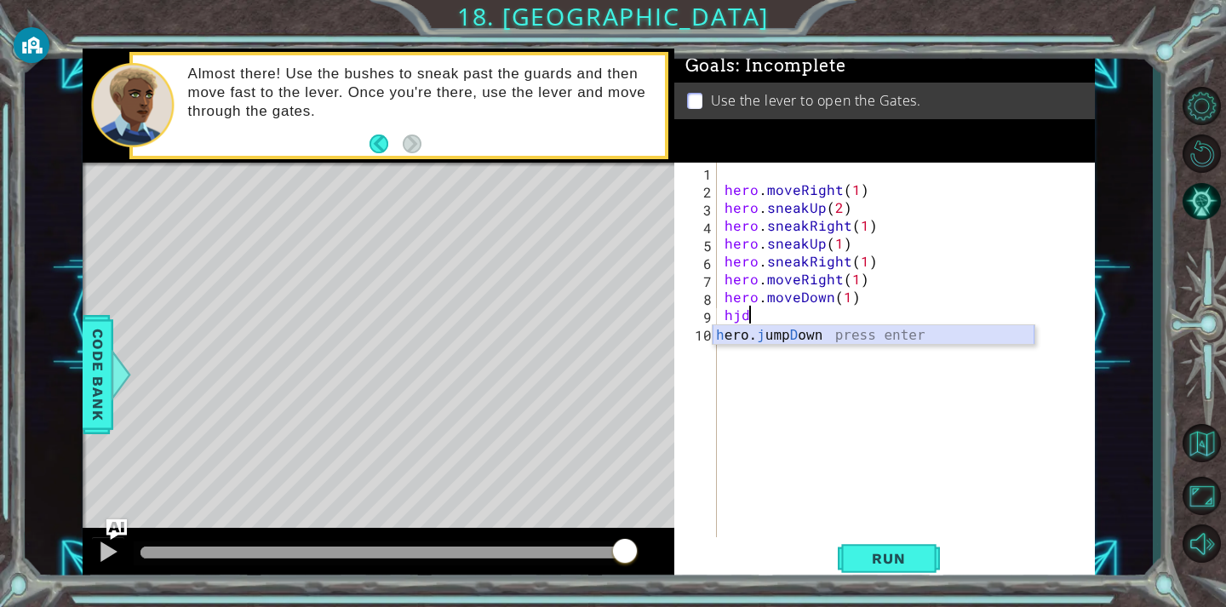
click at [763, 335] on div "h ero. j ump D own press enter" at bounding box center [873, 355] width 322 height 61
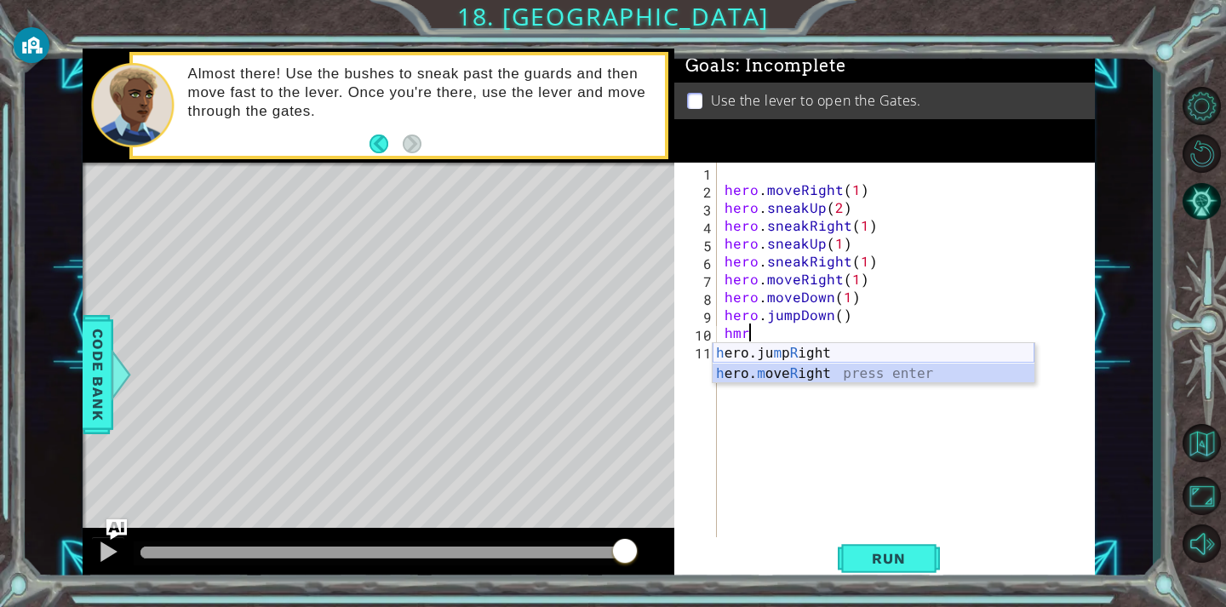
drag, startPoint x: 772, startPoint y: 367, endPoint x: 751, endPoint y: 348, distance: 28.3
click at [768, 361] on div "h ero.ju m p R ight press enter h ero. m ove R ight press enter" at bounding box center [873, 384] width 322 height 82
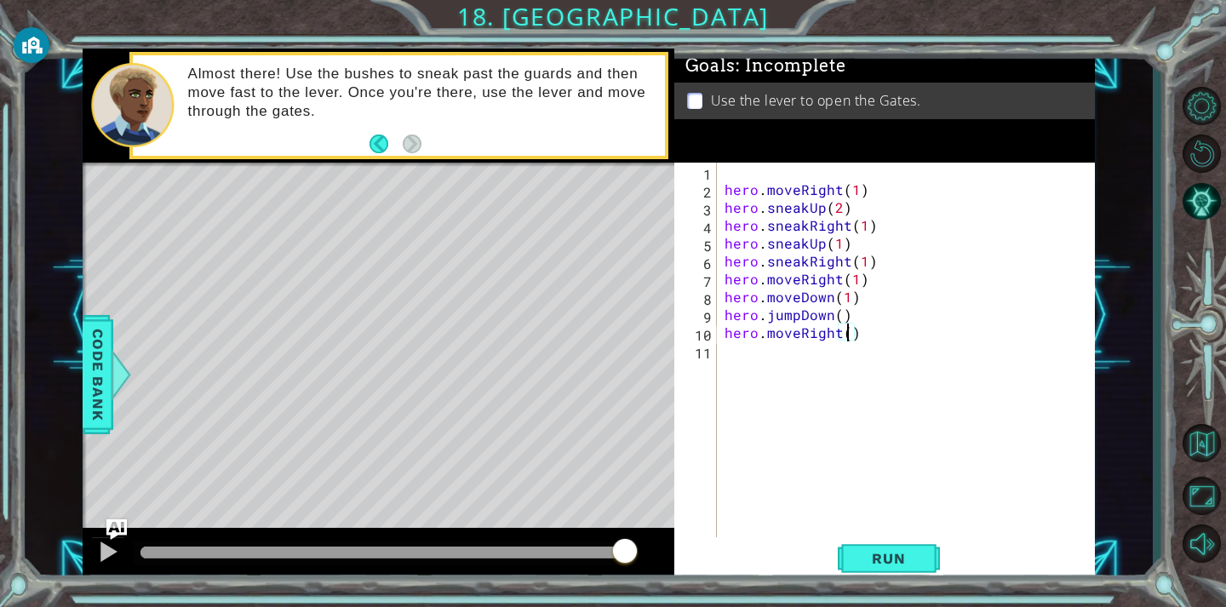
type textarea "hero.moveRight(2)"
click at [729, 355] on div "hero . moveRight ( 1 ) hero . sneakUp ( 2 ) hero . sneakRight ( 1 ) hero . snea…" at bounding box center [910, 368] width 378 height 411
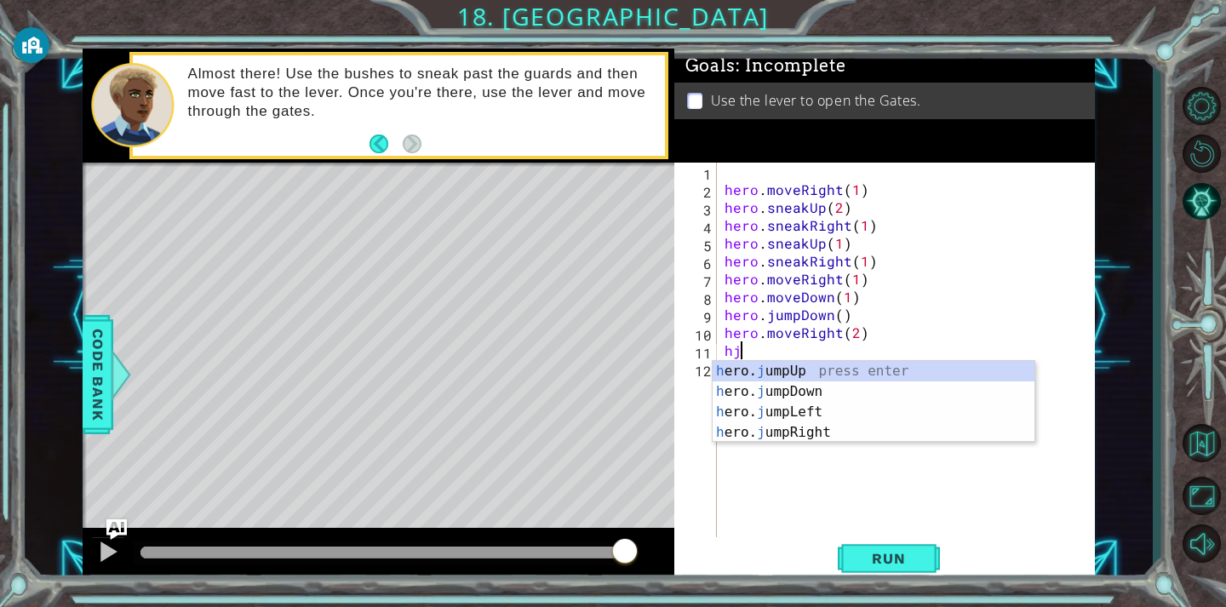
type textarea "hju"
click at [795, 370] on div "h ero. ju mpUp press enter h ero. ju mpDown press enter h ero. ju mpLeft press …" at bounding box center [873, 422] width 322 height 123
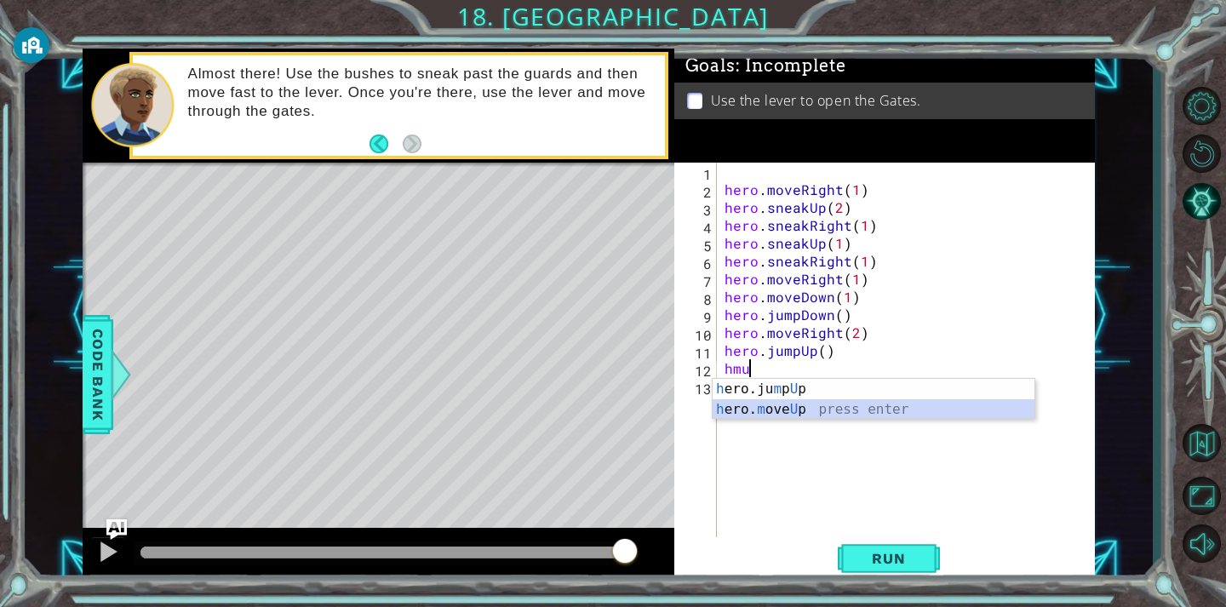
click at [763, 409] on div "h ero.ju m p U p press enter h ero. m ove U p press enter" at bounding box center [873, 420] width 322 height 82
type textarea "hero.moveUp(1)"
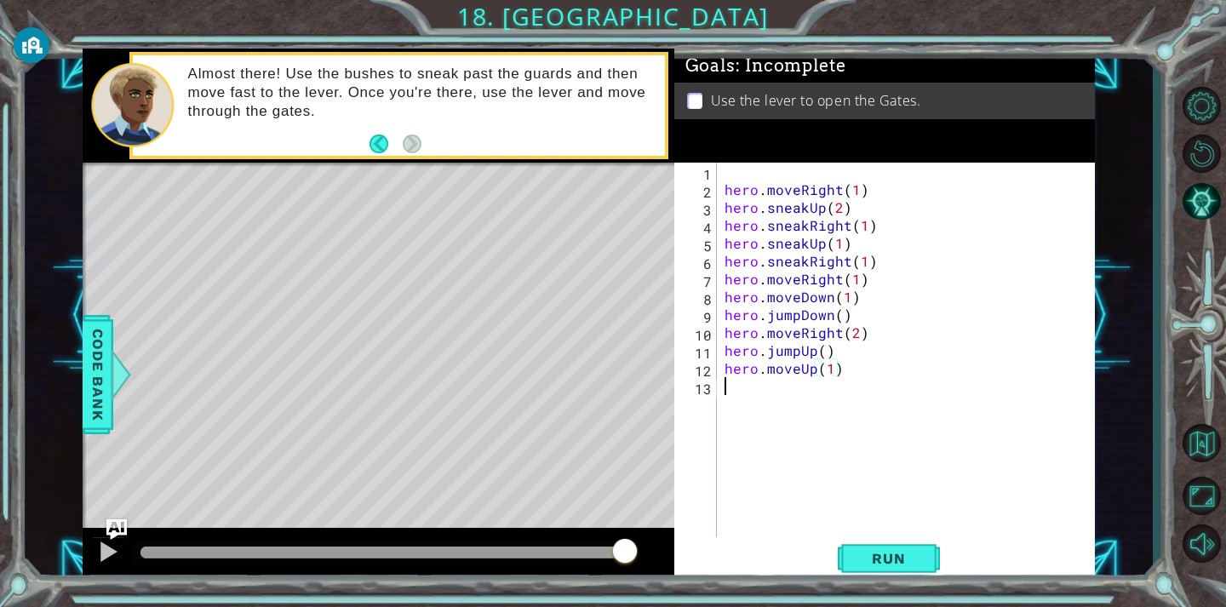
click at [727, 387] on div "hero . moveRight ( 1 ) hero . sneakUp ( 2 ) hero . sneakRight ( 1 ) hero . snea…" at bounding box center [910, 368] width 378 height 411
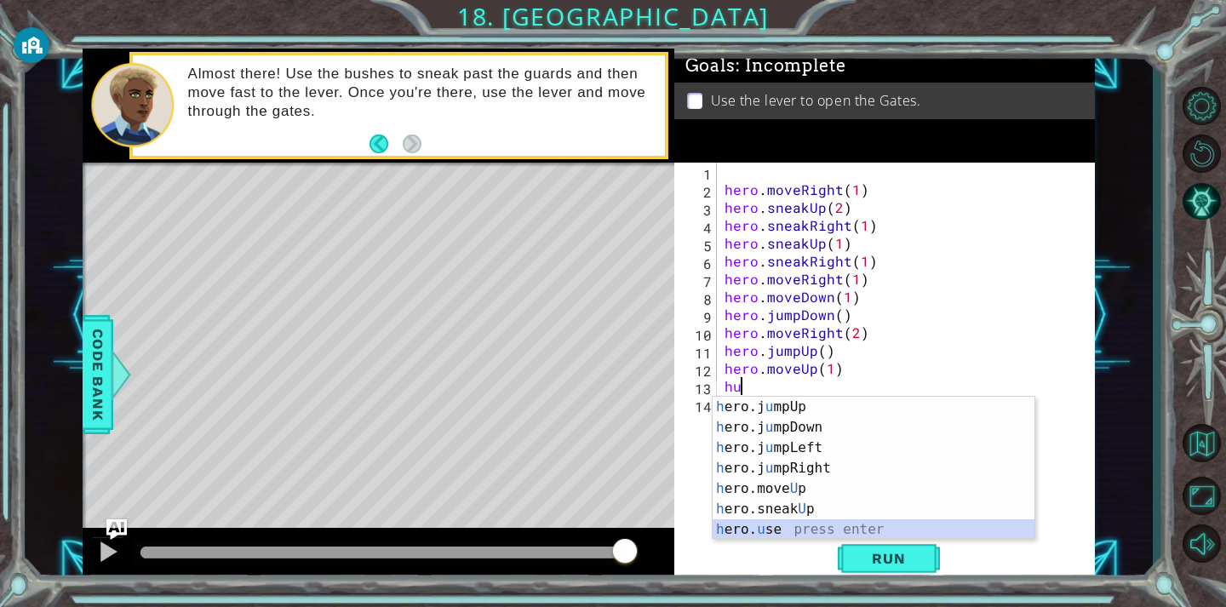
click at [760, 529] on div "h ero.j u mpUp press enter h ero.j u mpDown press enter h ero.j u mpLeft press …" at bounding box center [873, 489] width 322 height 184
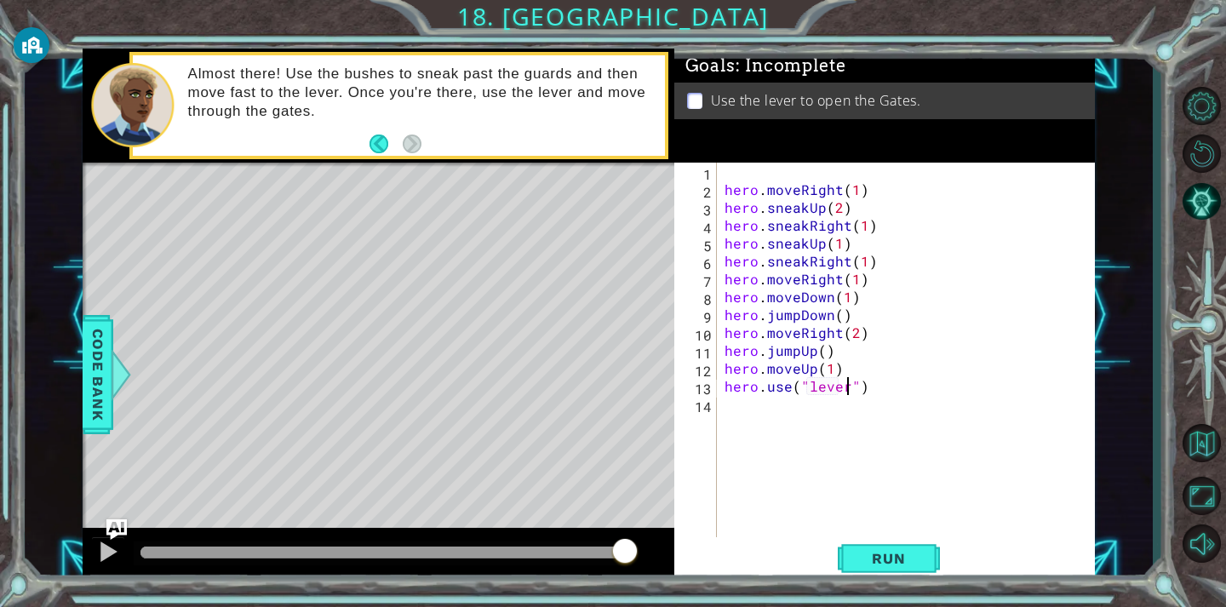
scroll to position [0, 8]
type textarea "hero.use("lever")"
click at [873, 559] on span "Run" at bounding box center [888, 558] width 67 height 17
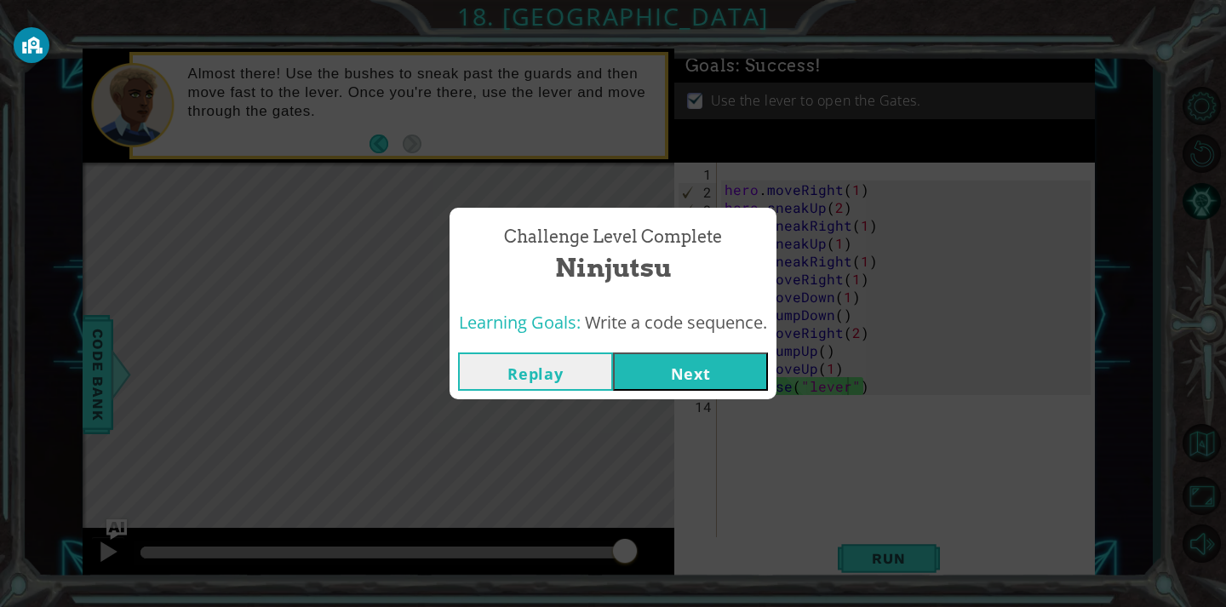
click at [694, 369] on button "Next" at bounding box center [690, 371] width 155 height 38
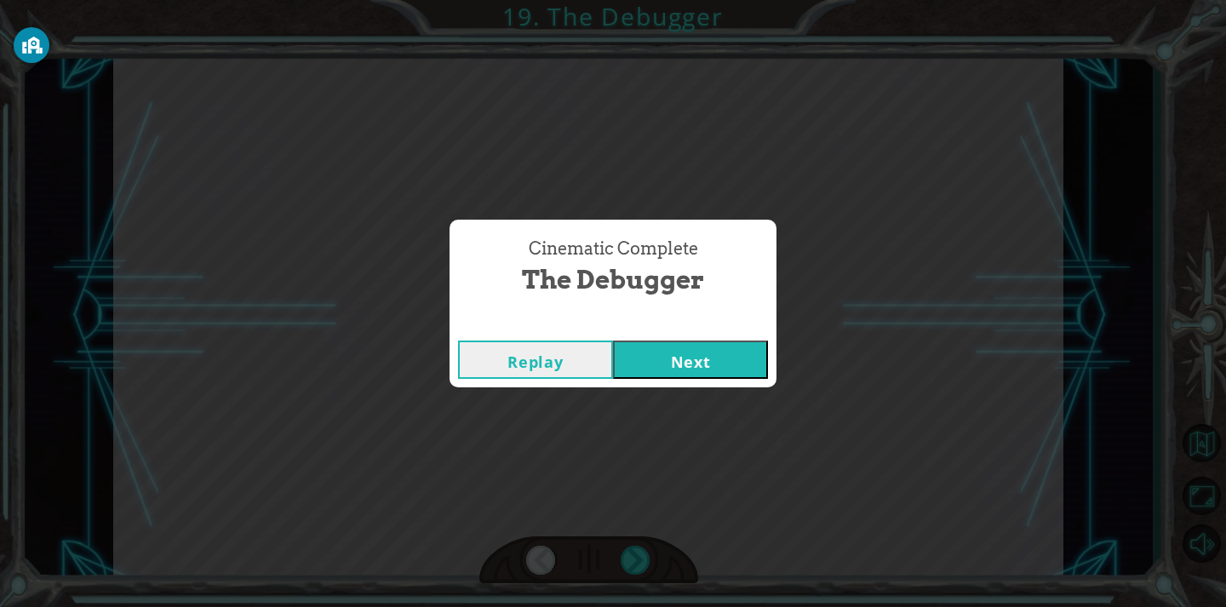
click at [679, 346] on button "Next" at bounding box center [690, 359] width 155 height 38
drag, startPoint x: 650, startPoint y: 360, endPoint x: 639, endPoint y: 337, distance: 25.2
click at [652, 360] on button "Next" at bounding box center [690, 359] width 155 height 38
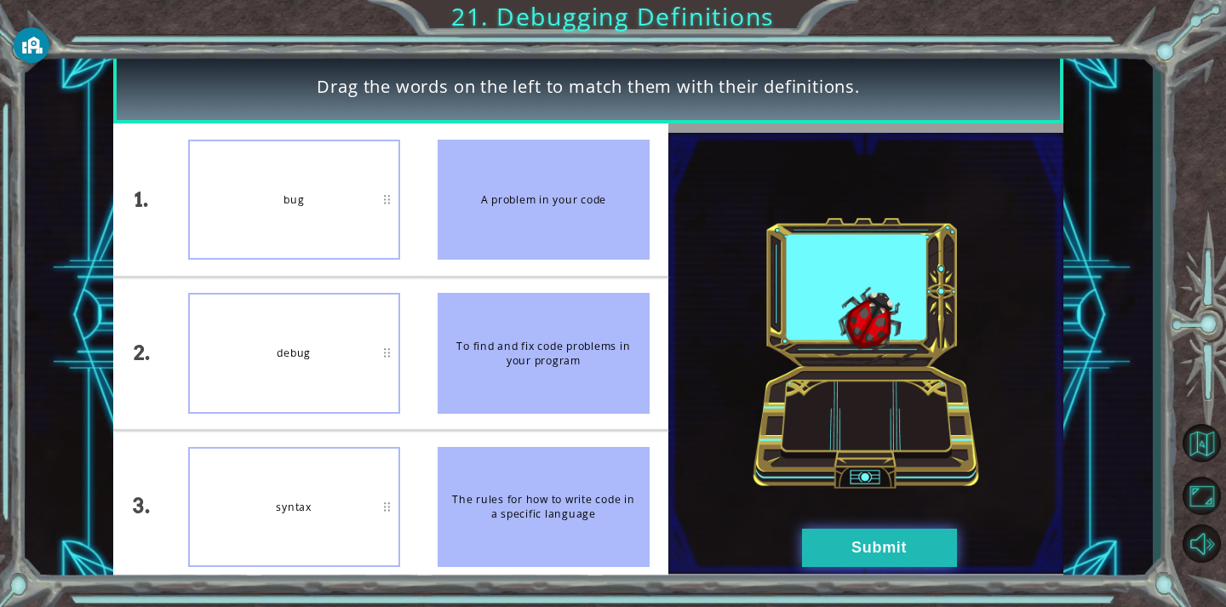
click at [933, 546] on button "Submit" at bounding box center [879, 548] width 155 height 38
click at [830, 0] on div "Drag the words on the left to match them with their definitions. 1. 2. 3. bug d…" at bounding box center [613, 0] width 1226 height 0
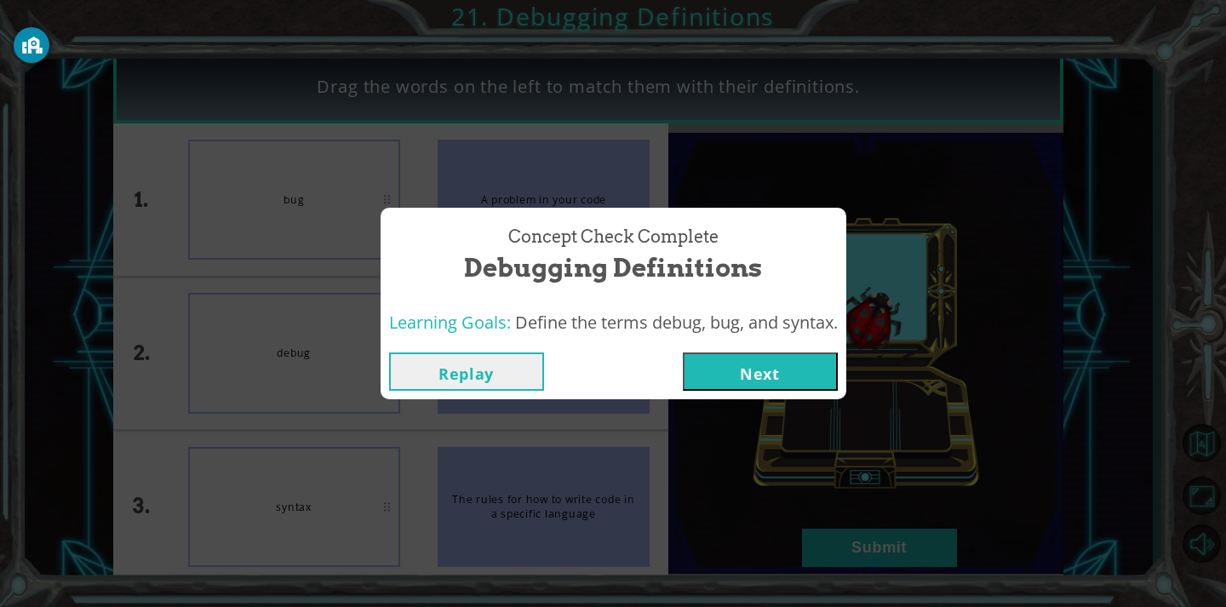
click at [747, 383] on button "Next" at bounding box center [760, 371] width 155 height 38
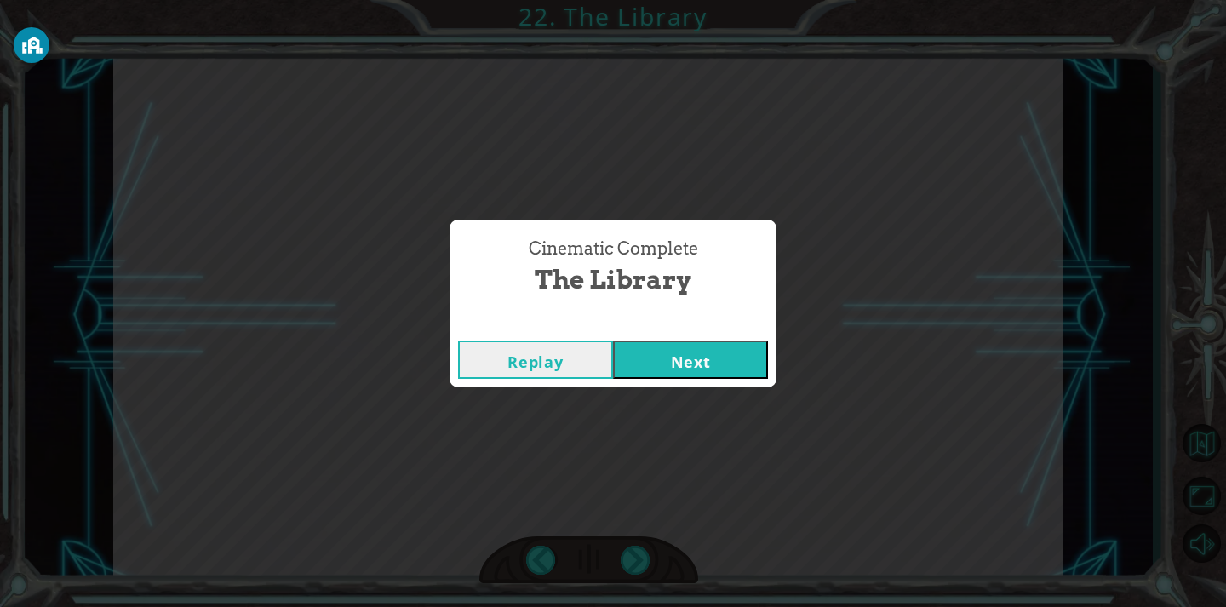
click at [741, 346] on button "Next" at bounding box center [690, 359] width 155 height 38
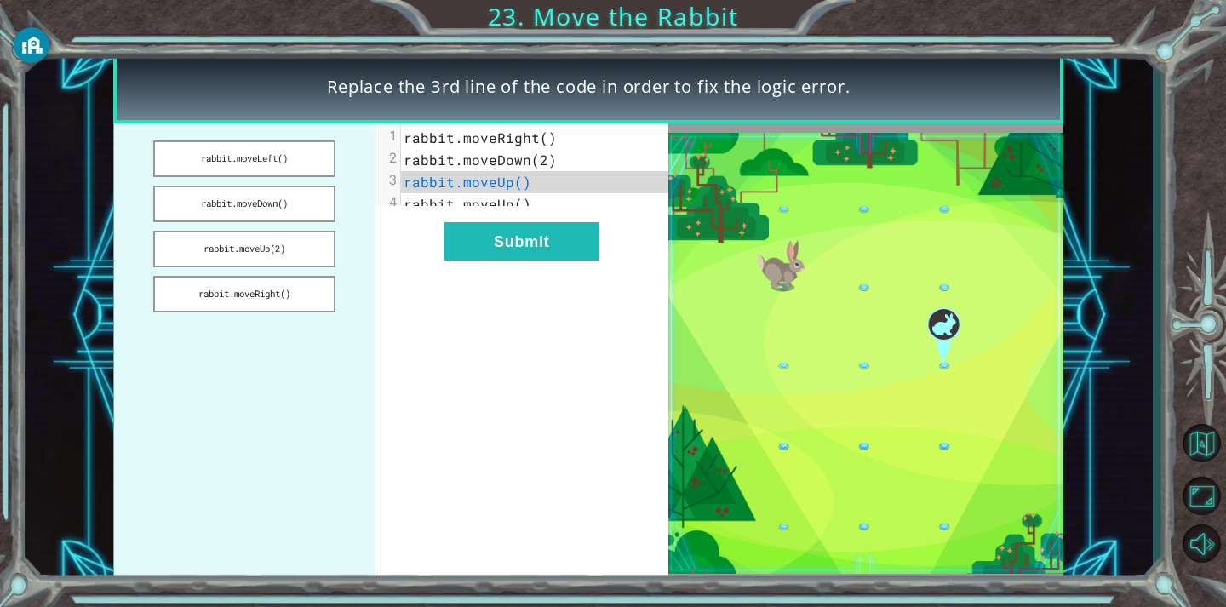
click at [539, 140] on span "rabbit.moveRight()" at bounding box center [479, 138] width 153 height 18
click at [546, 257] on button "Submit" at bounding box center [521, 241] width 155 height 38
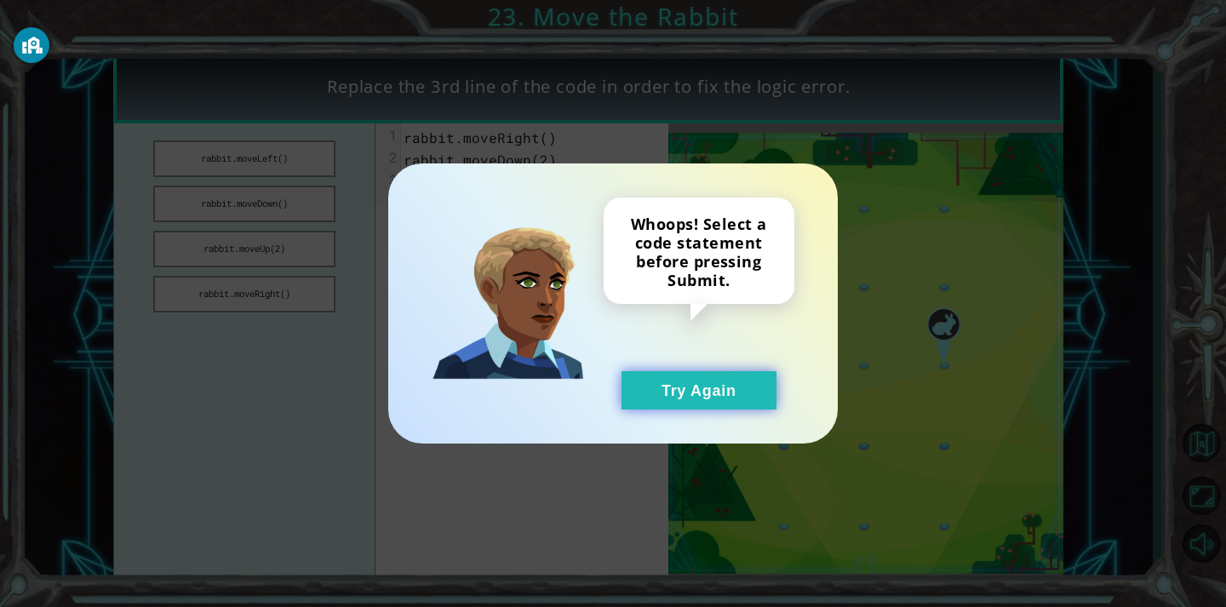
click at [710, 390] on button "Try Again" at bounding box center [698, 390] width 155 height 38
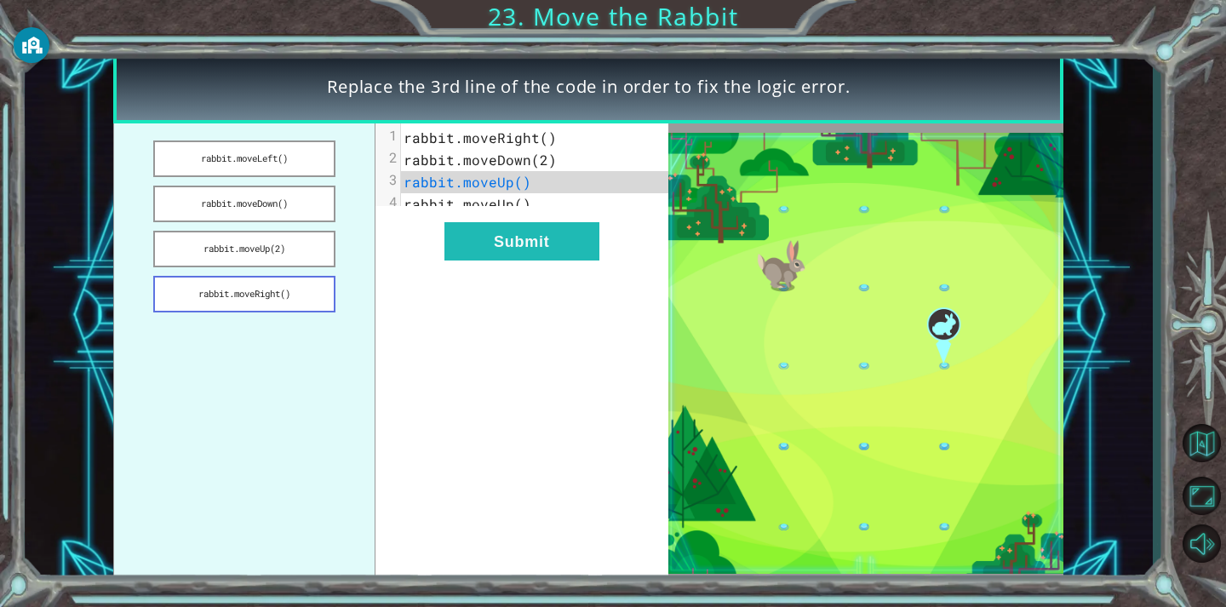
click at [286, 292] on button "rabbit.moveRight()" at bounding box center [244, 294] width 182 height 37
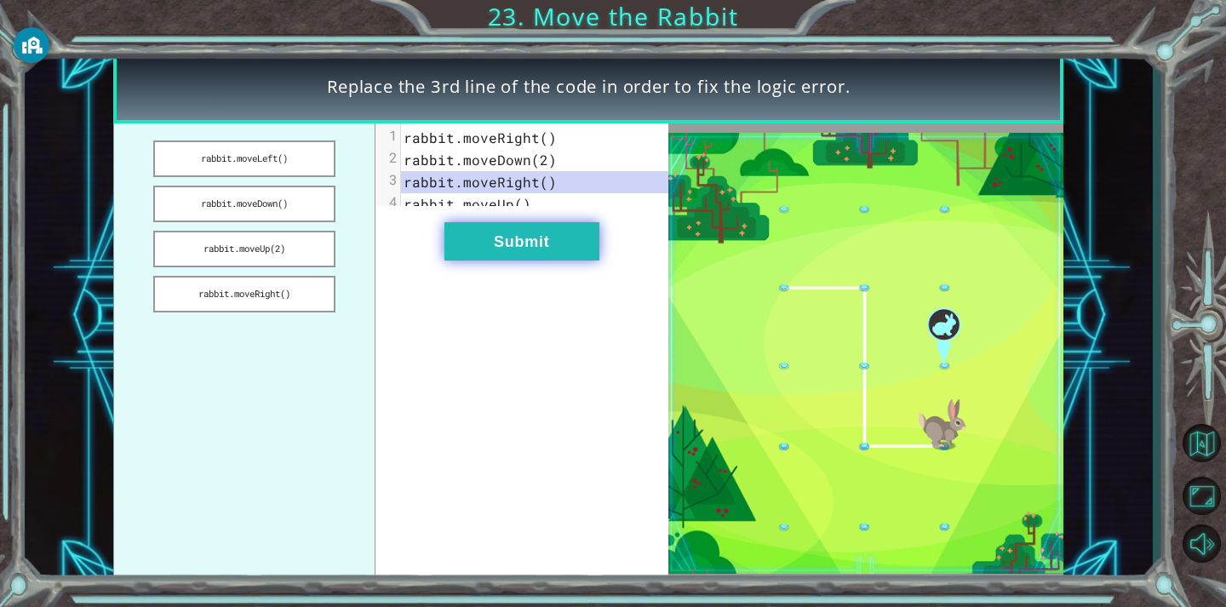
click at [512, 255] on button "Submit" at bounding box center [521, 241] width 155 height 38
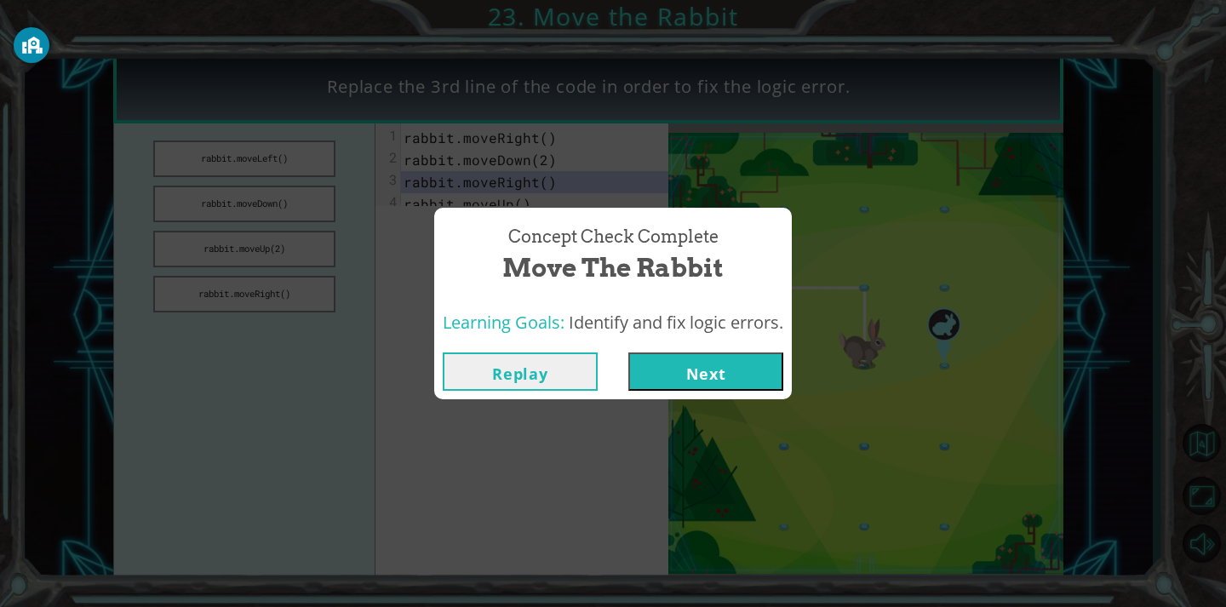
click at [731, 367] on button "Next" at bounding box center [705, 371] width 155 height 38
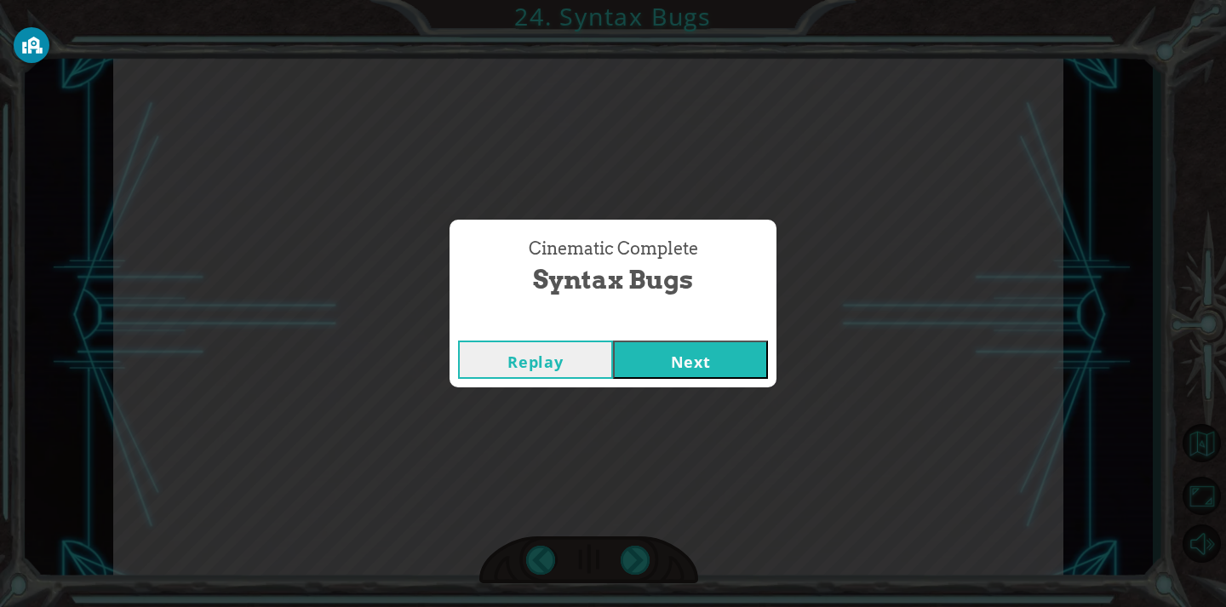
click at [708, 352] on button "Next" at bounding box center [690, 359] width 155 height 38
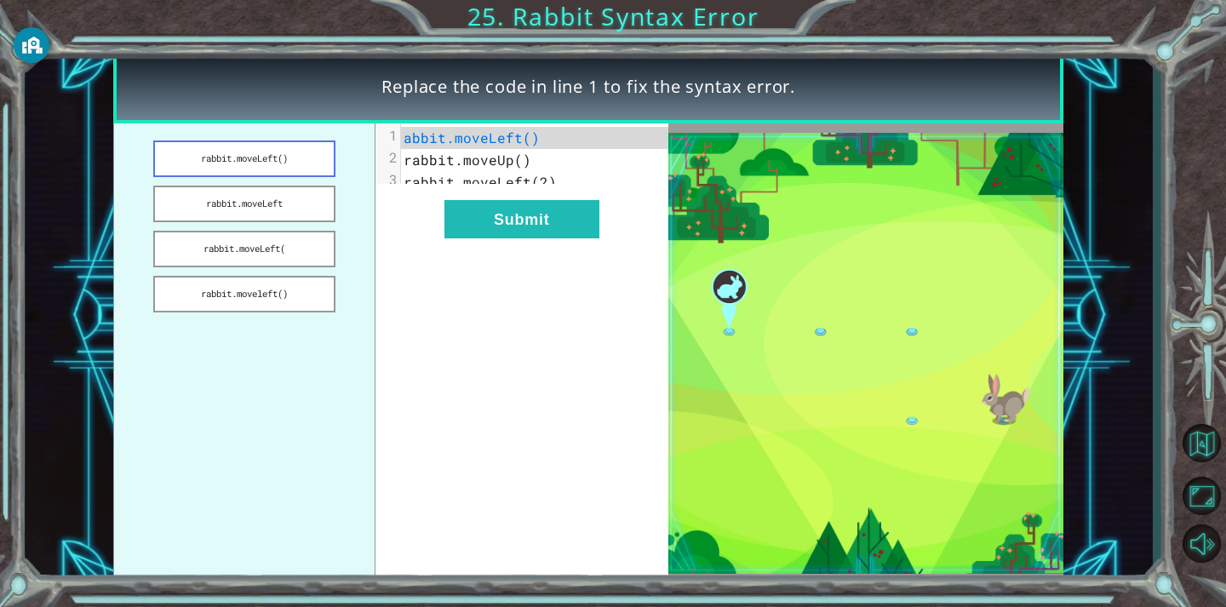
click at [254, 151] on button "rabbit.moveLeft()" at bounding box center [244, 158] width 182 height 37
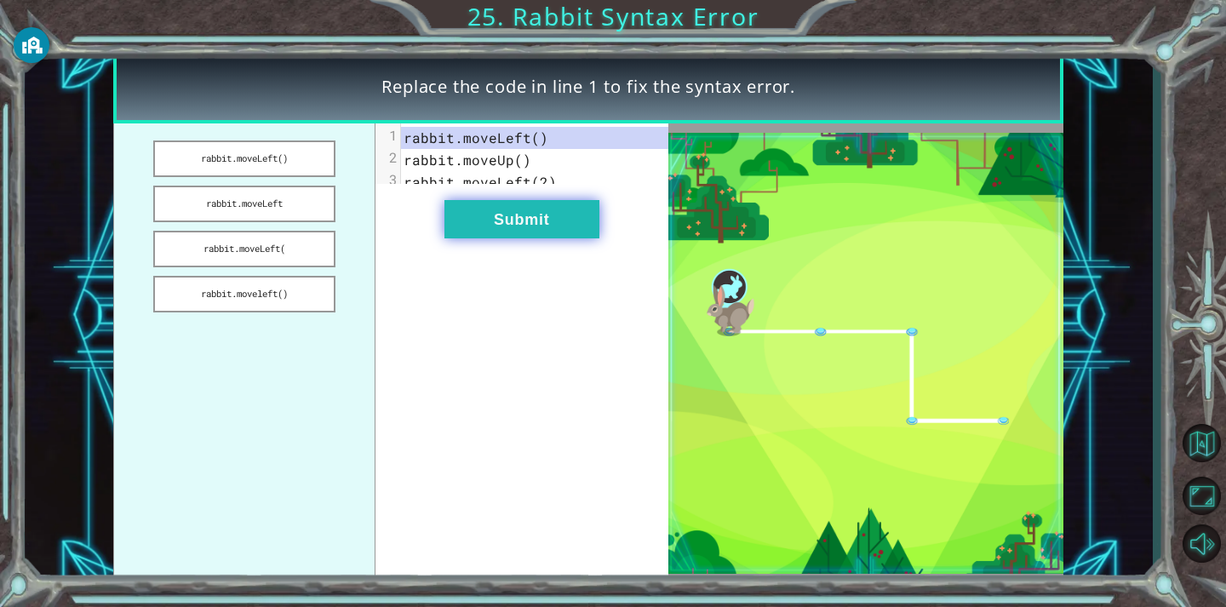
click at [588, 238] on button "Submit" at bounding box center [521, 219] width 155 height 38
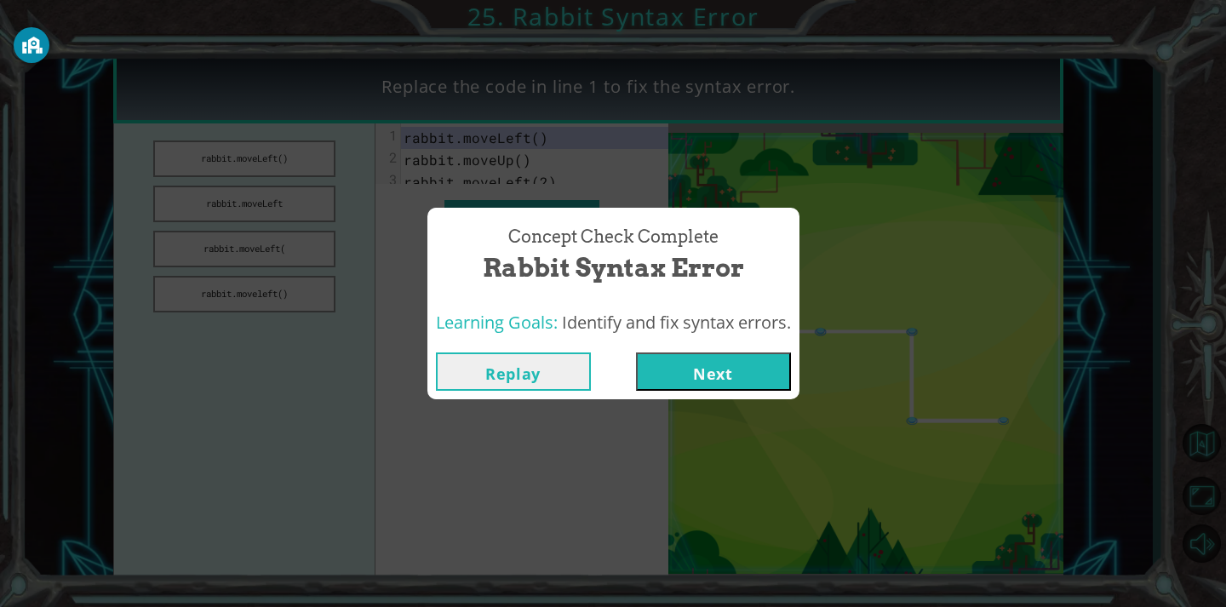
click at [694, 370] on button "Next" at bounding box center [713, 371] width 155 height 38
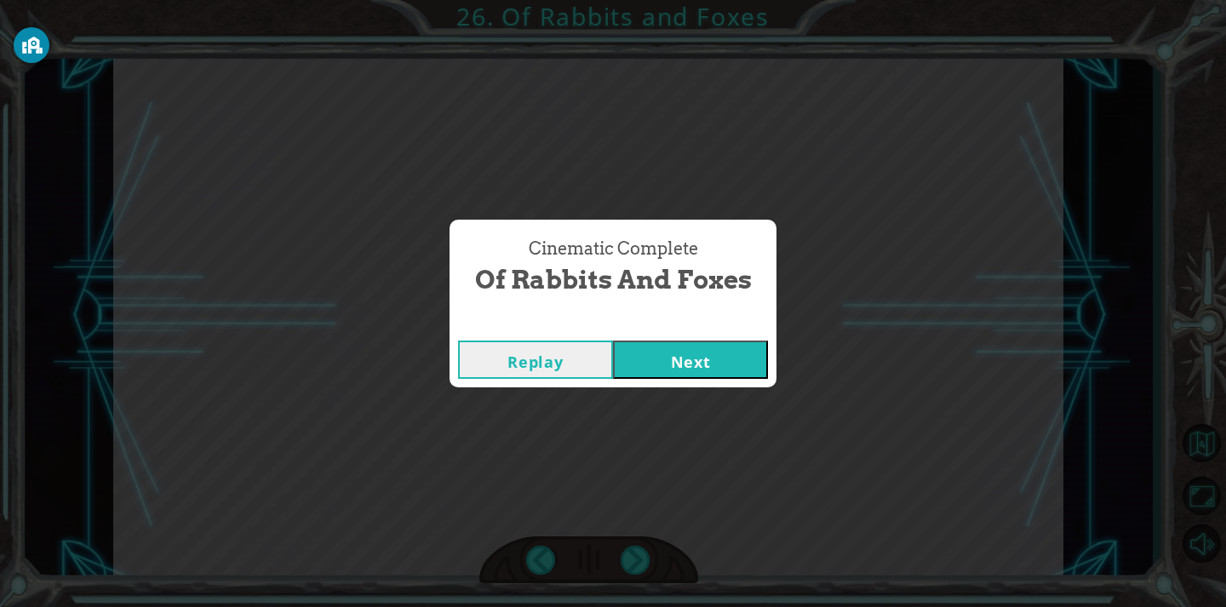
click at [720, 369] on button "Next" at bounding box center [690, 359] width 155 height 38
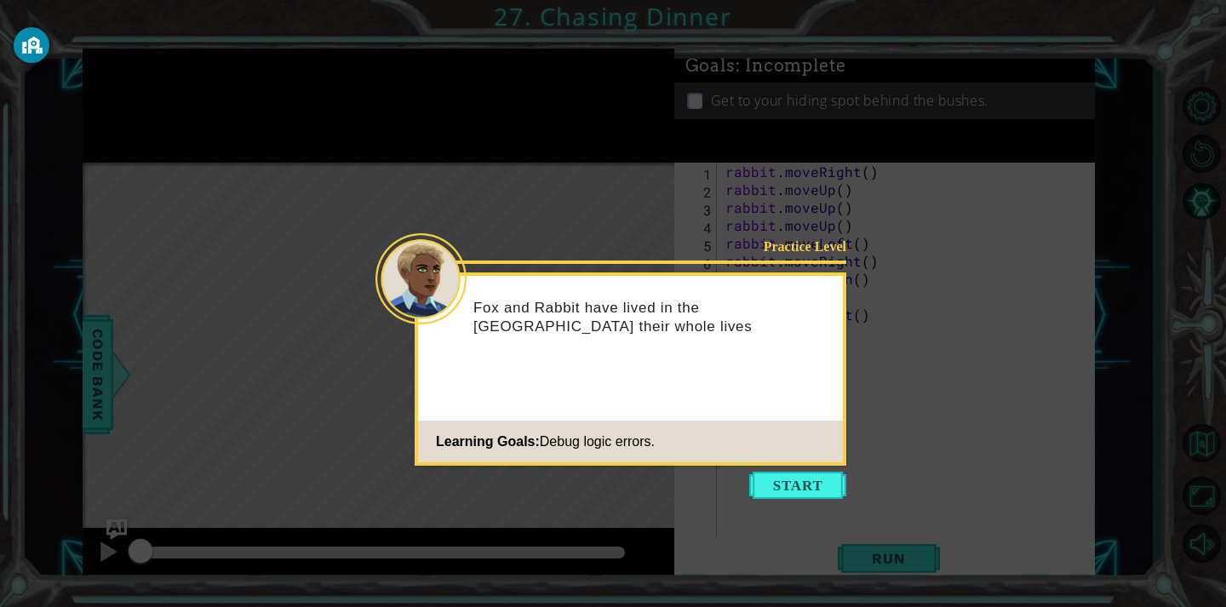
click at [769, 491] on button "Start" at bounding box center [797, 485] width 97 height 27
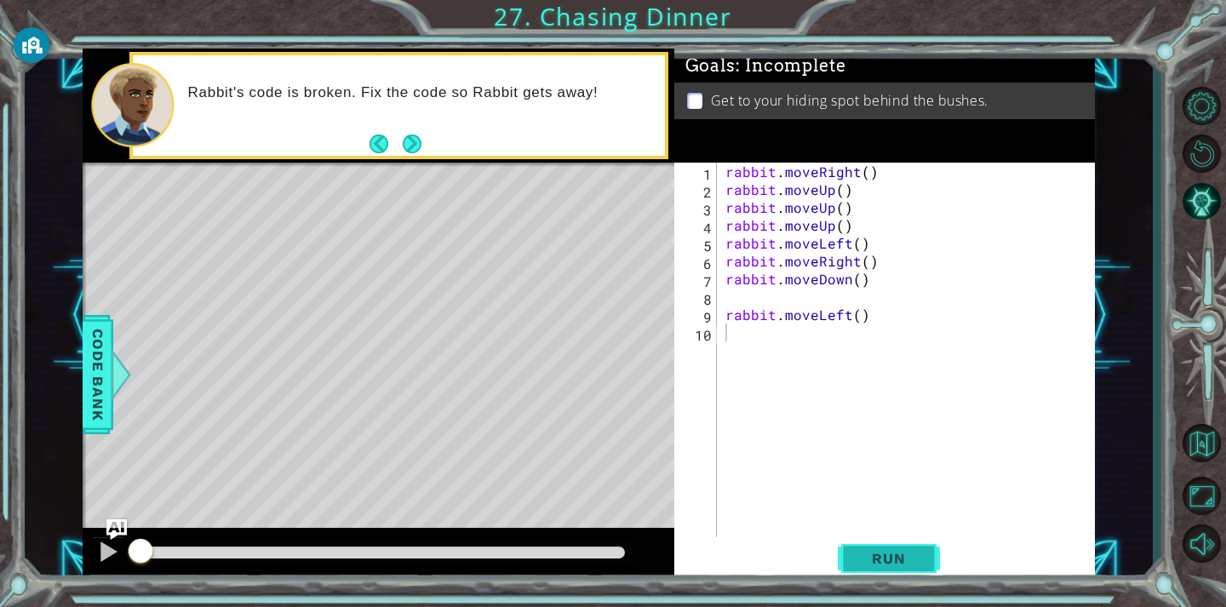
click at [884, 545] on button "Run" at bounding box center [889, 558] width 102 height 42
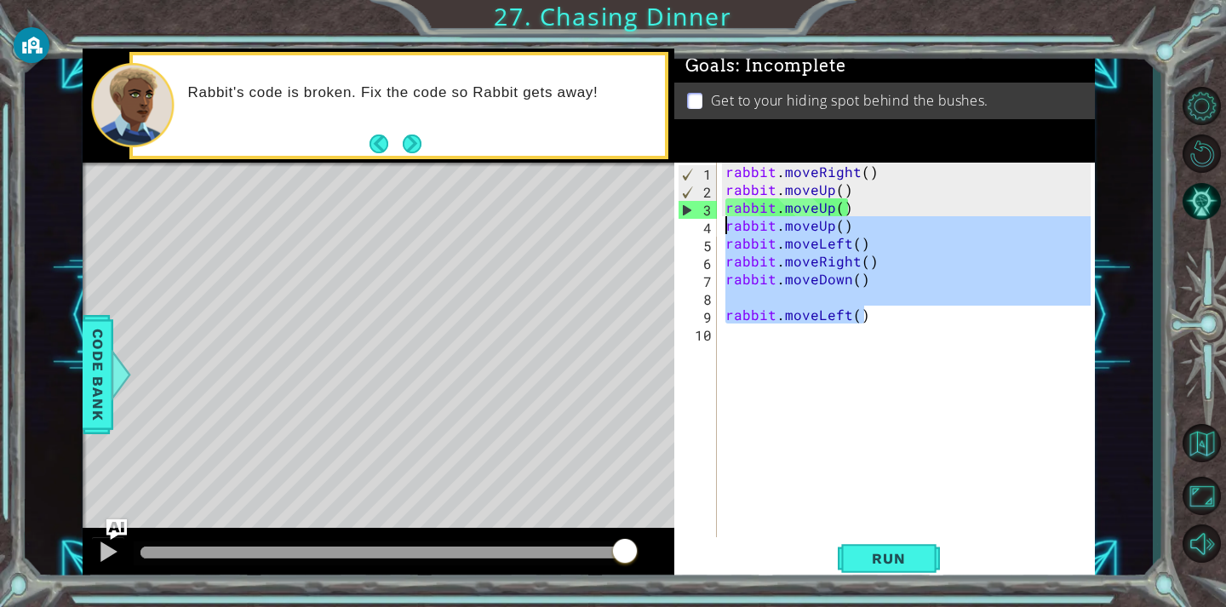
drag, startPoint x: 877, startPoint y: 309, endPoint x: 722, endPoint y: 219, distance: 179.3
click at [722, 219] on div "rabbit . moveRight ( ) rabbit . moveUp ( ) rabbit . moveUp ( ) rabbit . moveUp …" at bounding box center [910, 368] width 377 height 411
type textarea "rabbit.moveUp() rabbit.moveLeft()"
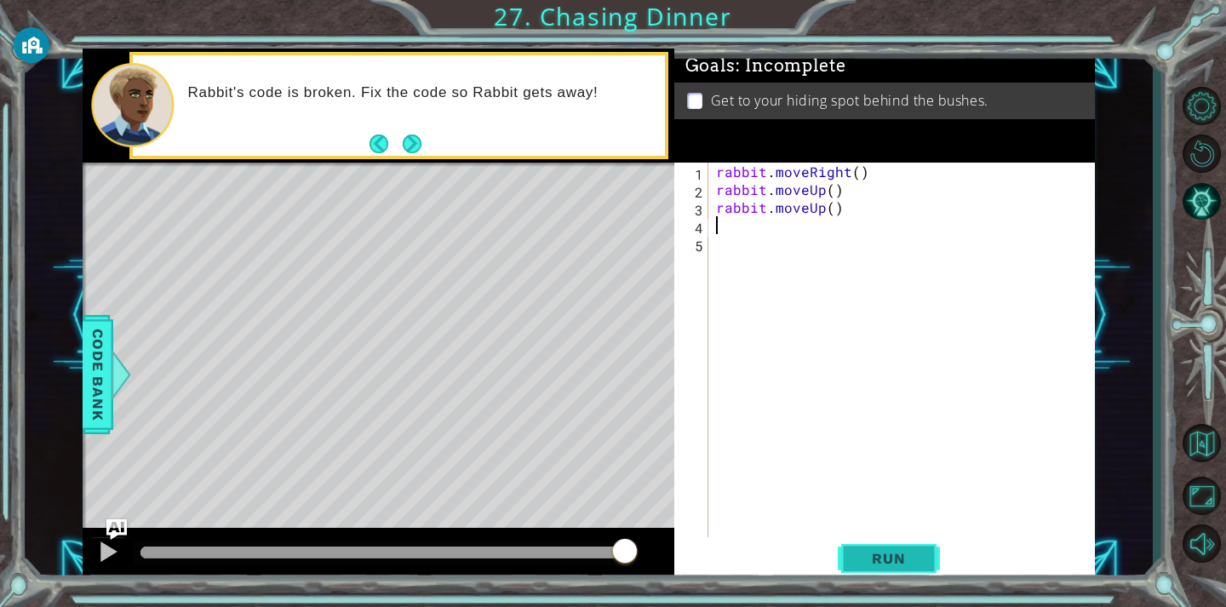
click at [904, 565] on span "Run" at bounding box center [888, 558] width 67 height 17
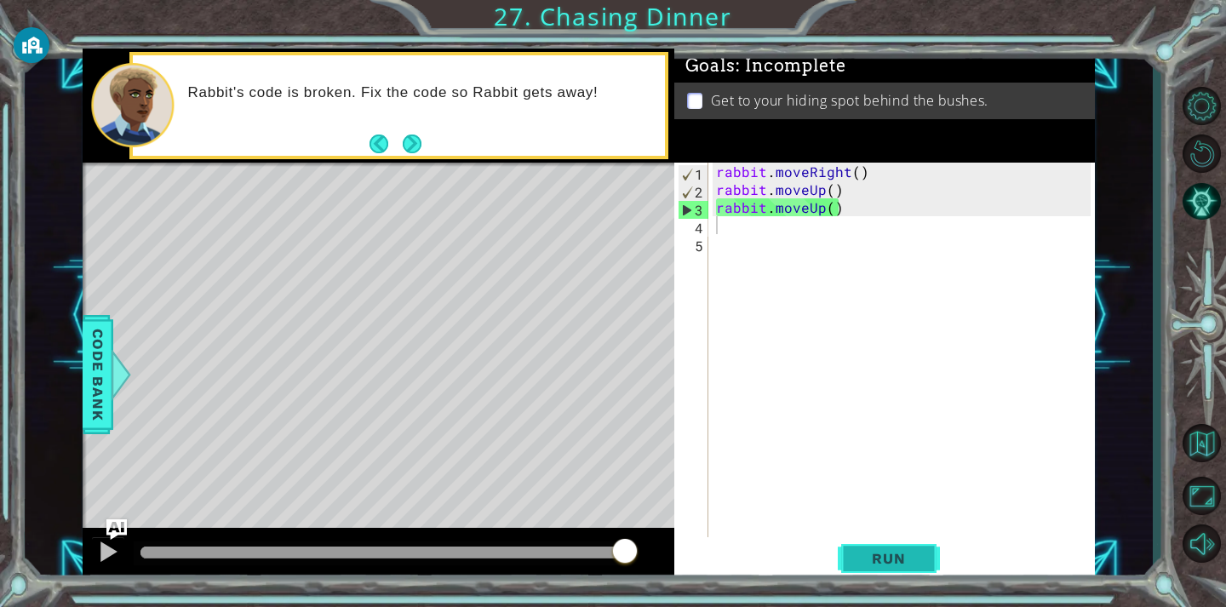
click at [861, 573] on button "Run" at bounding box center [889, 558] width 102 height 42
click at [820, 191] on div "rabbit . moveRight ( ) rabbit . moveUp ( ) rabbit . moveUp ( )" at bounding box center [905, 368] width 386 height 411
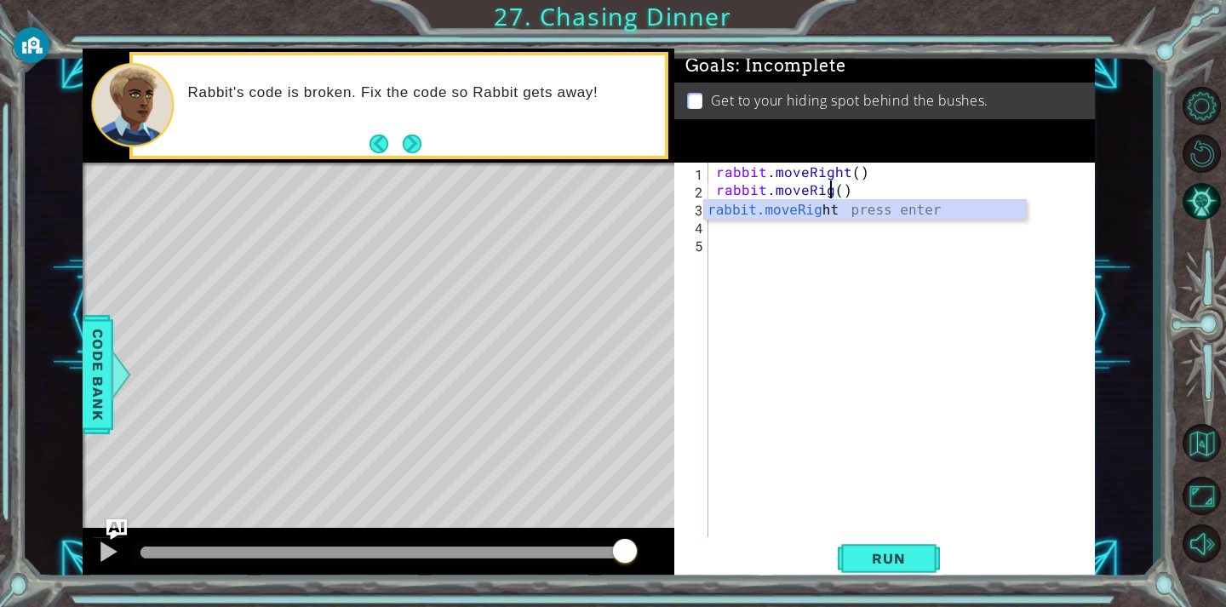
scroll to position [0, 8]
type textarea "rabbit.moveRight()"
click at [831, 229] on div "rabbit . moveRight ( ) rabbit . moveRight ( ) rabbit . moveUp ( )" at bounding box center [905, 368] width 386 height 411
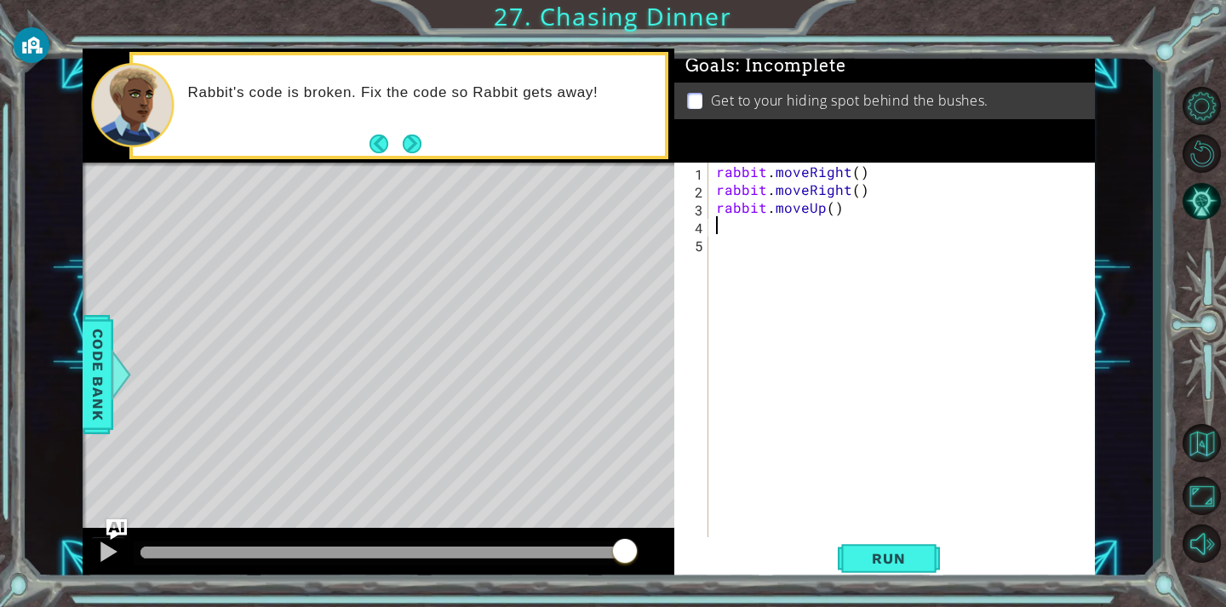
scroll to position [0, 0]
drag, startPoint x: 814, startPoint y: 206, endPoint x: 827, endPoint y: 210, distance: 13.5
click at [824, 210] on div "rabbit . moveRight ( ) rabbit . moveRight ( ) rabbit . moveUp ( )" at bounding box center [905, 368] width 386 height 411
click at [827, 210] on div "rabbit . moveRight ( ) rabbit . moveRight ( ) rabbit . moveUp ( )" at bounding box center [905, 368] width 386 height 411
click at [821, 209] on div "rabbit . moveRight ( ) rabbit . moveRight ( ) rabbit . moveUp ( )" at bounding box center [905, 368] width 386 height 411
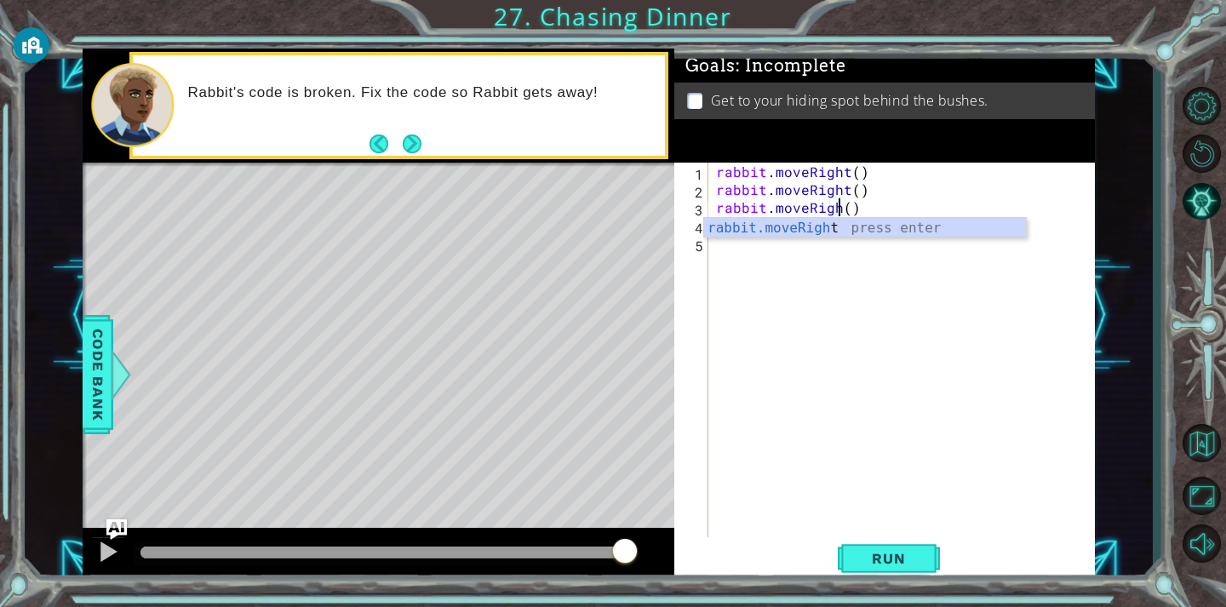
scroll to position [0, 8]
type textarea "rabbit.moveRight()"
click at [893, 552] on span "Run" at bounding box center [888, 558] width 67 height 17
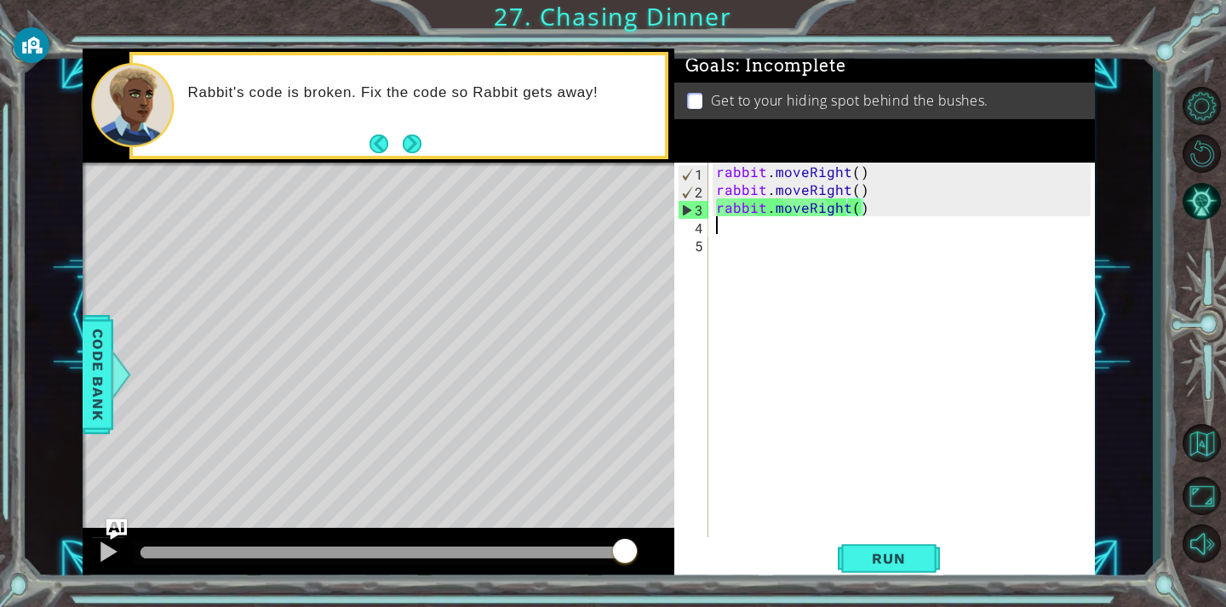
click at [718, 232] on div "rabbit . moveRight ( ) rabbit . moveRight ( ) rabbit . moveRight ( )" at bounding box center [905, 368] width 386 height 411
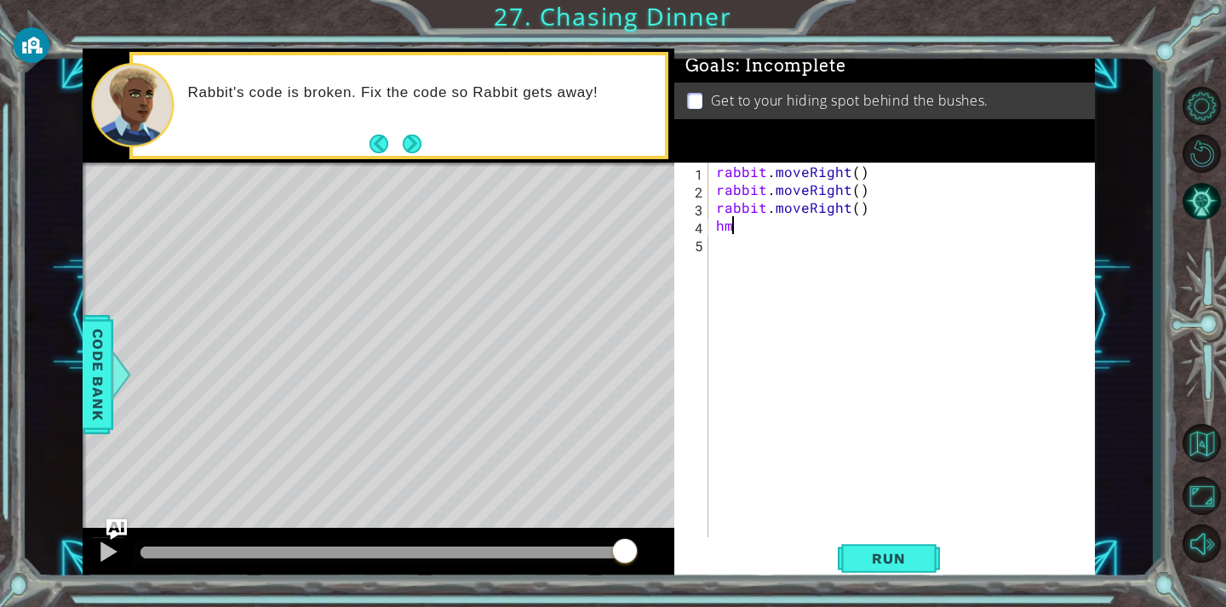
type textarea "h"
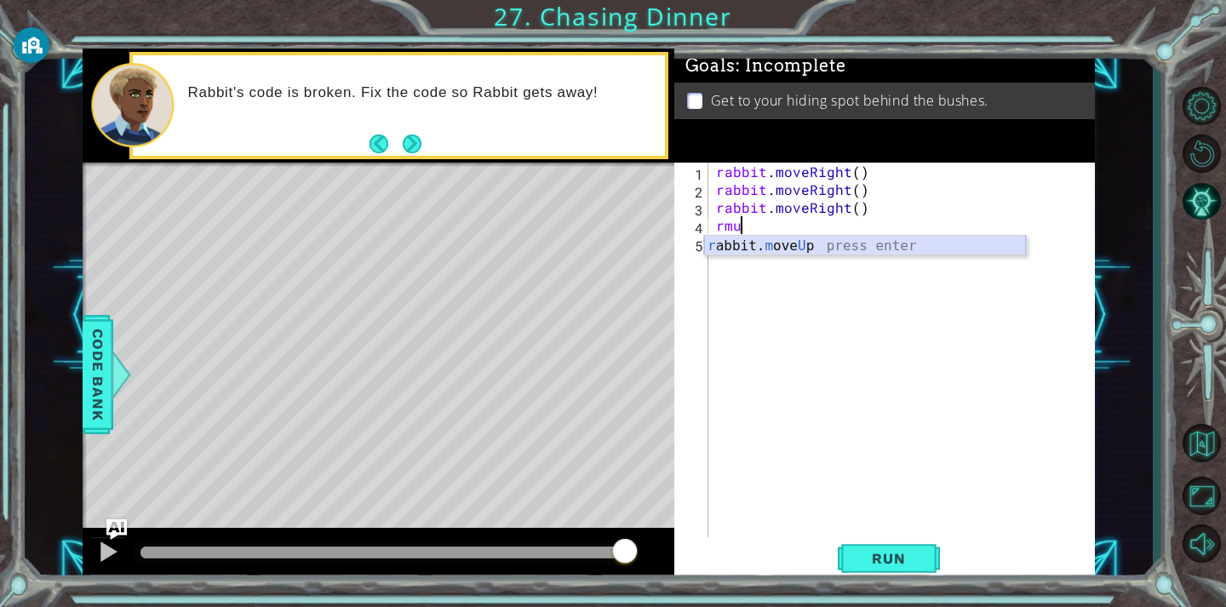
click at [774, 238] on div "r abbit. m ove U p press enter" at bounding box center [865, 266] width 322 height 61
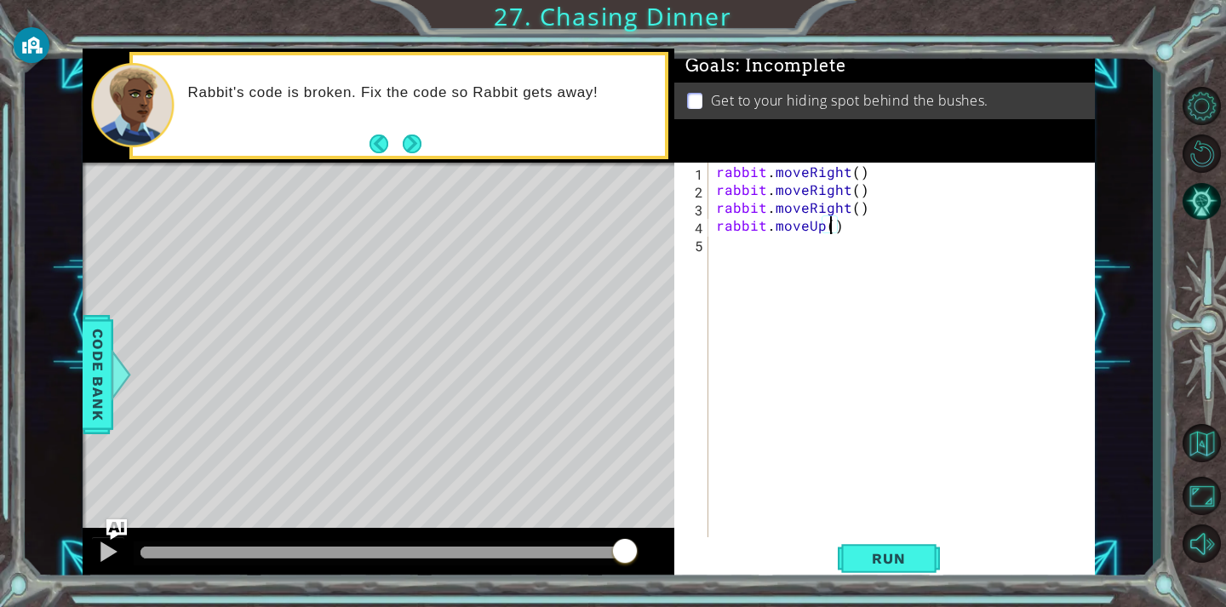
type textarea "rabbit.moveUp(2)"
click at [752, 243] on div "rabbit . moveRight ( ) rabbit . moveRight ( ) rabbit . moveRight ( ) rabbit . m…" at bounding box center [905, 368] width 386 height 411
click at [787, 265] on div "r abbit. m ove L eft press enter" at bounding box center [865, 284] width 322 height 61
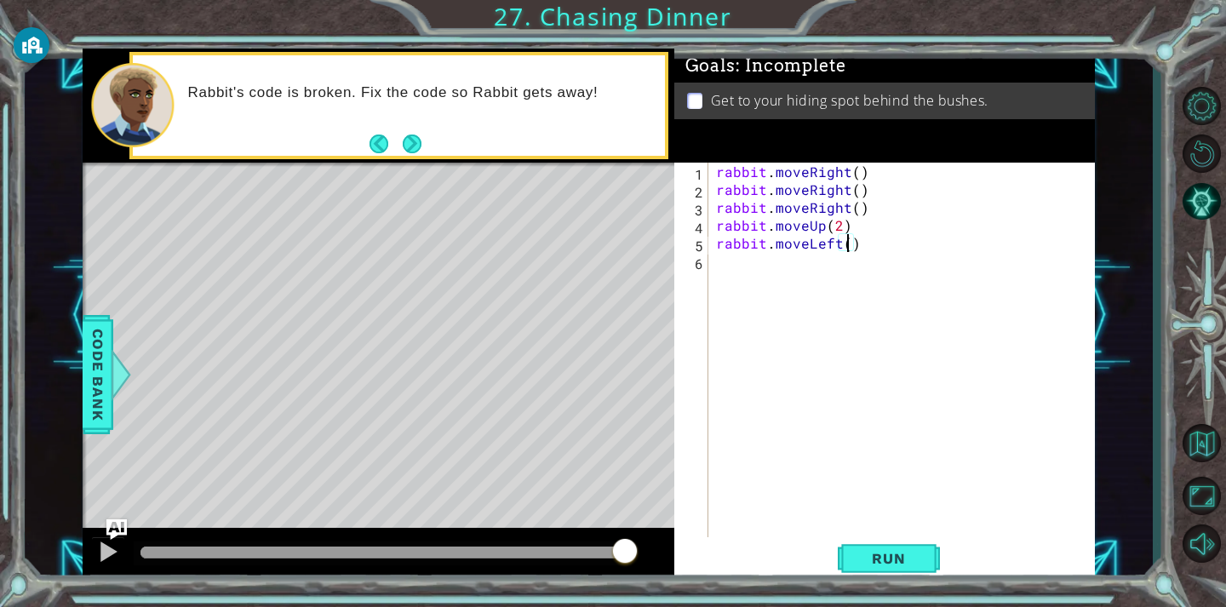
type textarea "rabbit.moveLeft(2)"
click at [724, 259] on div "rabbit . moveRight ( ) rabbit . moveRight ( ) rabbit . moveRight ( ) rabbit . m…" at bounding box center [905, 368] width 386 height 411
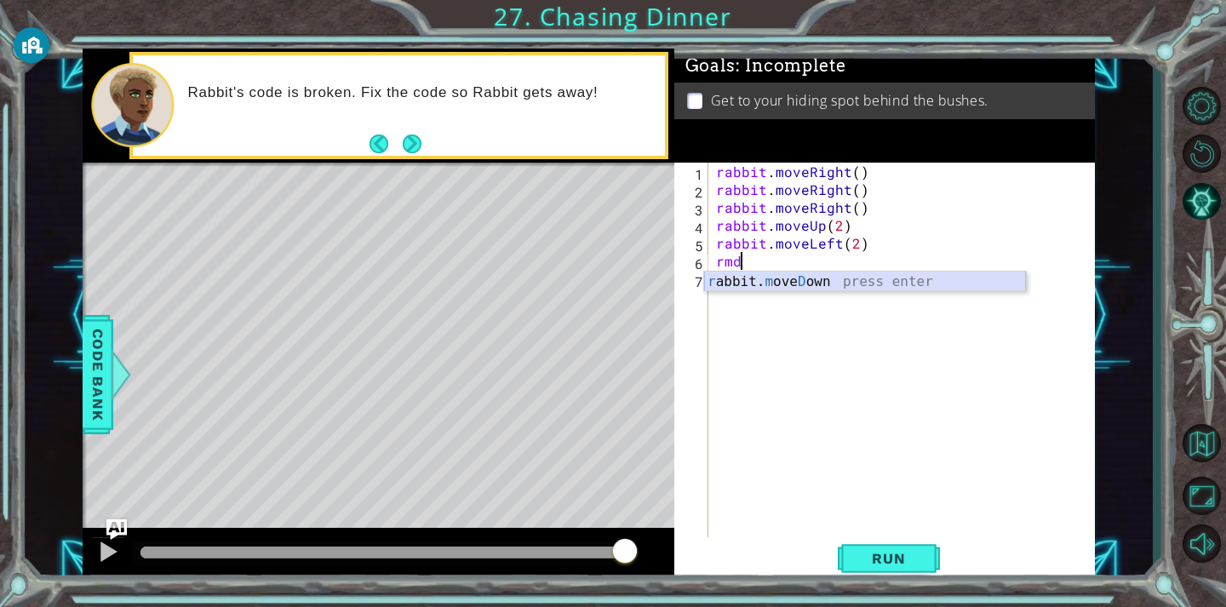
click at [733, 282] on div "r abbit. m ove D own press enter" at bounding box center [865, 302] width 322 height 61
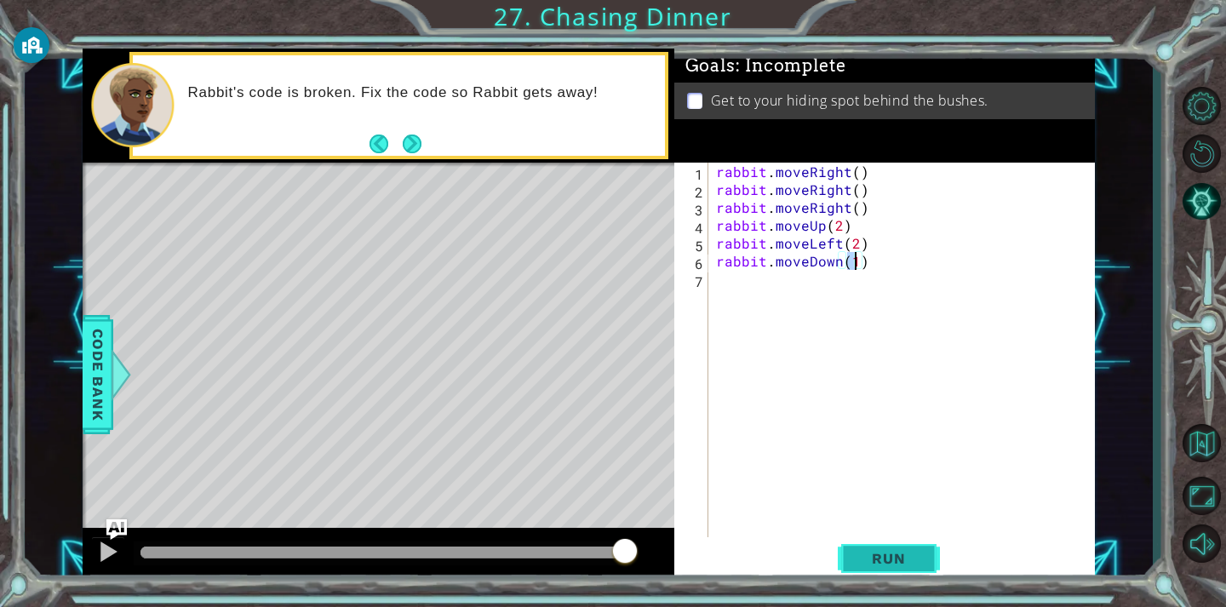
click at [871, 558] on span "Run" at bounding box center [888, 558] width 67 height 17
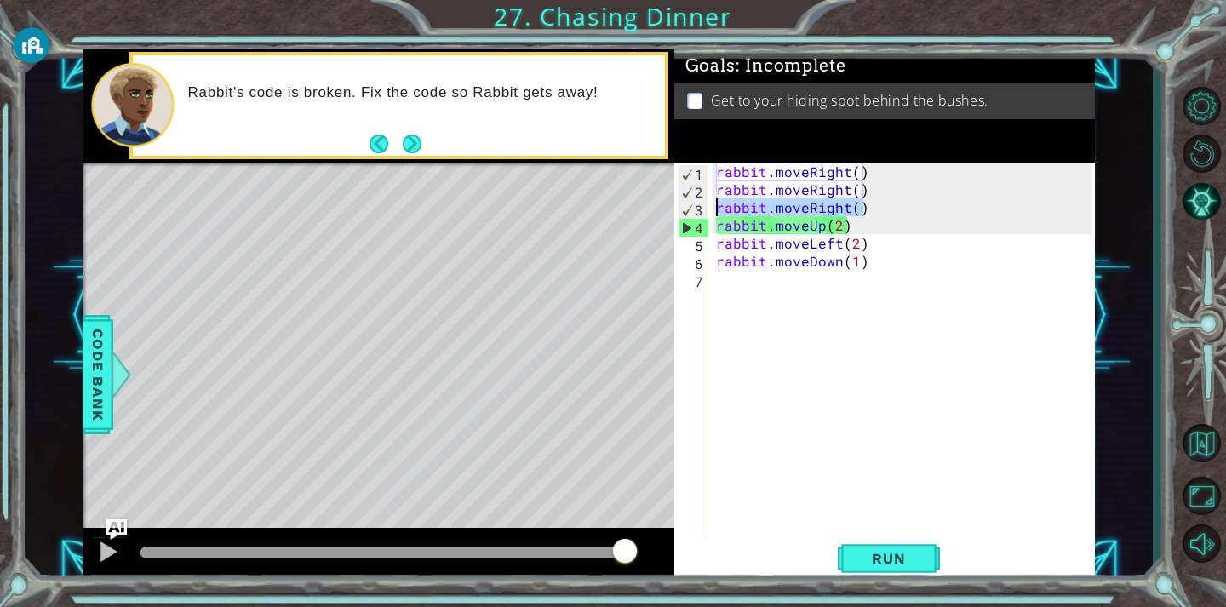
drag, startPoint x: 865, startPoint y: 205, endPoint x: 713, endPoint y: 203, distance: 151.5
click at [717, 203] on div "rabbit . moveRight ( ) rabbit . moveRight ( ) rabbit . moveRight ( ) rabbit . m…" at bounding box center [905, 368] width 386 height 411
type textarea "rabbit.moveRight()"
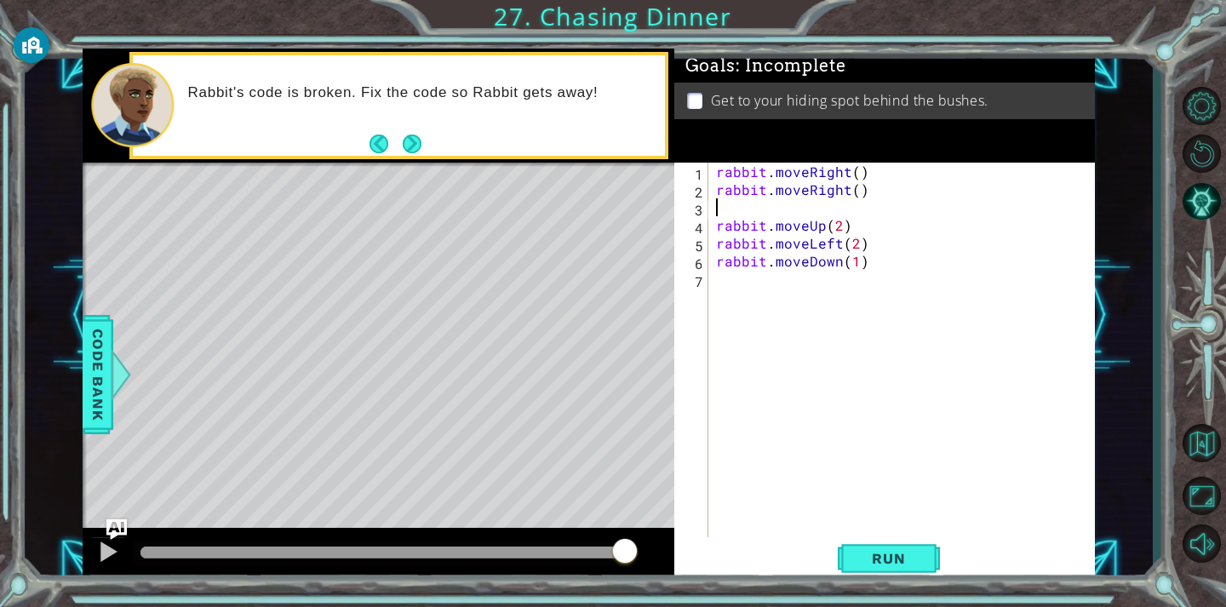
type textarea "rabbit.moveRight()"
click at [882, 560] on span "Run" at bounding box center [888, 558] width 67 height 17
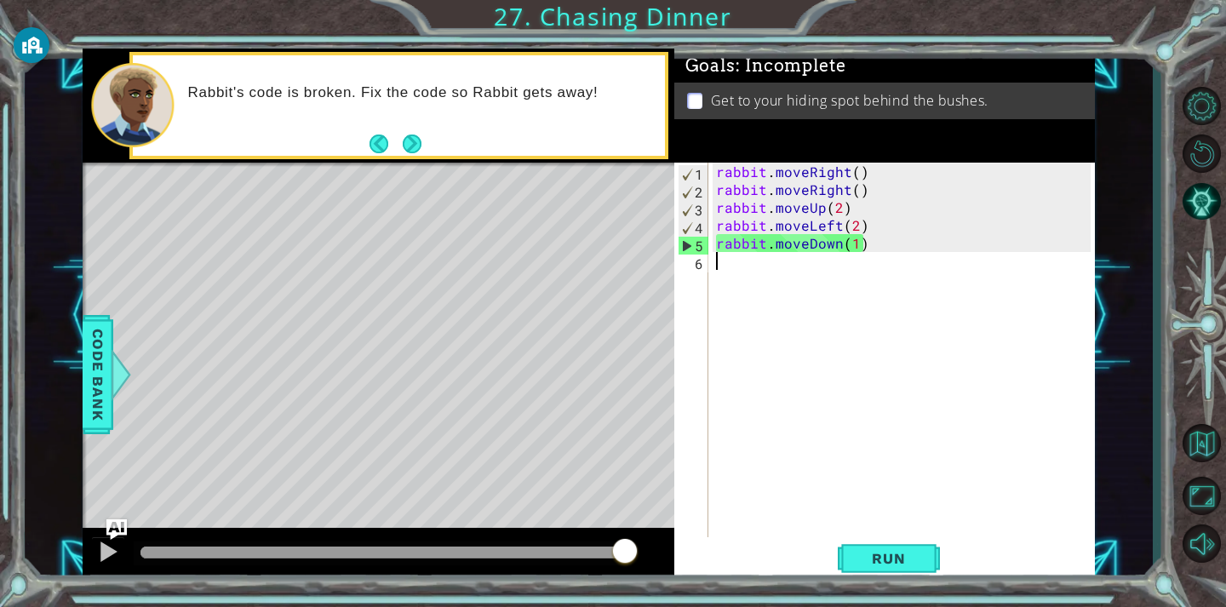
click at [727, 278] on div "rabbit . moveRight ( ) rabbit . moveRight ( ) rabbit . moveUp ( 2 ) rabbit . mo…" at bounding box center [905, 368] width 386 height 411
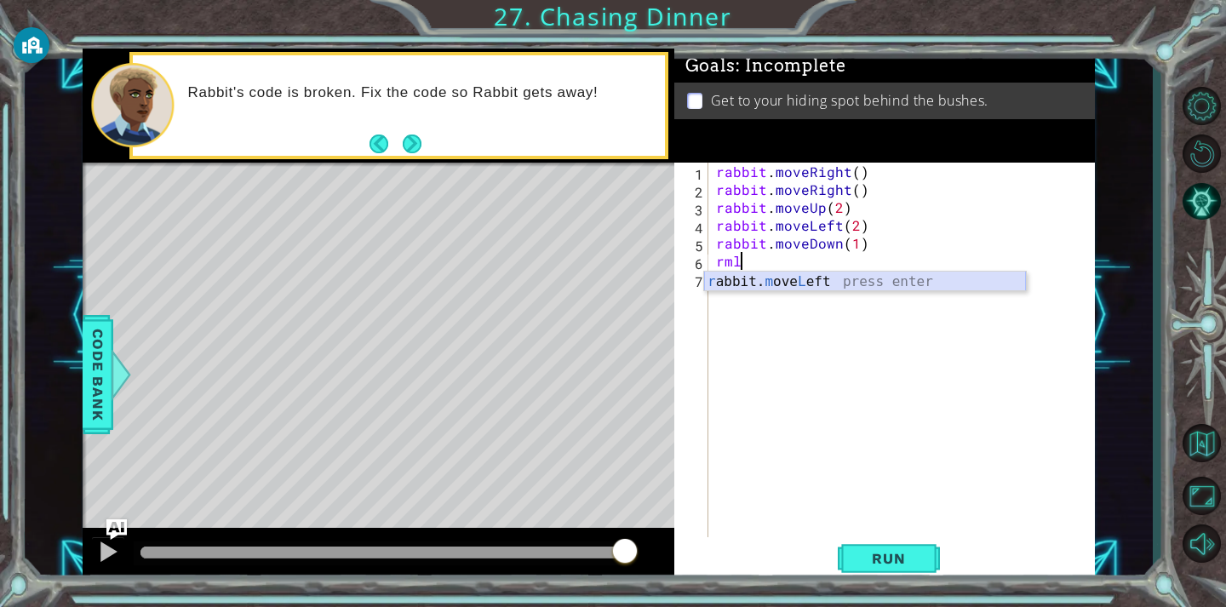
click at [755, 282] on div "r abbit. m ove L eft press enter" at bounding box center [865, 302] width 322 height 61
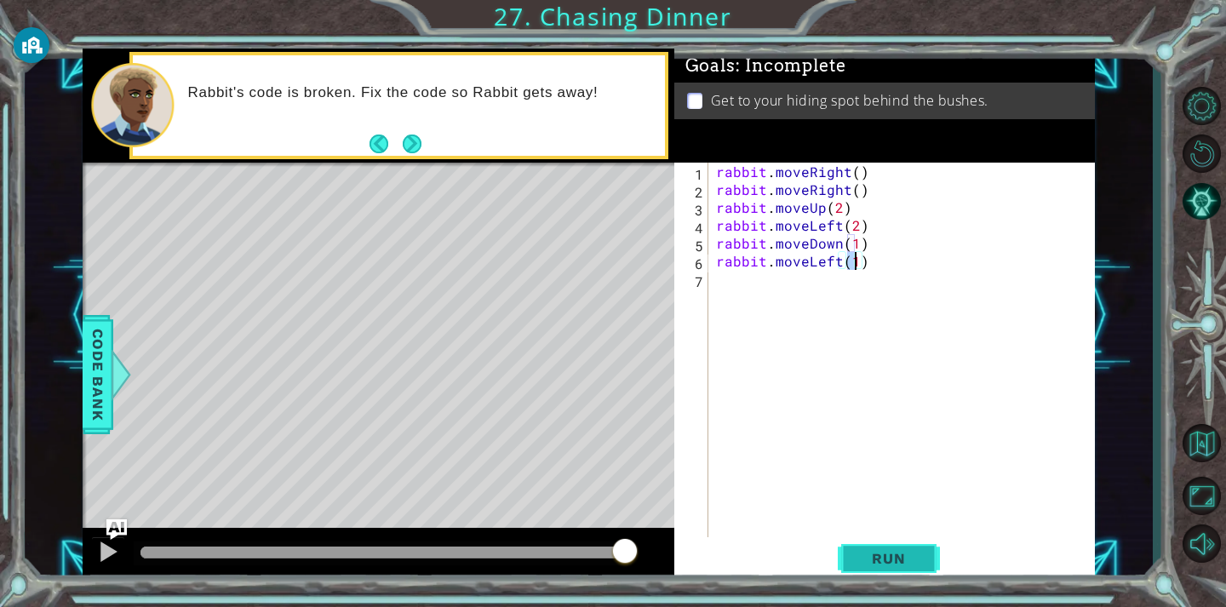
type textarea "rabbit.moveLeft(1)"
click at [913, 550] on span "Run" at bounding box center [888, 558] width 67 height 17
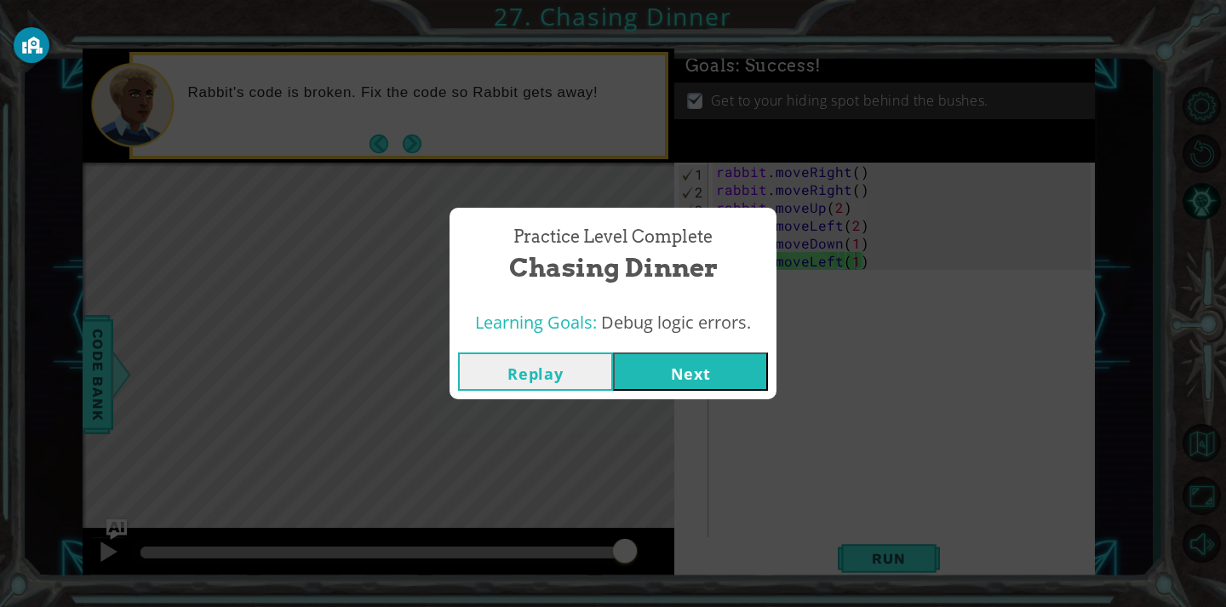
click at [724, 376] on button "Next" at bounding box center [690, 371] width 155 height 38
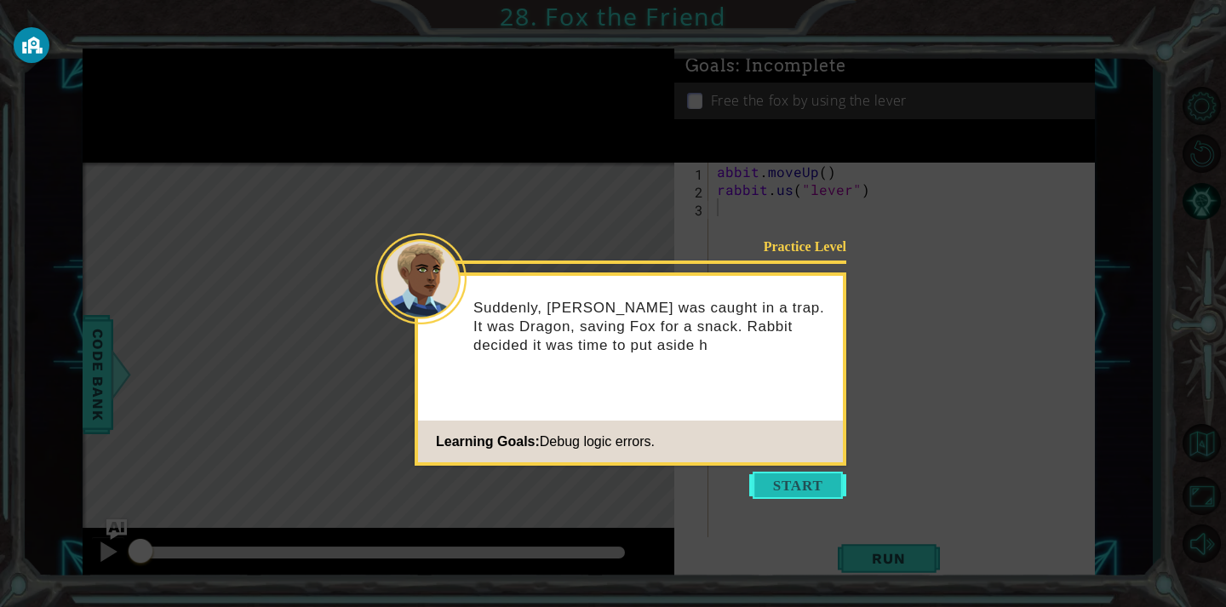
click at [822, 485] on button "Start" at bounding box center [797, 485] width 97 height 27
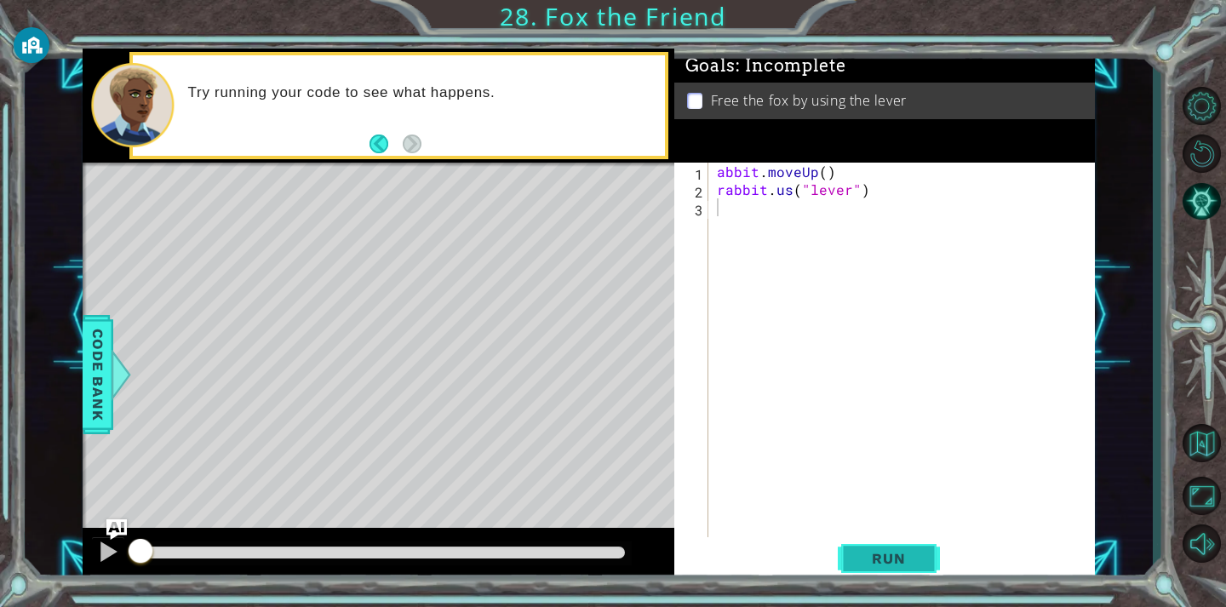
click at [901, 547] on button "Run" at bounding box center [889, 558] width 102 height 42
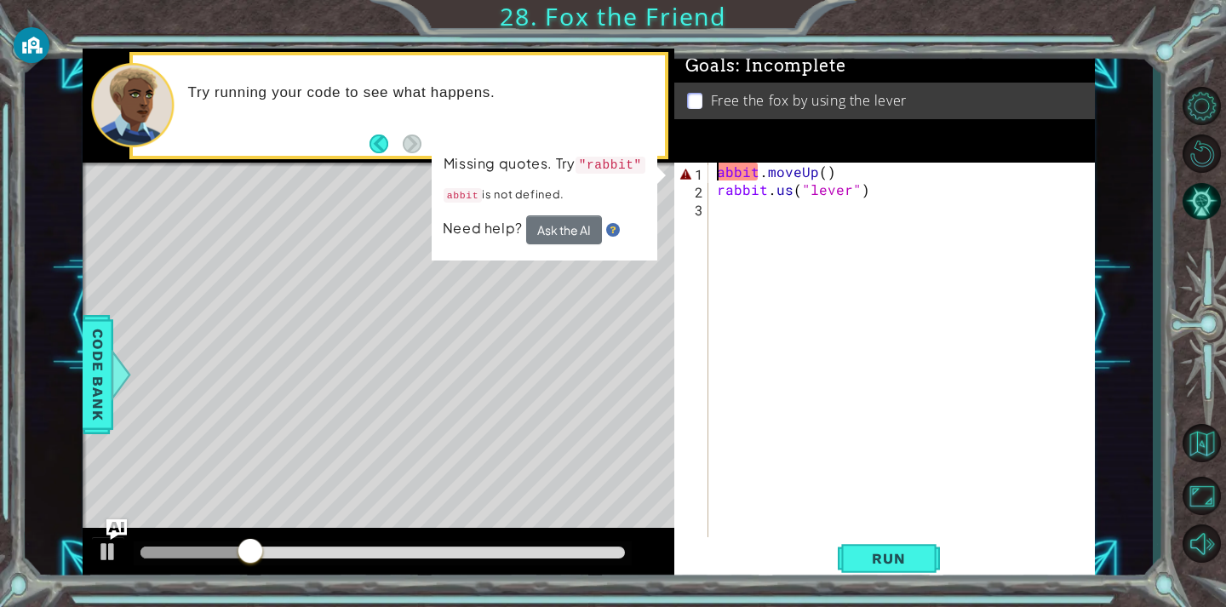
click at [713, 171] on div "abbit . moveUp ( ) rabbit . us ( "lever" )" at bounding box center [906, 368] width 386 height 411
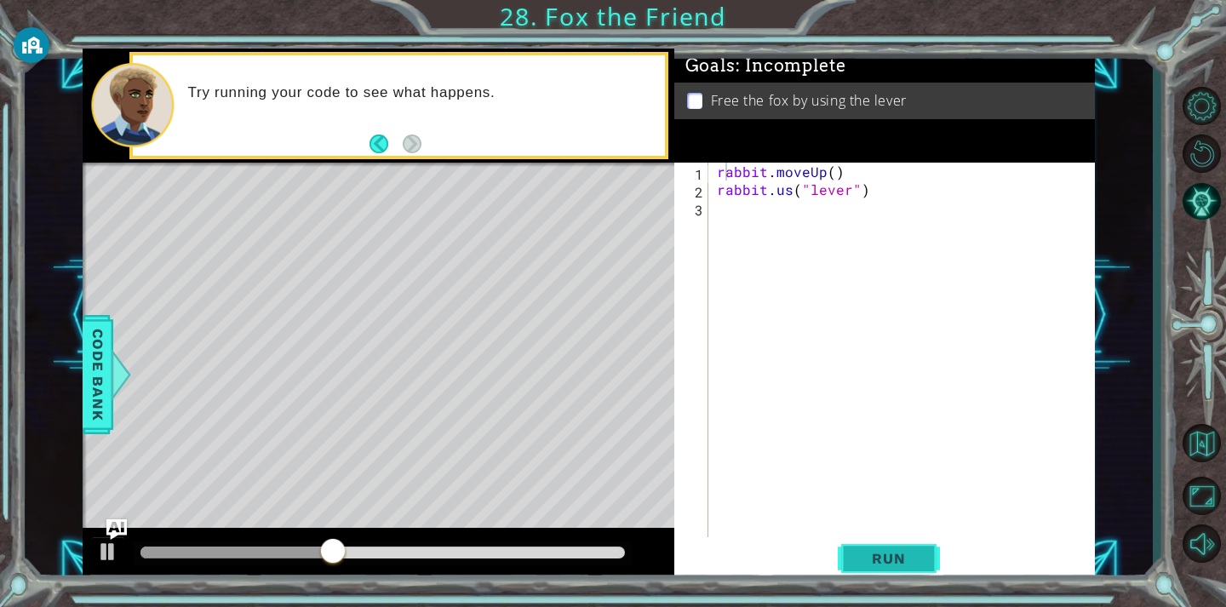
click at [877, 561] on span "Run" at bounding box center [888, 558] width 67 height 17
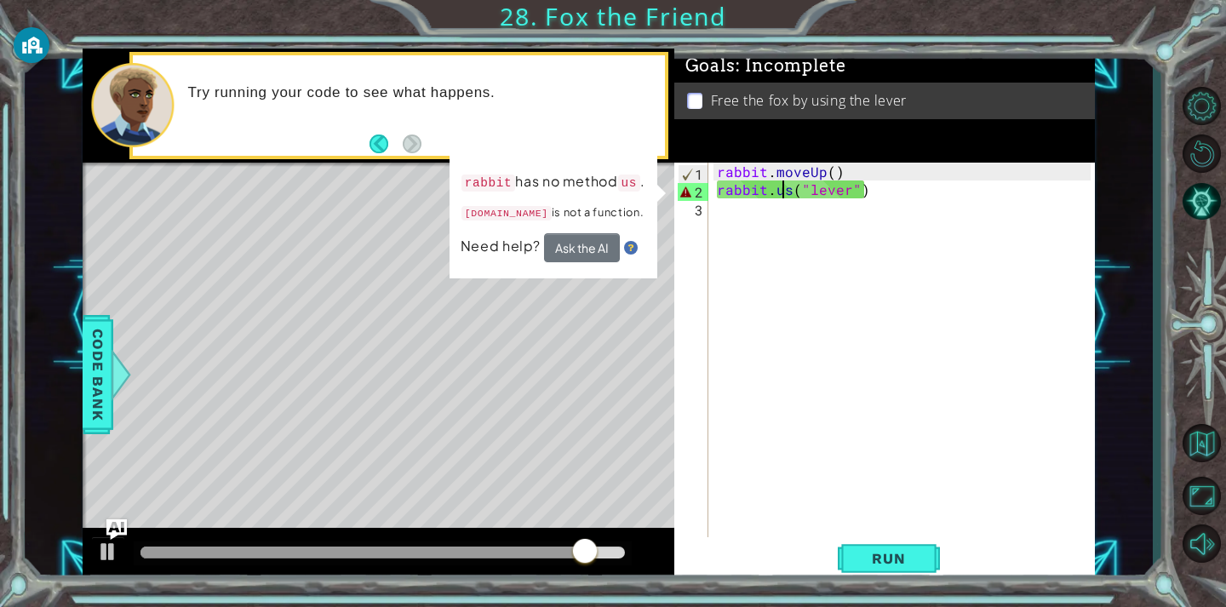
click at [781, 190] on div "rabbit . moveUp ( ) rabbit . us ( "lever" )" at bounding box center [906, 368] width 386 height 411
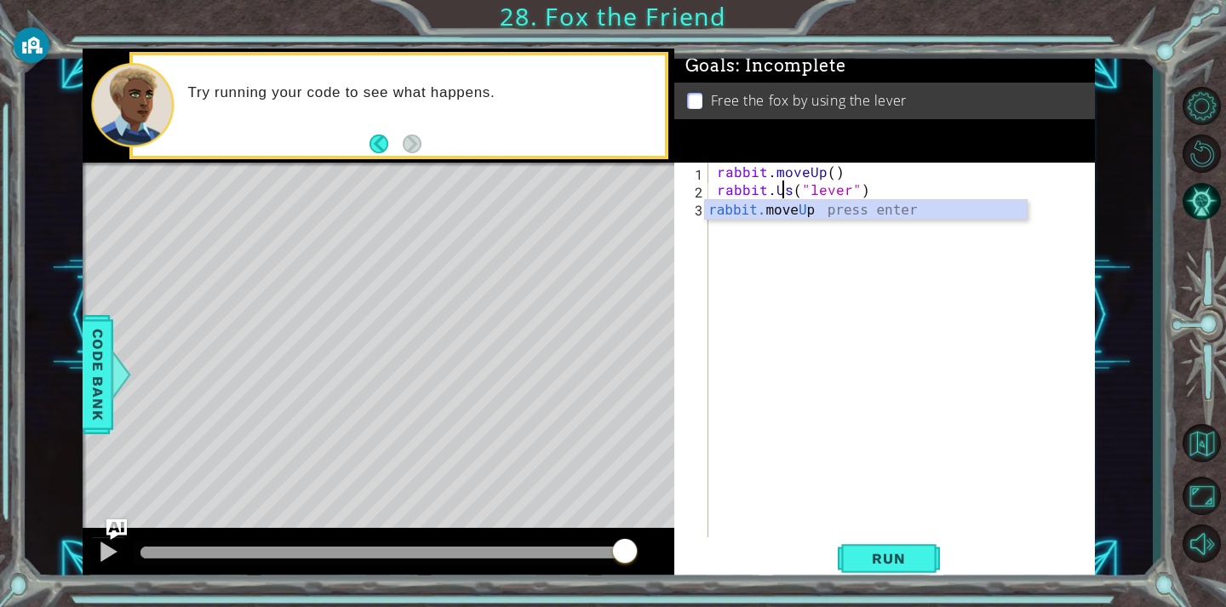
scroll to position [0, 3]
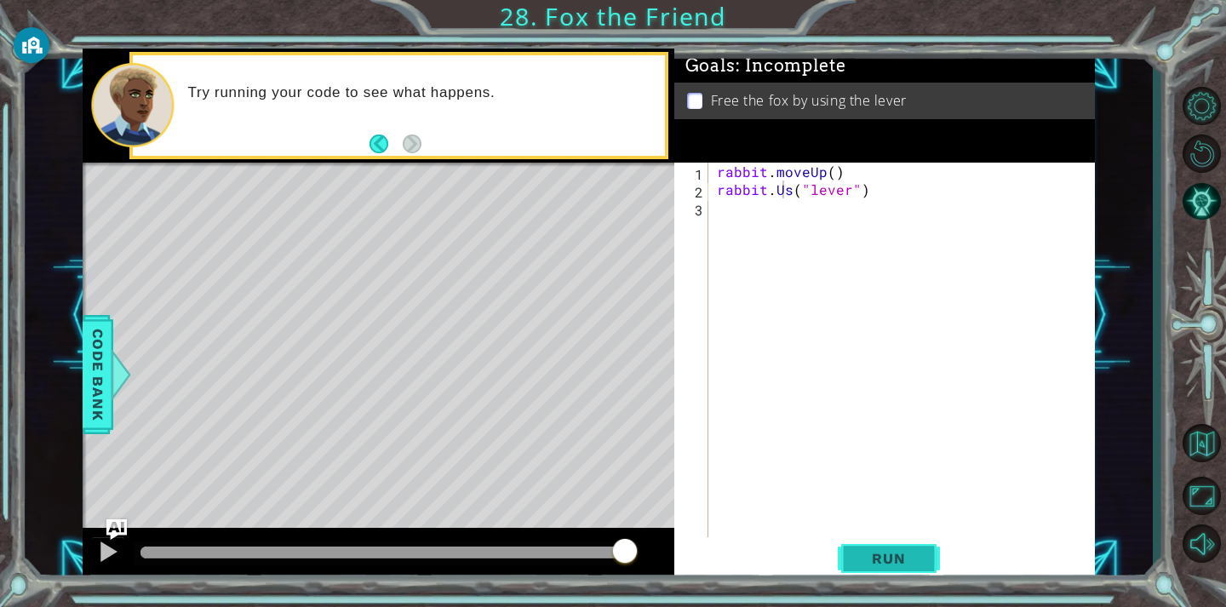
click at [857, 546] on button "Run" at bounding box center [889, 558] width 102 height 42
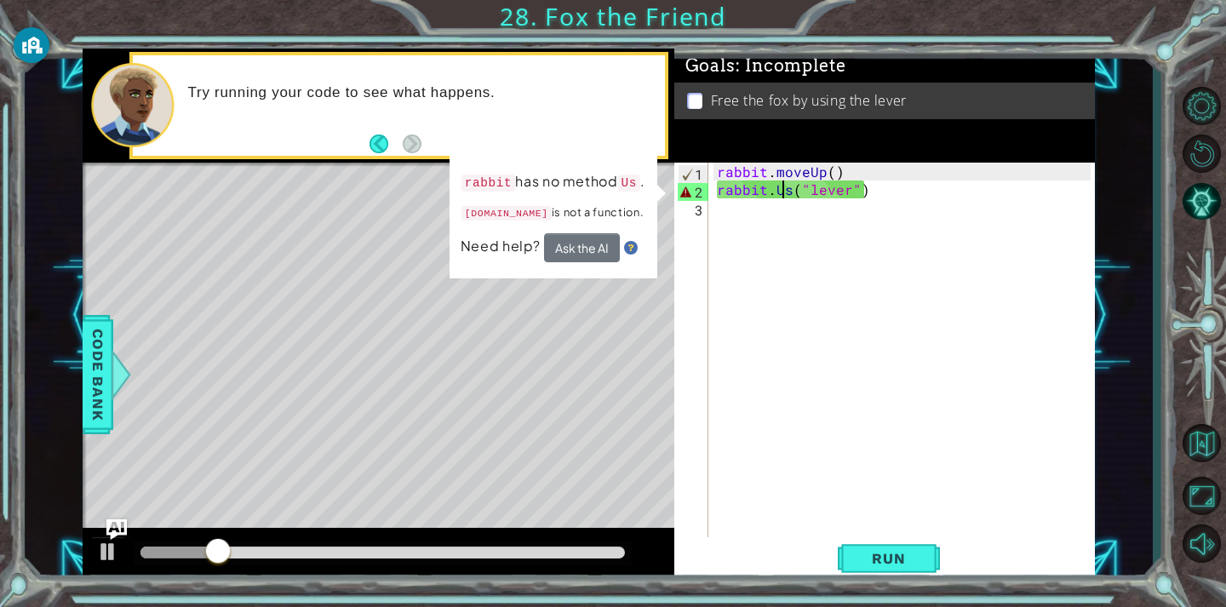
click at [718, 186] on div "rabbit . moveUp ( ) rabbit . Us ( "lever" )" at bounding box center [906, 368] width 386 height 411
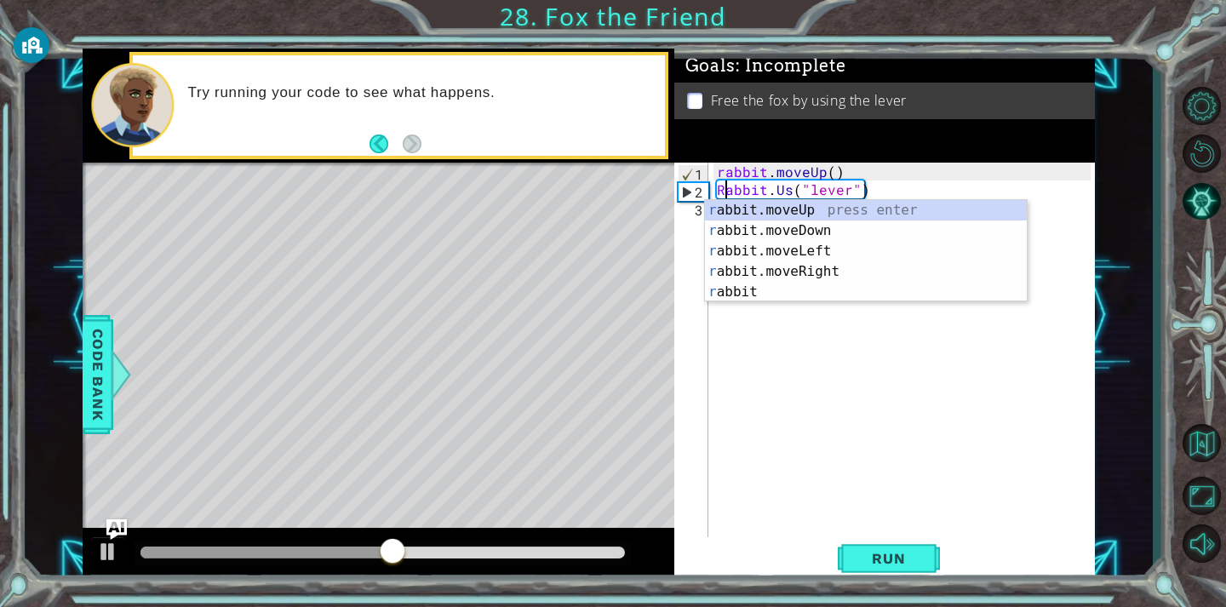
scroll to position [0, 0]
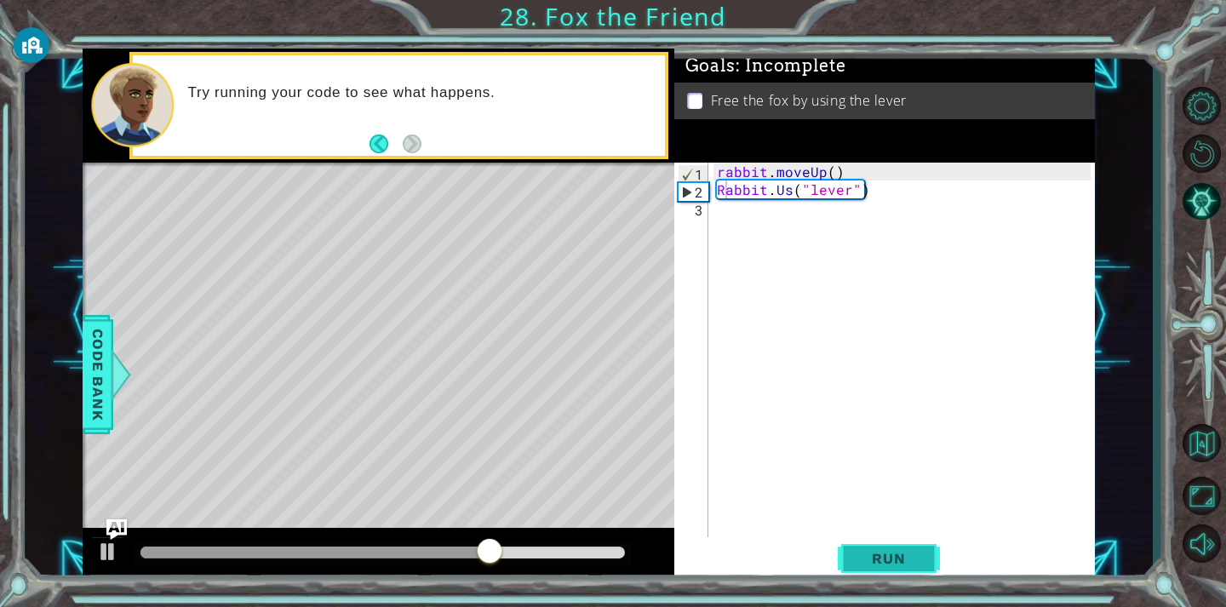
click at [883, 547] on button "Run" at bounding box center [889, 558] width 102 height 42
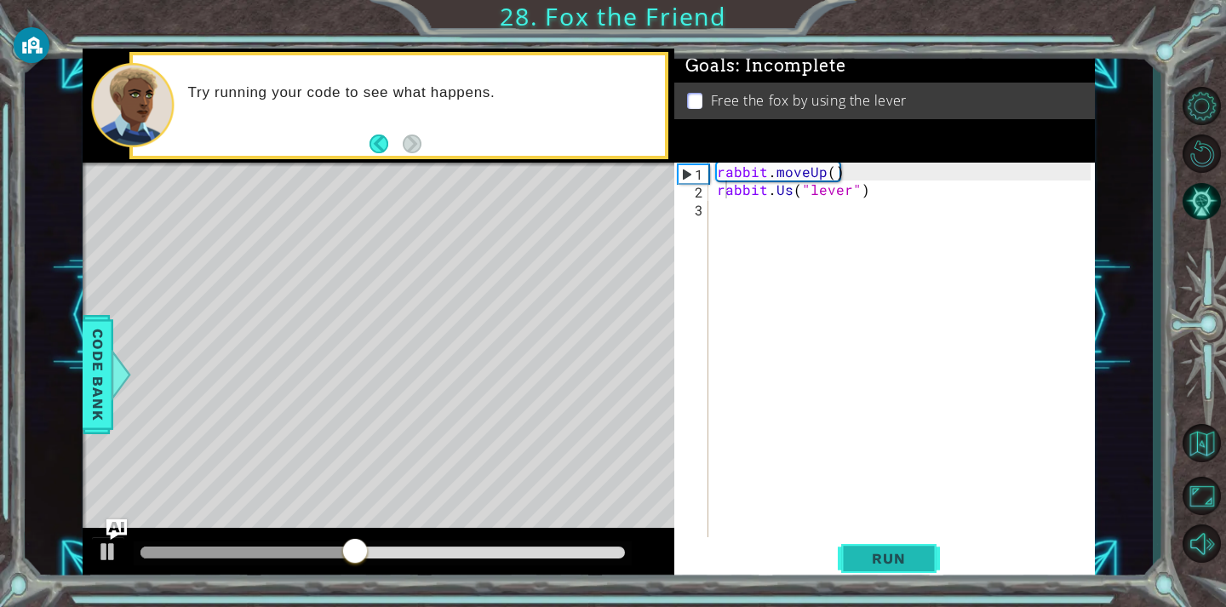
click at [911, 553] on span "Run" at bounding box center [888, 558] width 67 height 17
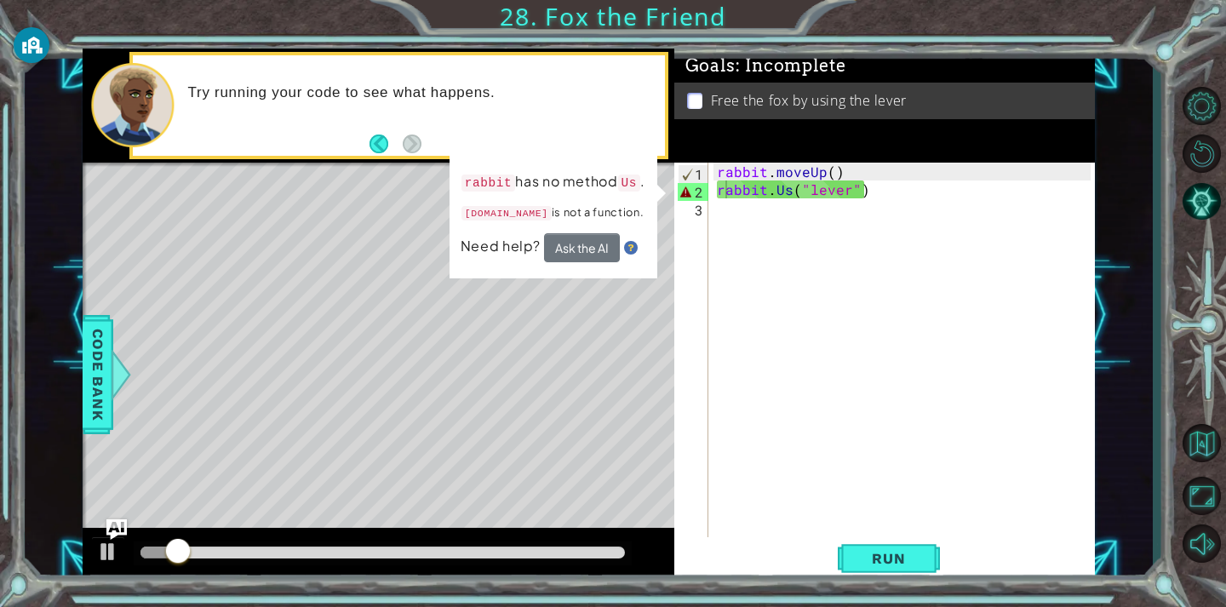
click at [708, 189] on div "[DOMAIN_NAME]("lever") 1 2 3 rabbit . moveUp ( ) rabbit . Us ( "lever" ) הההההה…" at bounding box center [882, 350] width 416 height 375
click at [718, 186] on div "rabbit . moveUp ( ) rabbit . Us ( "lever" )" at bounding box center [906, 368] width 386 height 411
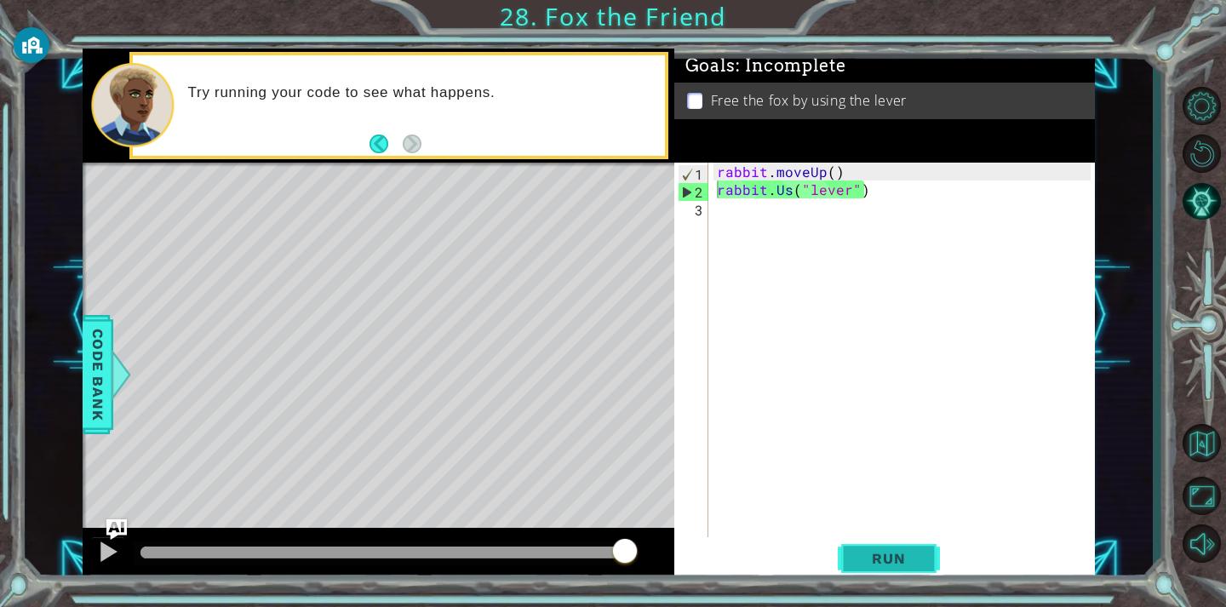
click at [899, 546] on button "Run" at bounding box center [889, 558] width 102 height 42
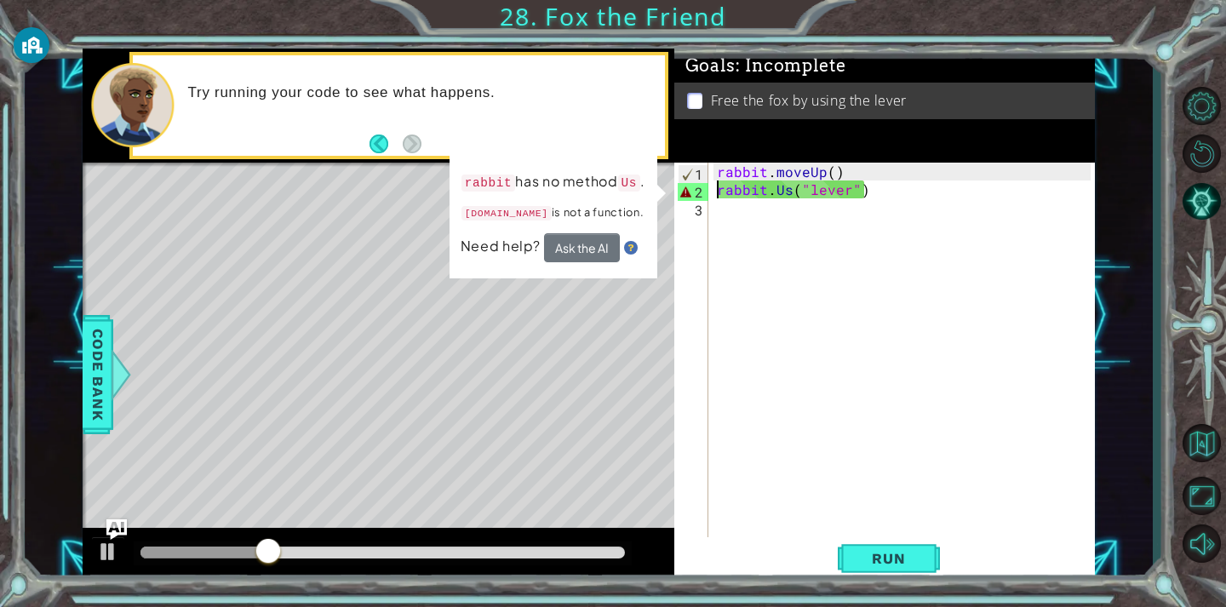
click at [786, 189] on div "rabbit . moveUp ( ) rabbit . Us ( "lever" )" at bounding box center [906, 368] width 386 height 411
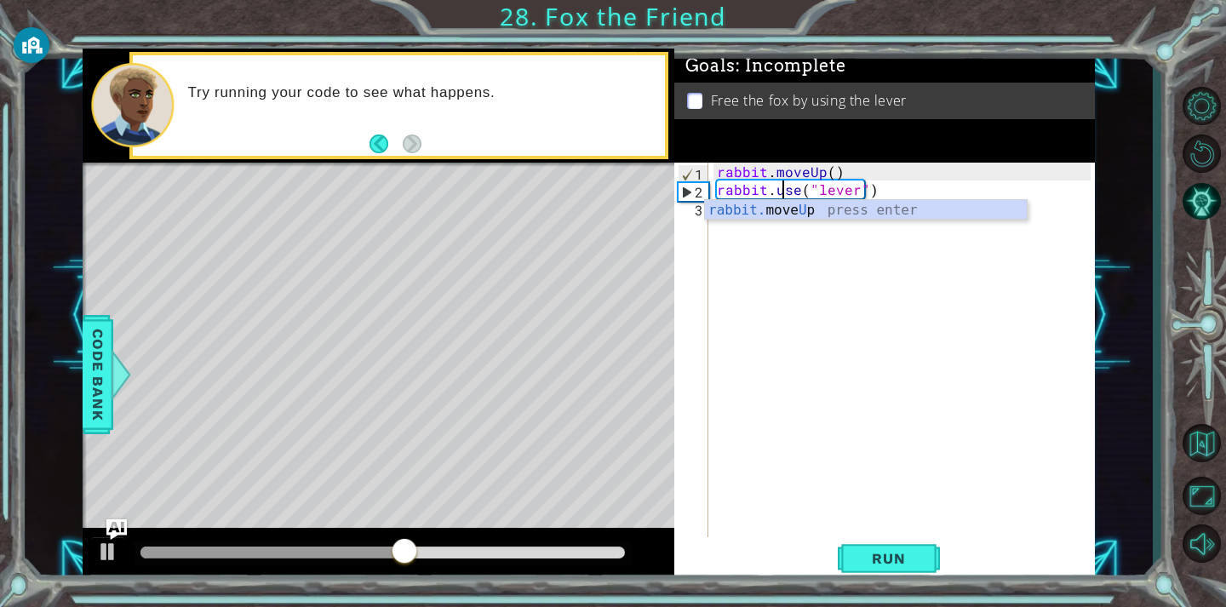
scroll to position [0, 3]
type textarea "rabbit.use("lever")"
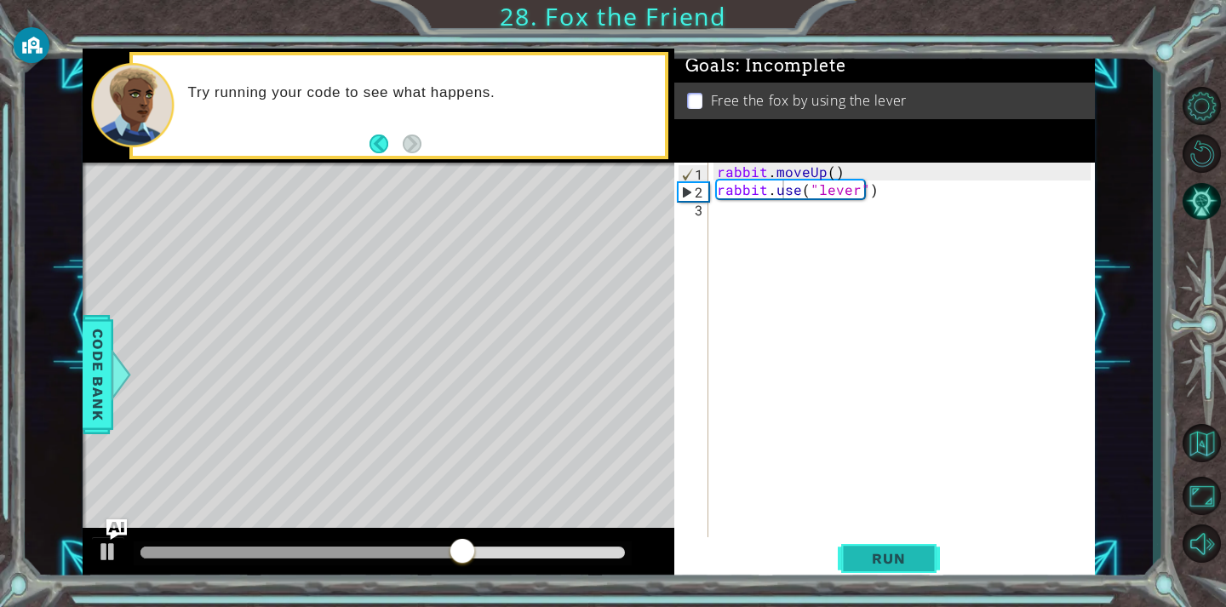
click at [866, 566] on span "Run" at bounding box center [888, 558] width 67 height 17
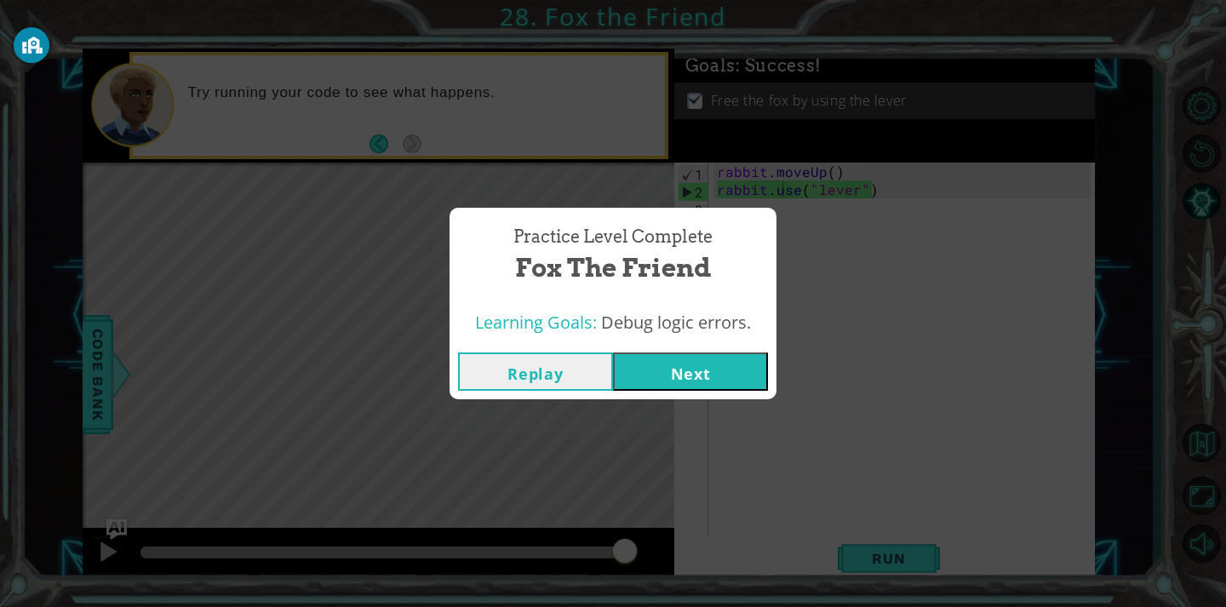
click at [664, 358] on button "Next" at bounding box center [690, 371] width 155 height 38
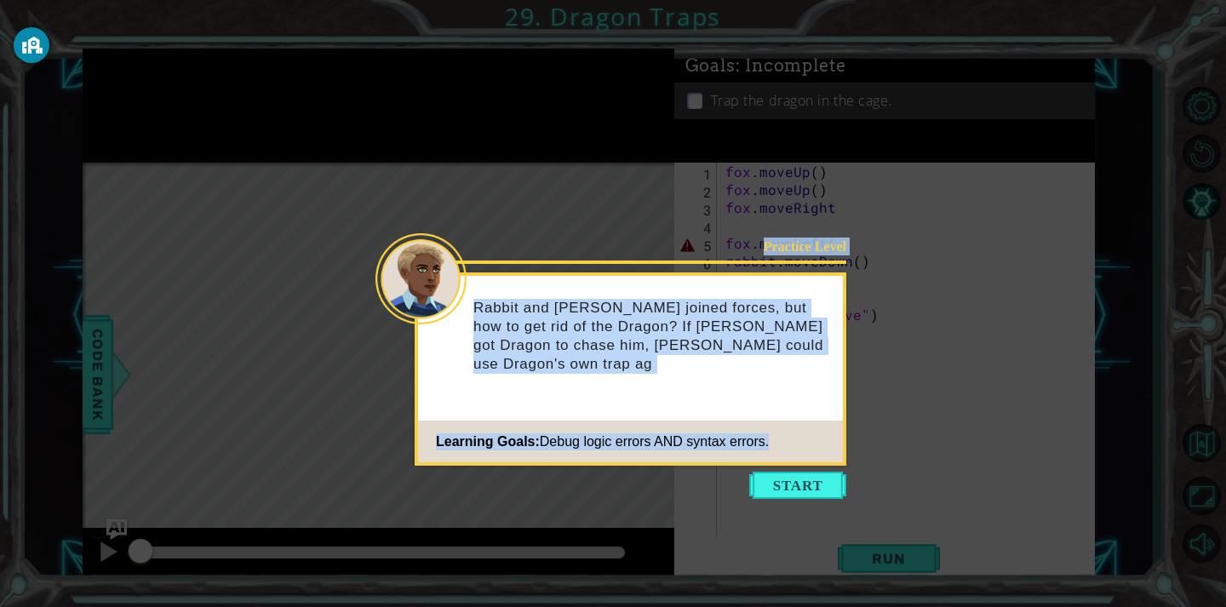
drag, startPoint x: 798, startPoint y: 465, endPoint x: 799, endPoint y: 445, distance: 19.6
click at [799, 450] on body "1 ההההההההההההההההההההההההההההההההההההההההההההההההההההההההההההההההההההההההההההה…" at bounding box center [613, 303] width 1226 height 607
click at [797, 484] on button "Start" at bounding box center [797, 485] width 97 height 27
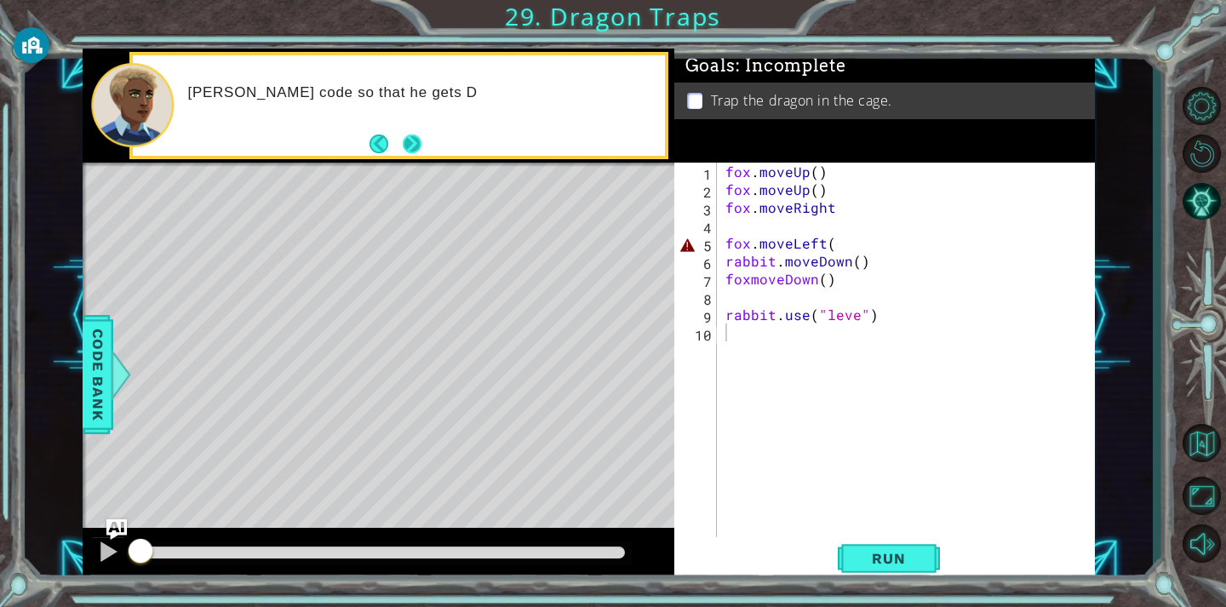
click at [418, 134] on button "Next" at bounding box center [412, 143] width 19 height 19
click at [893, 547] on button "Run" at bounding box center [889, 558] width 102 height 42
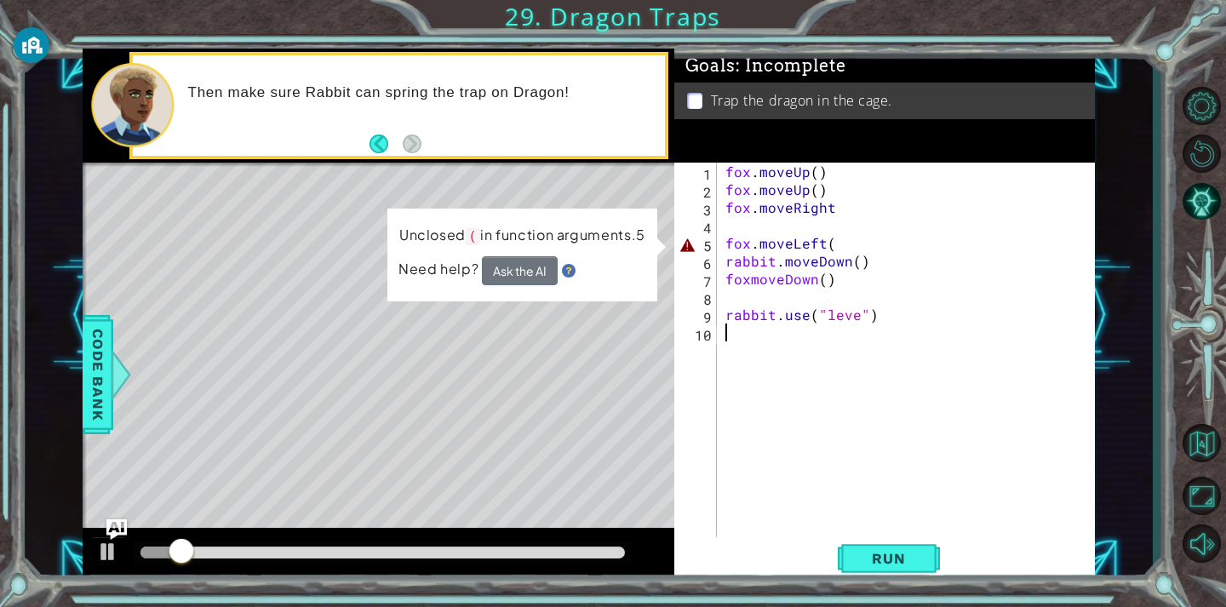
click at [857, 251] on div "fox . moveUp ( ) fox . moveUp ( ) fox . moveRight fox . moveLeft ( rabbit . mov…" at bounding box center [910, 368] width 377 height 411
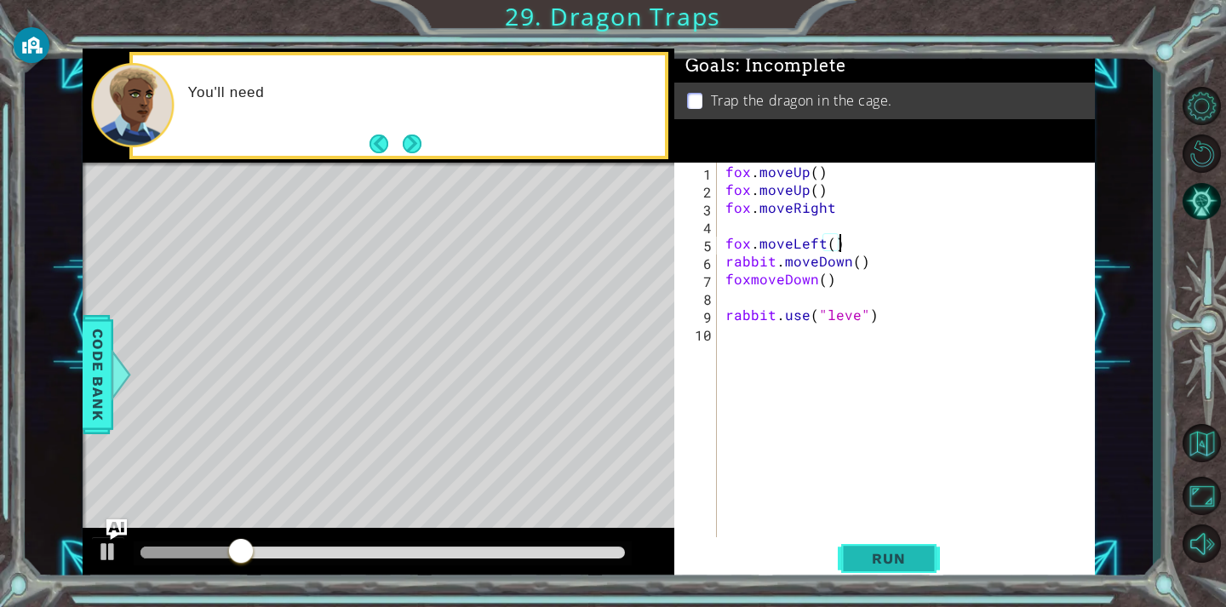
click at [868, 550] on span "Run" at bounding box center [888, 558] width 67 height 17
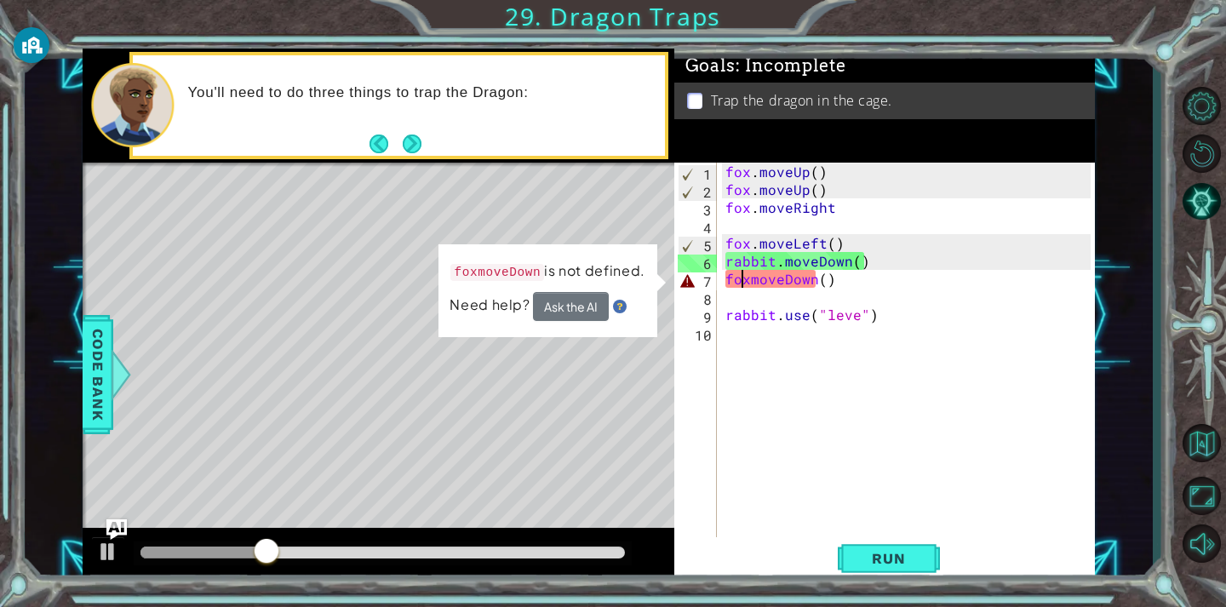
click at [745, 282] on div "fox . moveUp ( ) fox . moveUp ( ) fox . moveRight fox . moveLeft ( ) rabbit . m…" at bounding box center [910, 368] width 377 height 411
click at [739, 272] on div "fox . moveUp ( ) fox . moveUp ( ) fox . moveRight fox . moveLeft ( ) rabbit . m…" at bounding box center [910, 368] width 377 height 411
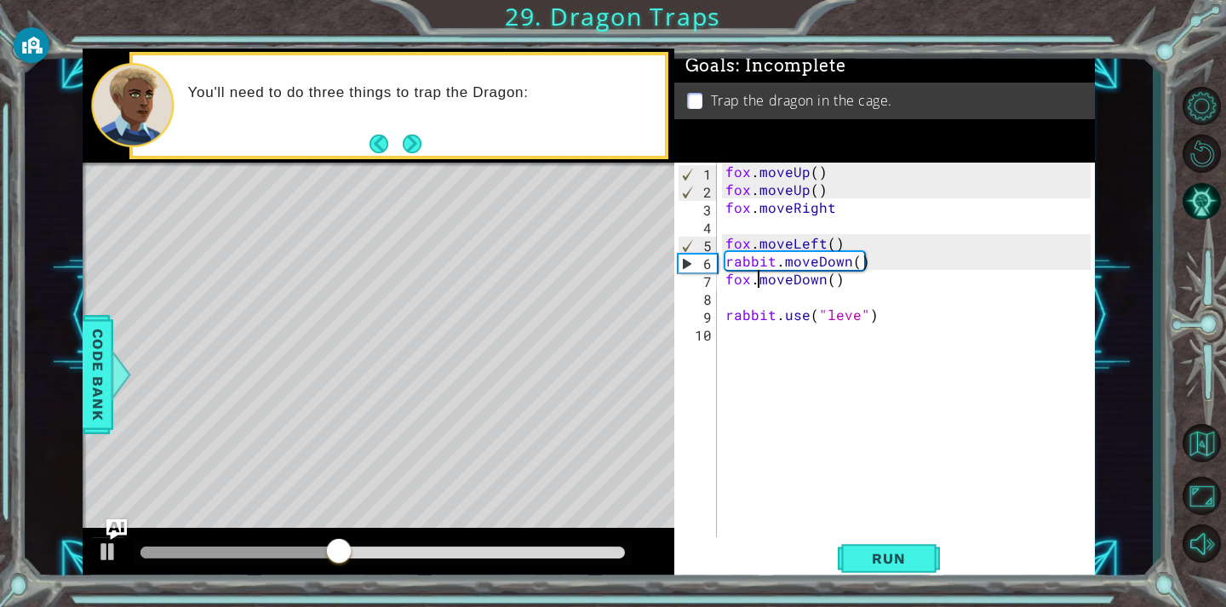
drag, startPoint x: 865, startPoint y: 552, endPoint x: 867, endPoint y: 482, distance: 70.7
click at [869, 533] on div "fox.moveDown() 1 2 3 4 5 6 7 8 9 10 fox . moveUp ( ) fox . moveUp ( ) fox . mov…" at bounding box center [884, 373] width 421 height 421
click at [850, 556] on button "Run" at bounding box center [889, 558] width 102 height 42
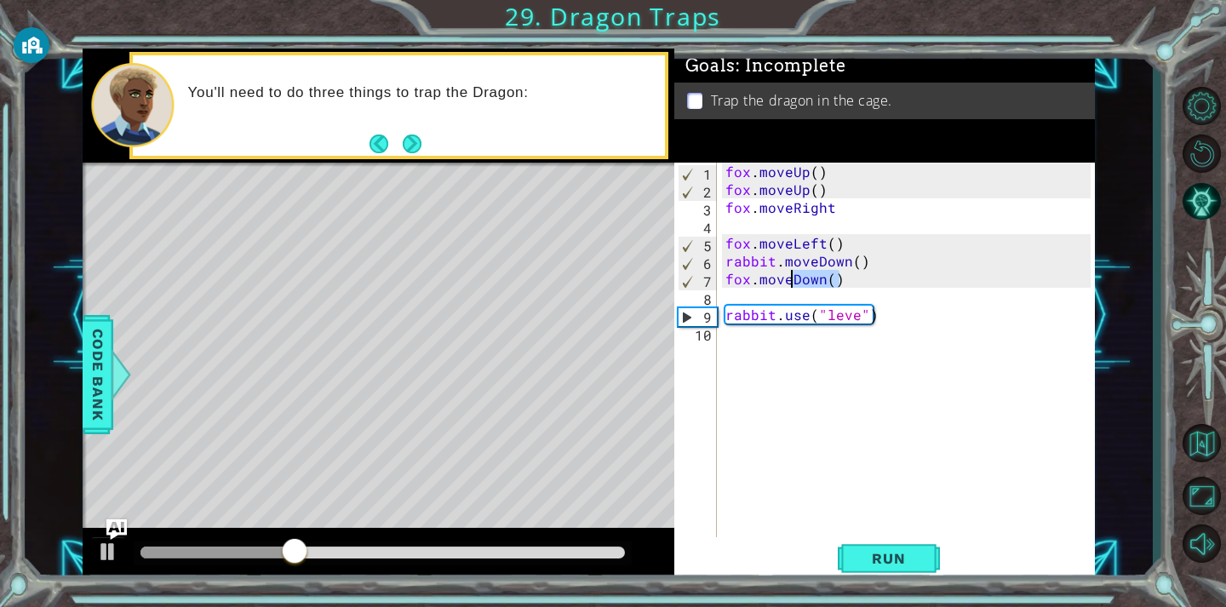
drag, startPoint x: 884, startPoint y: 271, endPoint x: 804, endPoint y: 277, distance: 80.2
click at [791, 274] on div "fox . moveUp ( ) fox . moveUp ( ) fox . moveRight fox . moveLeft ( ) rabbit . m…" at bounding box center [910, 368] width 377 height 411
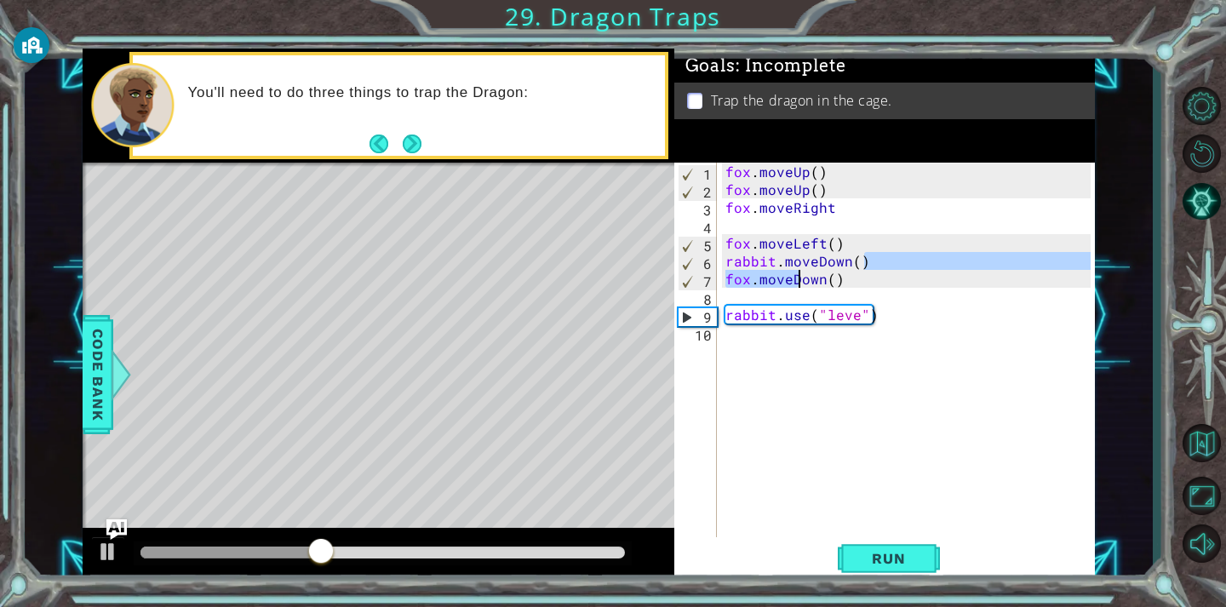
drag, startPoint x: 873, startPoint y: 257, endPoint x: 814, endPoint y: 271, distance: 61.1
click at [798, 271] on div "fox . moveUp ( ) fox . moveUp ( ) fox . moveRight fox . moveLeft ( ) rabbit . m…" at bounding box center [910, 368] width 377 height 411
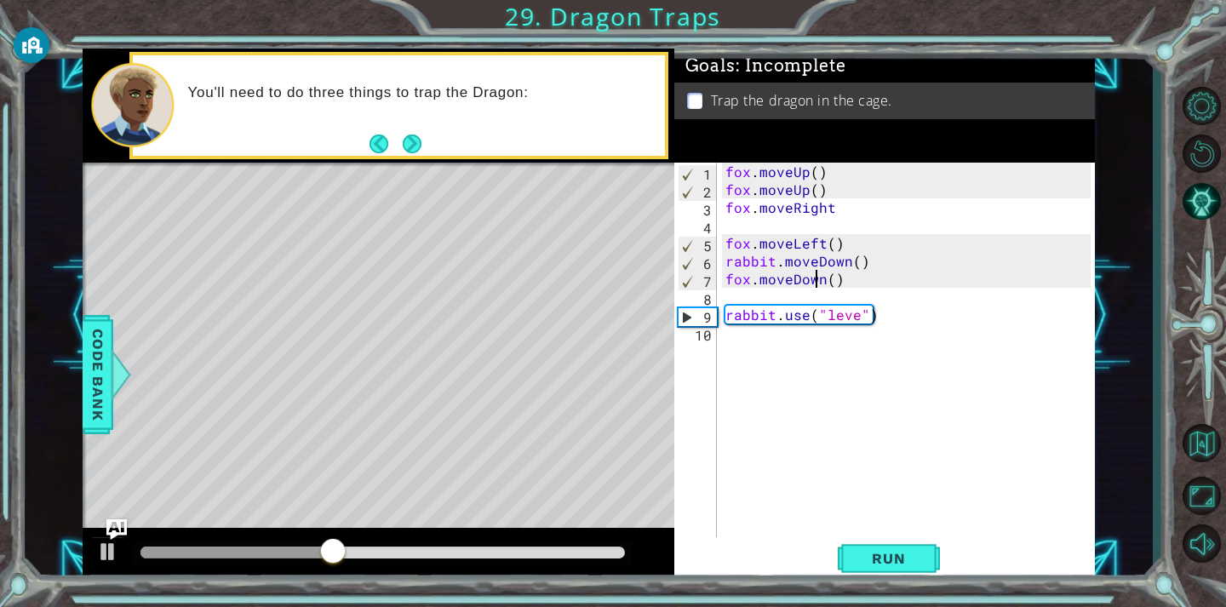
drag, startPoint x: 815, startPoint y: 272, endPoint x: 787, endPoint y: 334, distance: 67.4
click at [793, 339] on div "fox . moveUp ( ) fox . moveUp ( ) fox . moveRight fox . moveLeft ( ) rabbit . m…" at bounding box center [910, 368] width 377 height 411
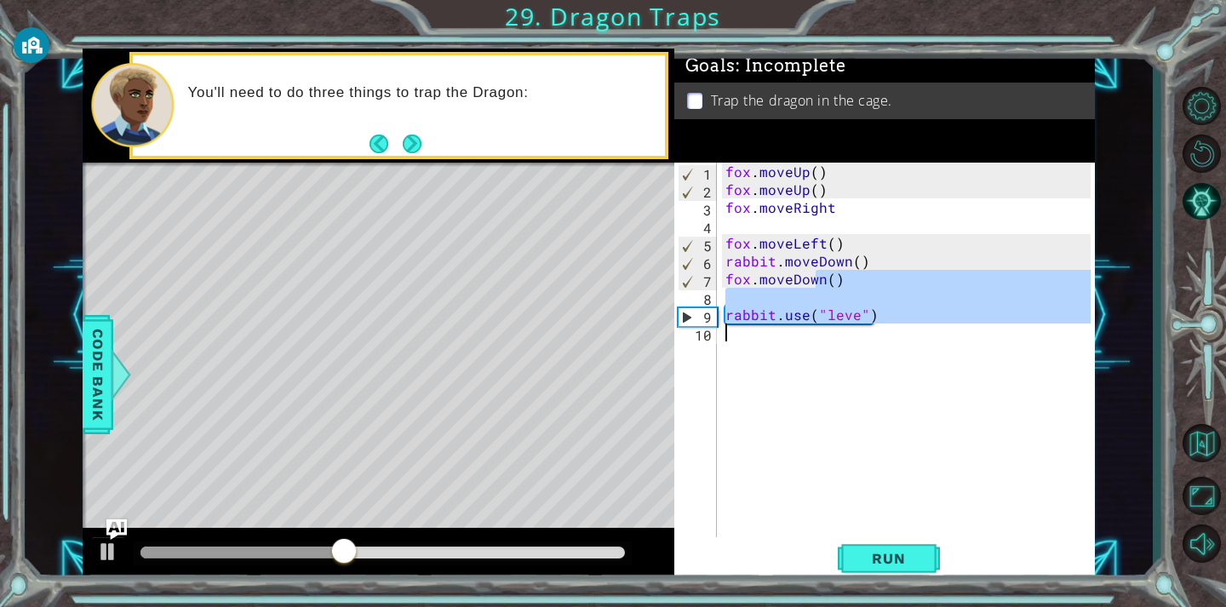
click at [913, 262] on div "fox . moveUp ( ) fox . moveUp ( ) fox . moveRight fox . moveLeft ( ) rabbit . m…" at bounding box center [910, 368] width 377 height 411
type textarea "rabbit.moveDown()"
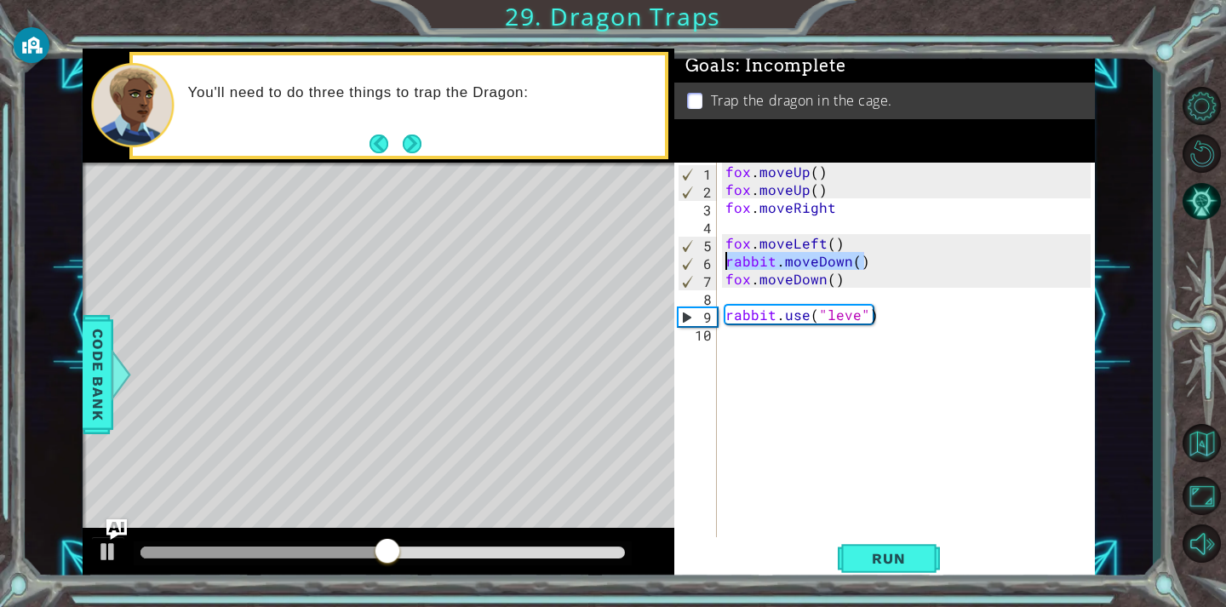
drag, startPoint x: 893, startPoint y: 255, endPoint x: 707, endPoint y: 250, distance: 186.5
click at [708, 256] on div "rabbit.moveDown() 1 2 3 4 5 6 7 8 9 10 fox . moveUp ( ) fox . moveUp ( ) fox . …" at bounding box center [882, 350] width 416 height 375
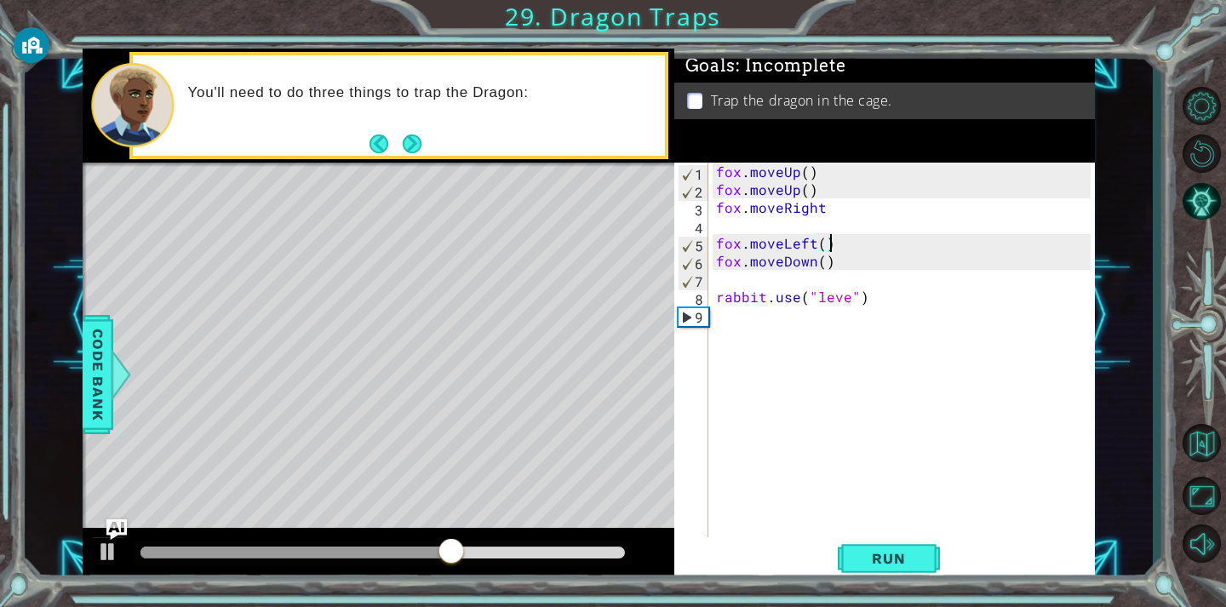
type textarea "fox.moveDown()"
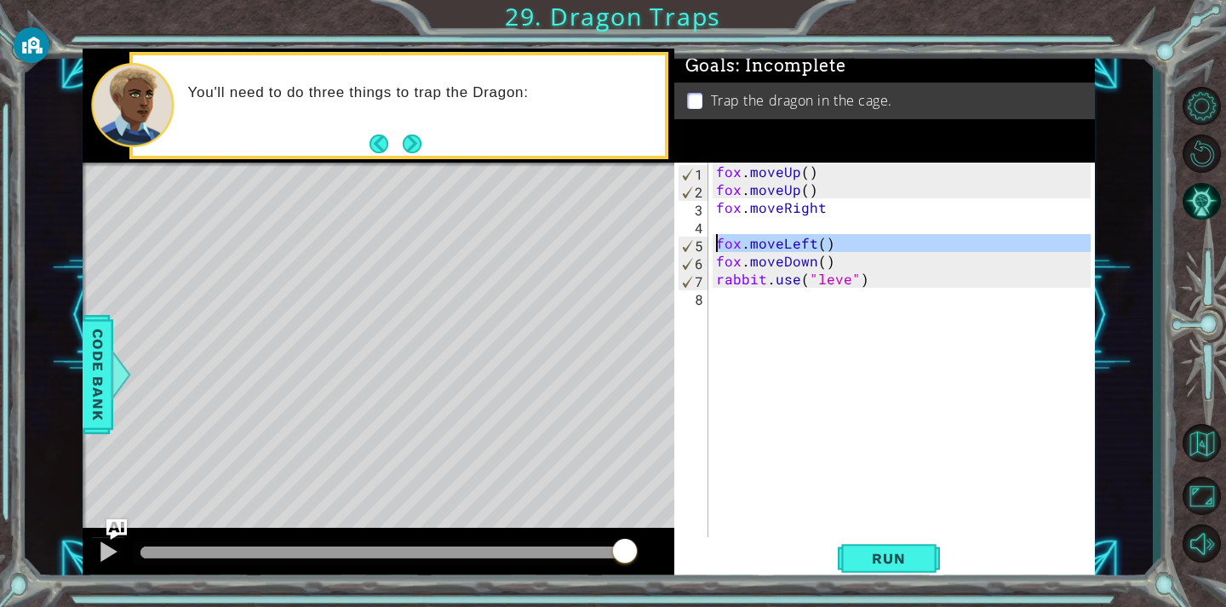
click at [701, 239] on div "5" at bounding box center [693, 246] width 30 height 18
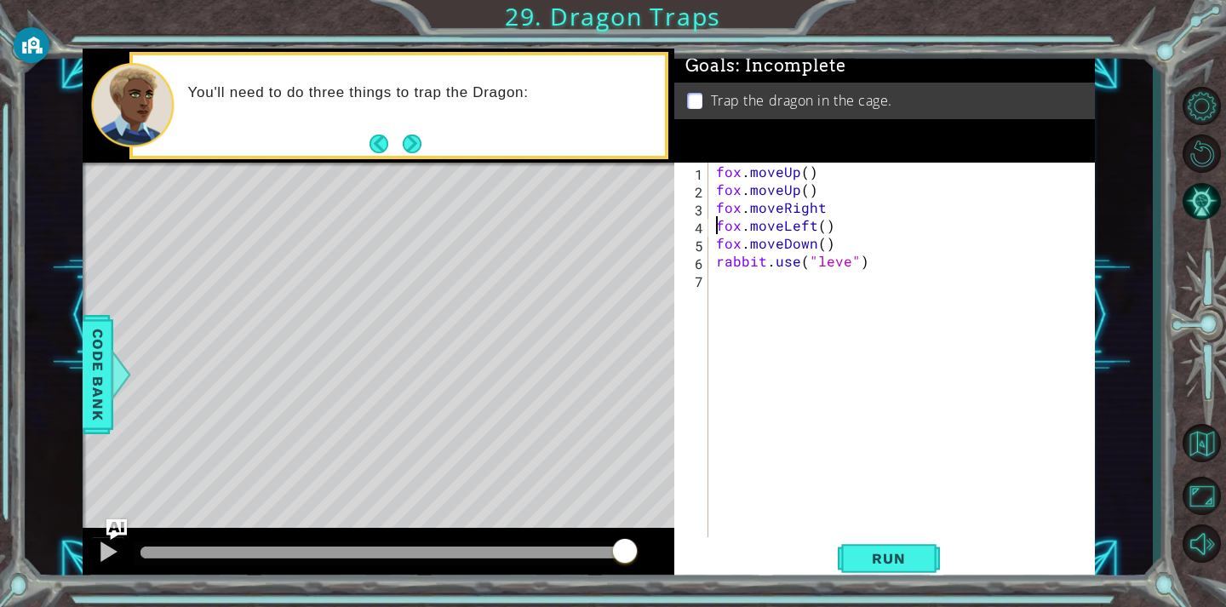
drag, startPoint x: 885, startPoint y: 547, endPoint x: 875, endPoint y: 534, distance: 16.4
click at [885, 546] on button "Run" at bounding box center [889, 558] width 102 height 42
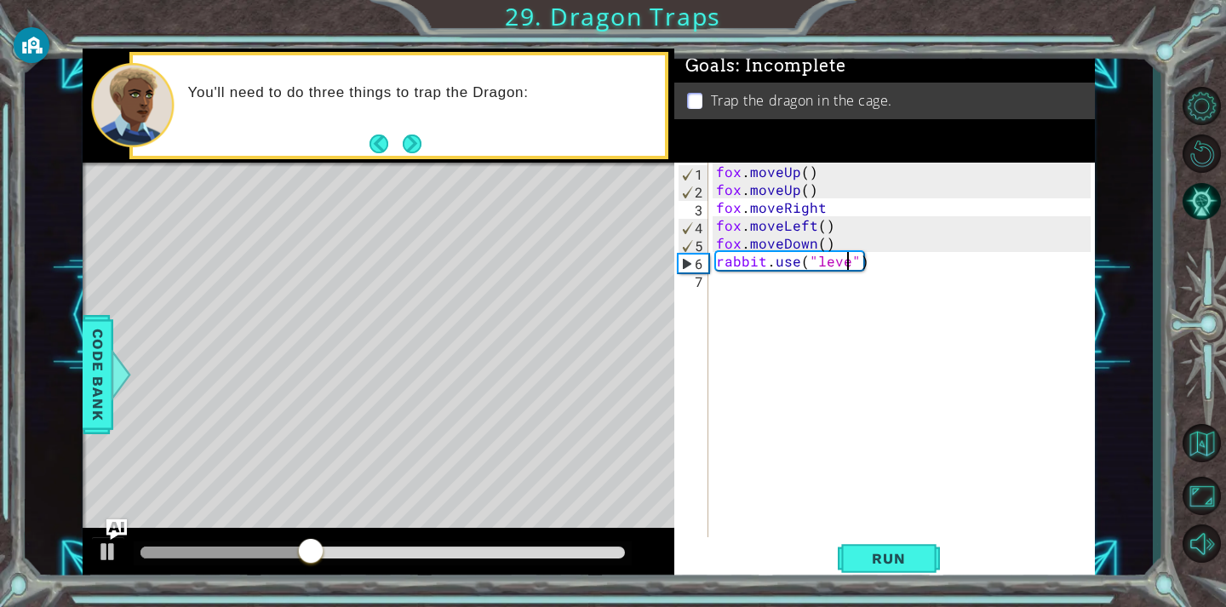
click at [845, 262] on div "fox . moveUp ( ) fox . moveUp ( ) fox . moveRight fox . moveLeft ( ) fox . move…" at bounding box center [905, 368] width 386 height 411
type textarea "rabbit.use("lever")"
click at [861, 550] on span "Run" at bounding box center [888, 558] width 67 height 17
